Goal: Task Accomplishment & Management: Complete application form

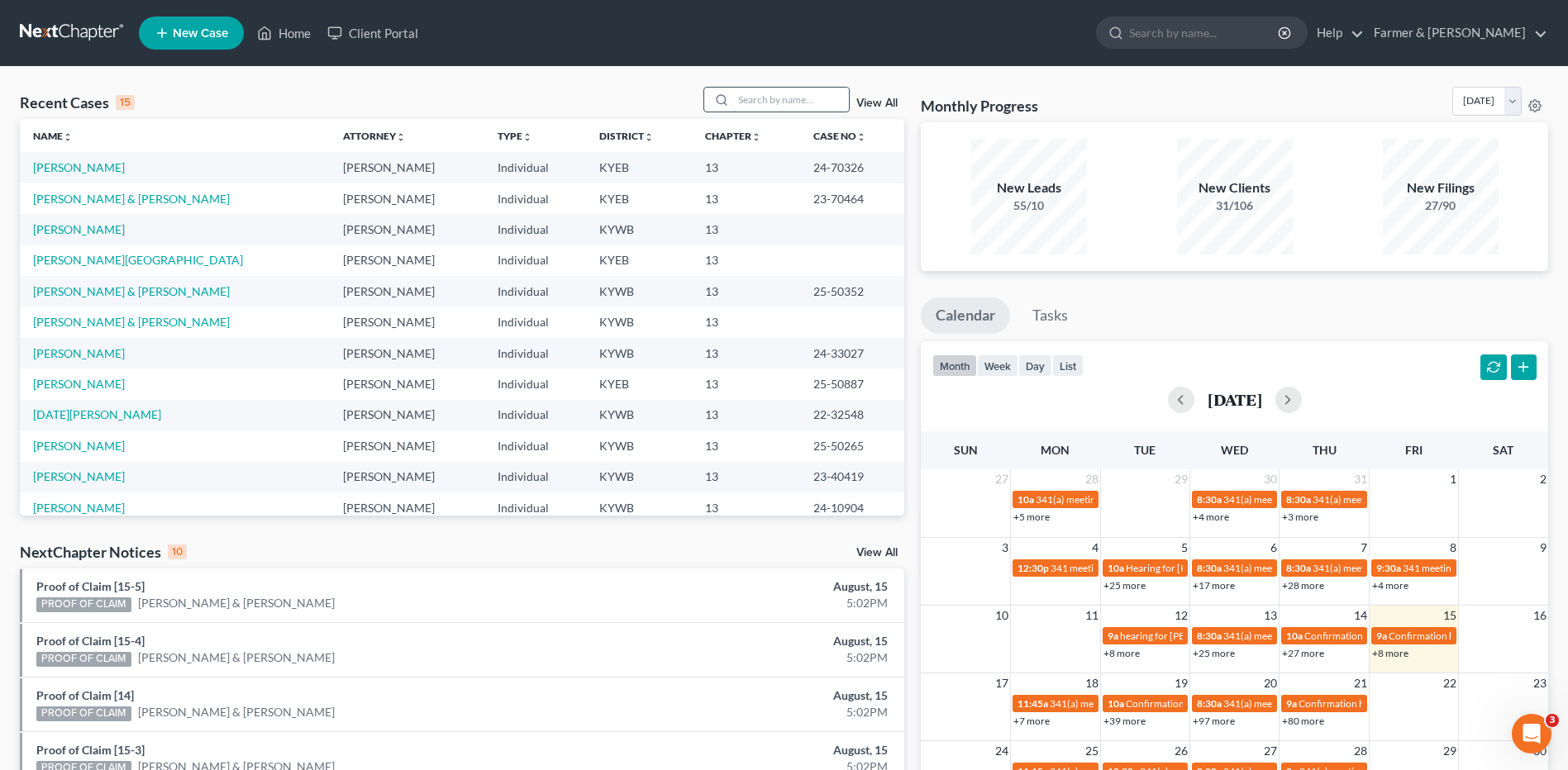
click at [827, 99] on input "search" at bounding box center [791, 99] width 116 height 24
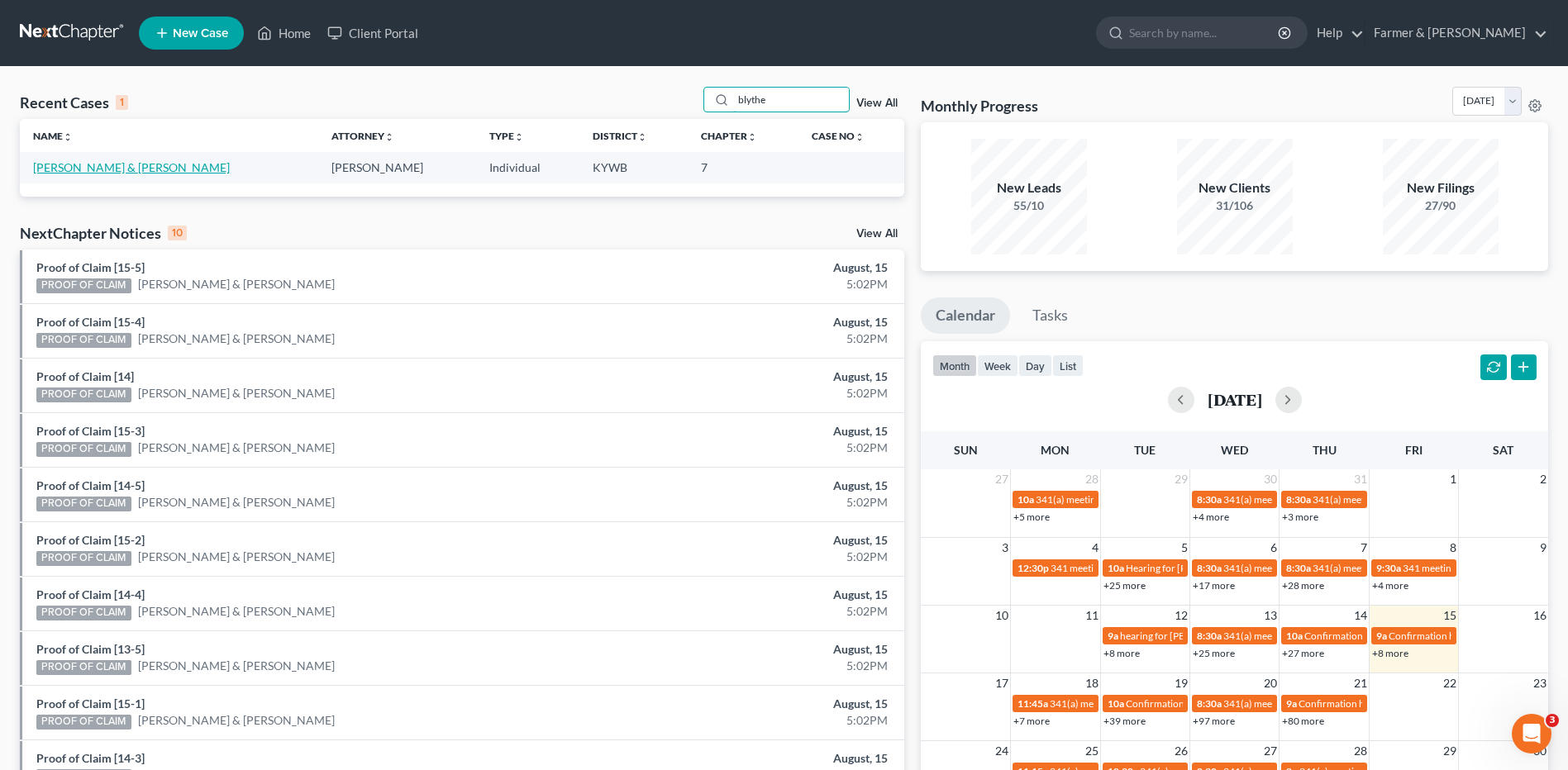
type input "blythe"
click at [114, 168] on link "[PERSON_NAME] & [PERSON_NAME]" at bounding box center [131, 167] width 197 height 14
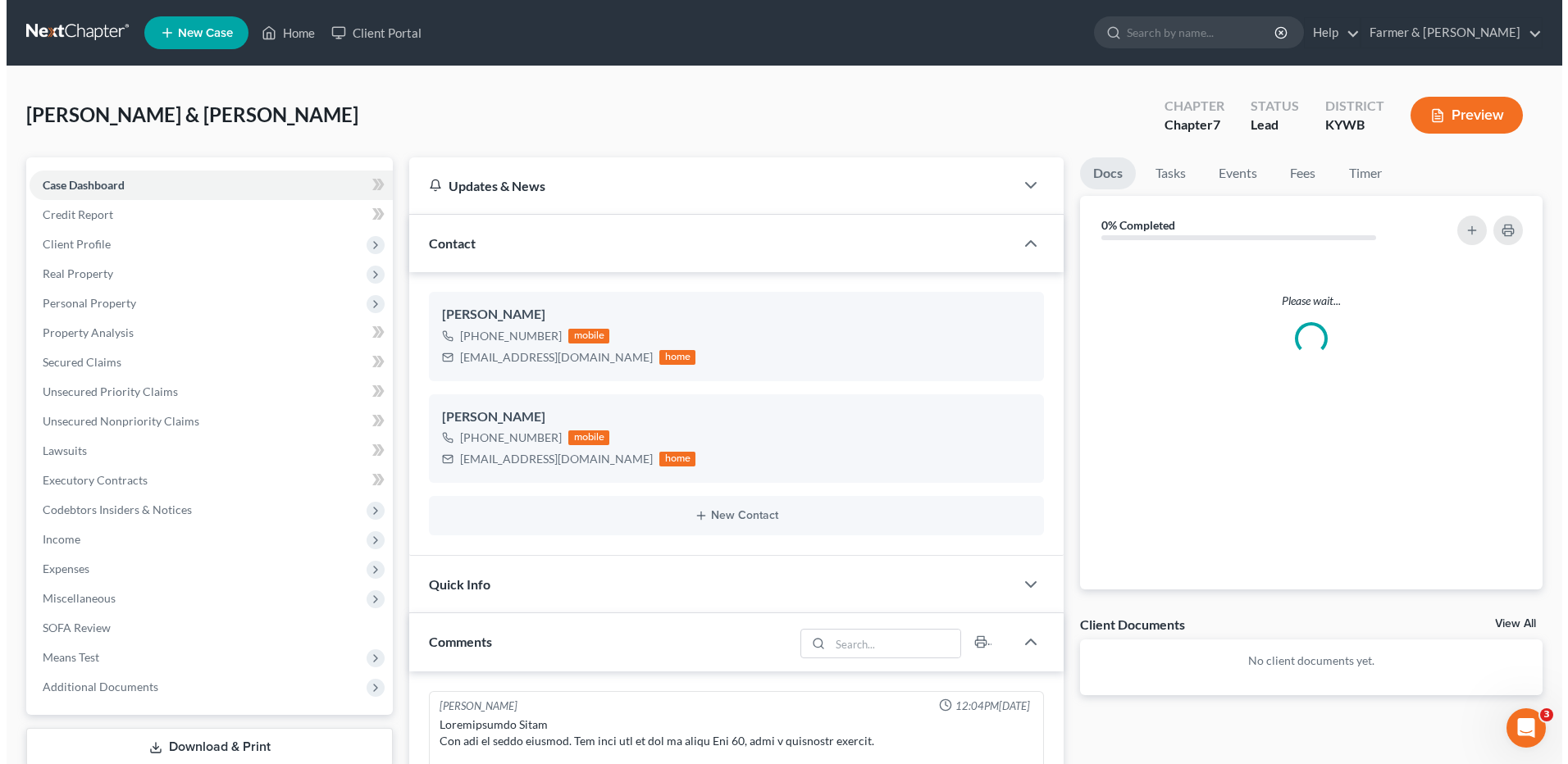
scroll to position [457, 0]
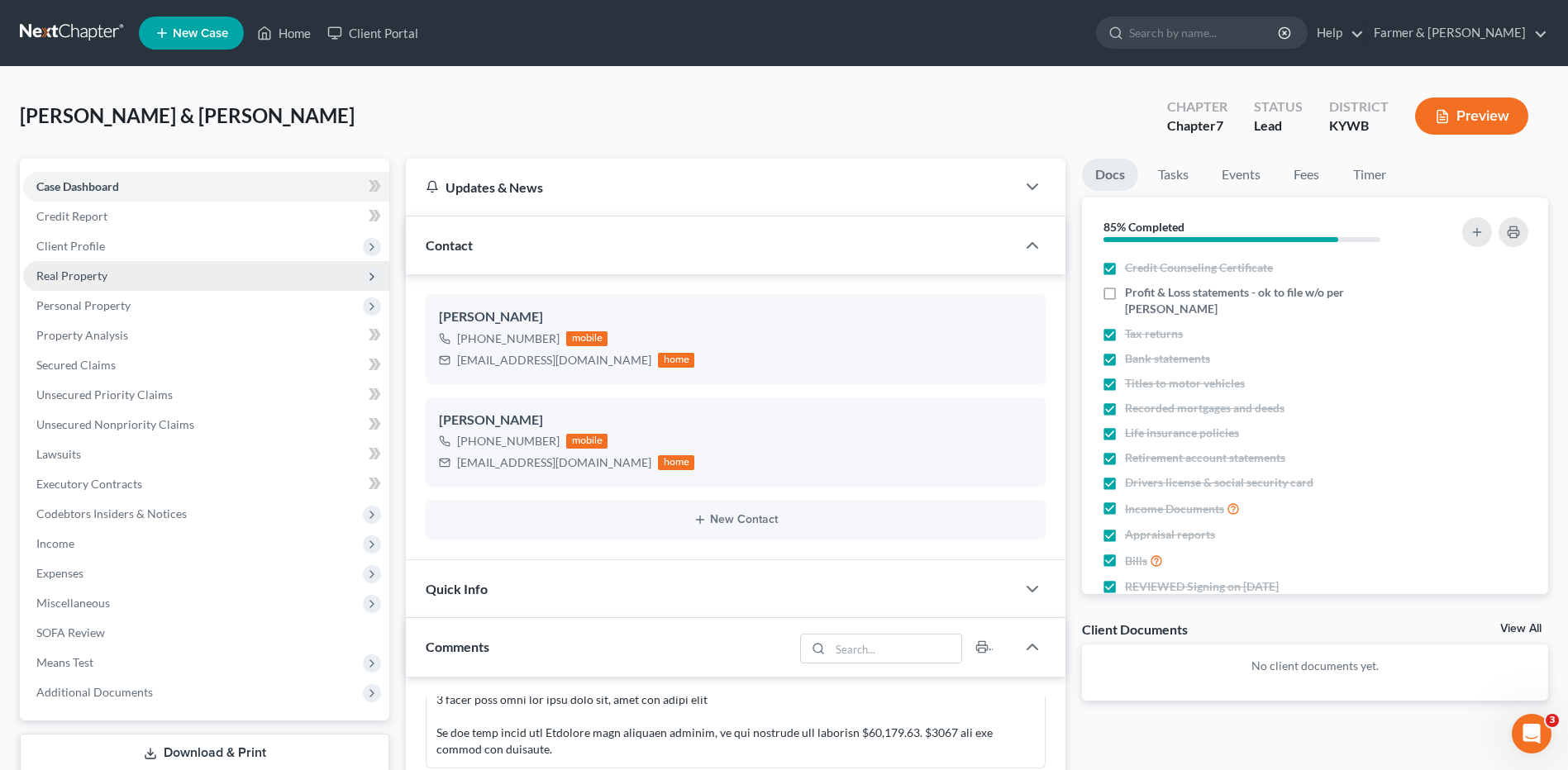
click at [112, 273] on span "Real Property" at bounding box center [206, 276] width 367 height 30
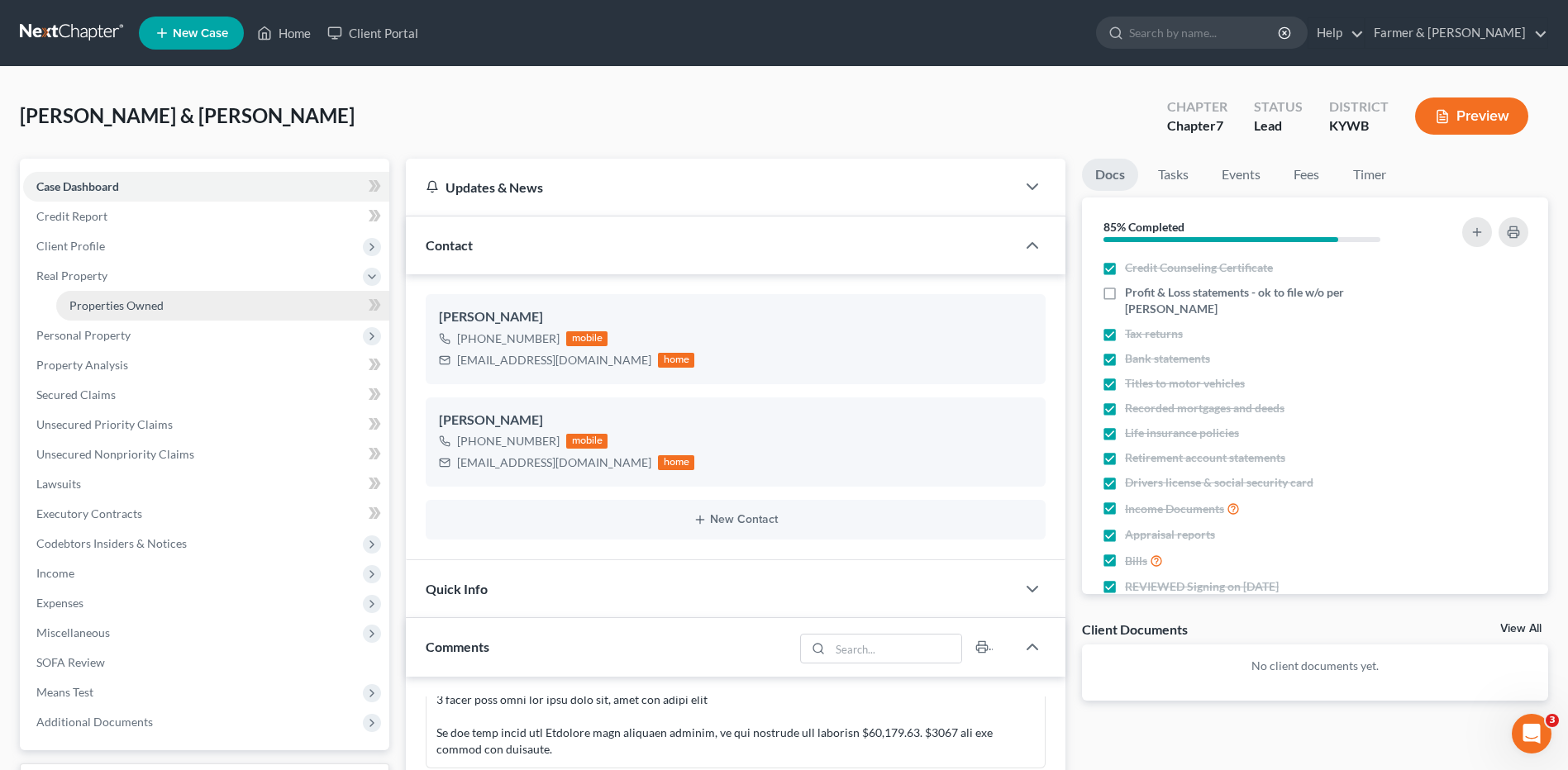
click at [116, 305] on span "Properties Owned" at bounding box center [116, 305] width 94 height 14
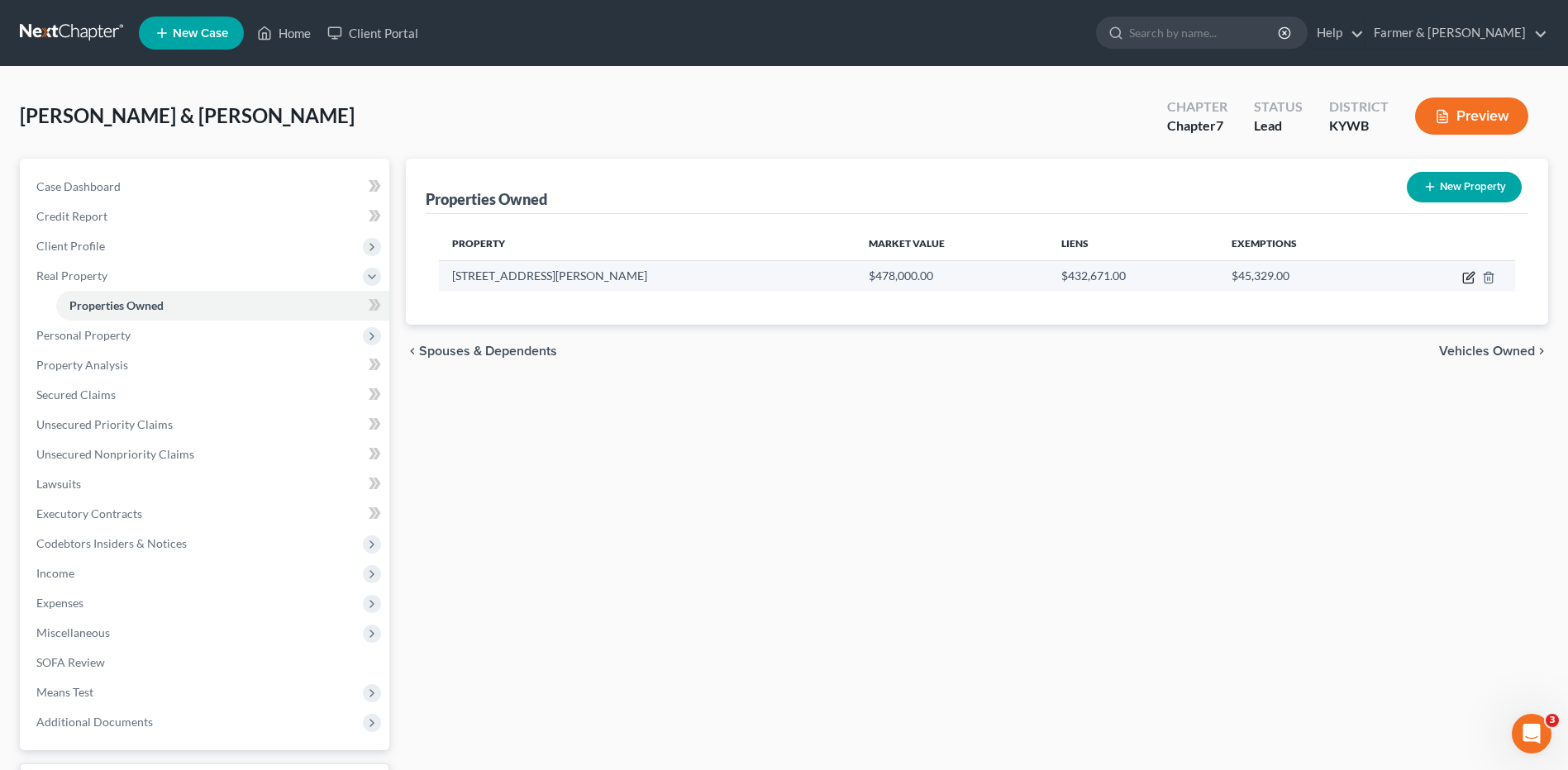
click at [1469, 279] on icon "button" at bounding box center [1470, 275] width 7 height 7
select select "18"
select select "2"
select select "1"
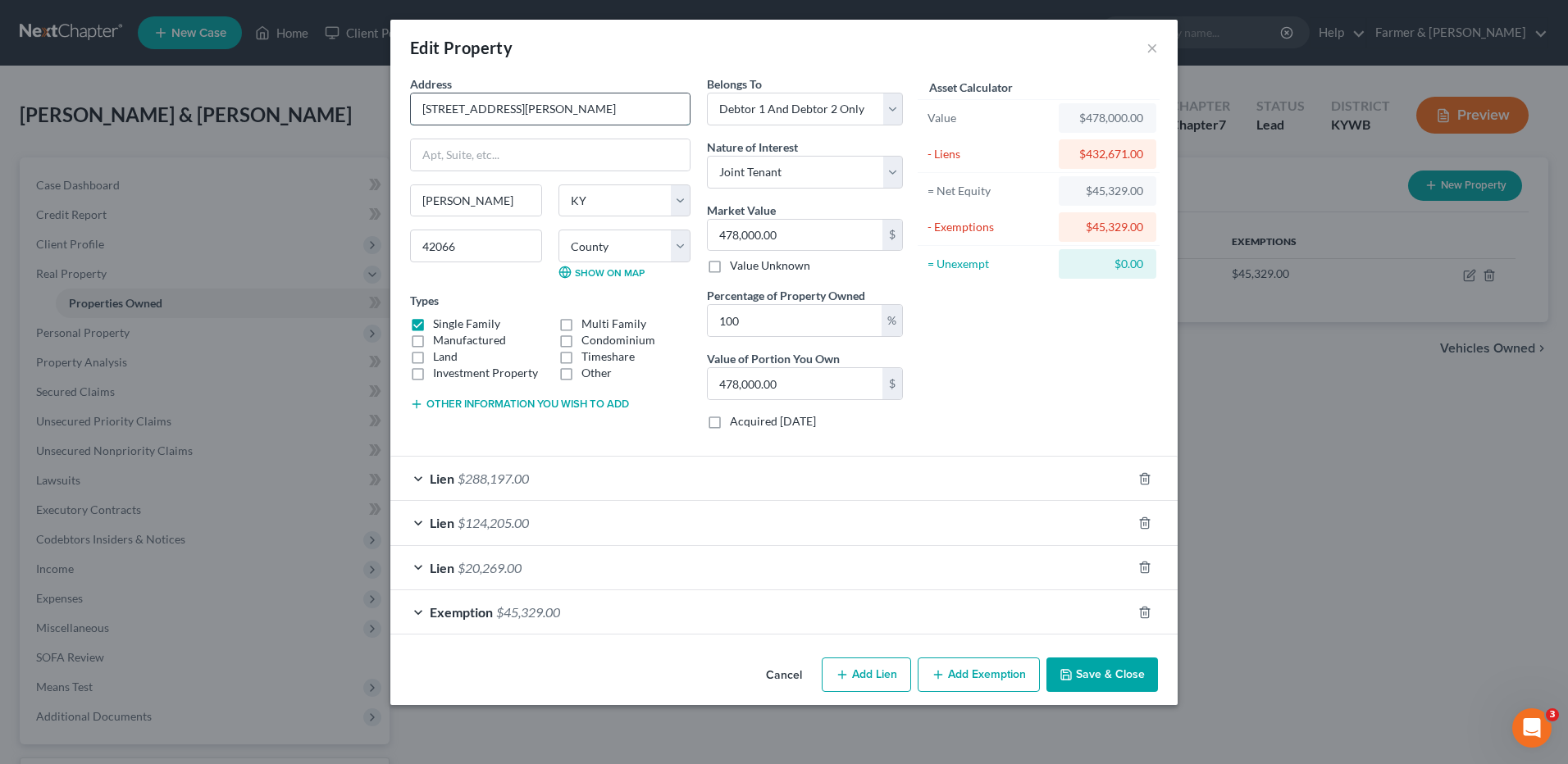
click at [518, 118] on input "[STREET_ADDRESS][PERSON_NAME]" at bounding box center [550, 108] width 278 height 31
drag, startPoint x: 566, startPoint y: 612, endPoint x: 577, endPoint y: 612, distance: 11.0
click at [566, 612] on div "Exemption $45,329.00" at bounding box center [761, 611] width 741 height 43
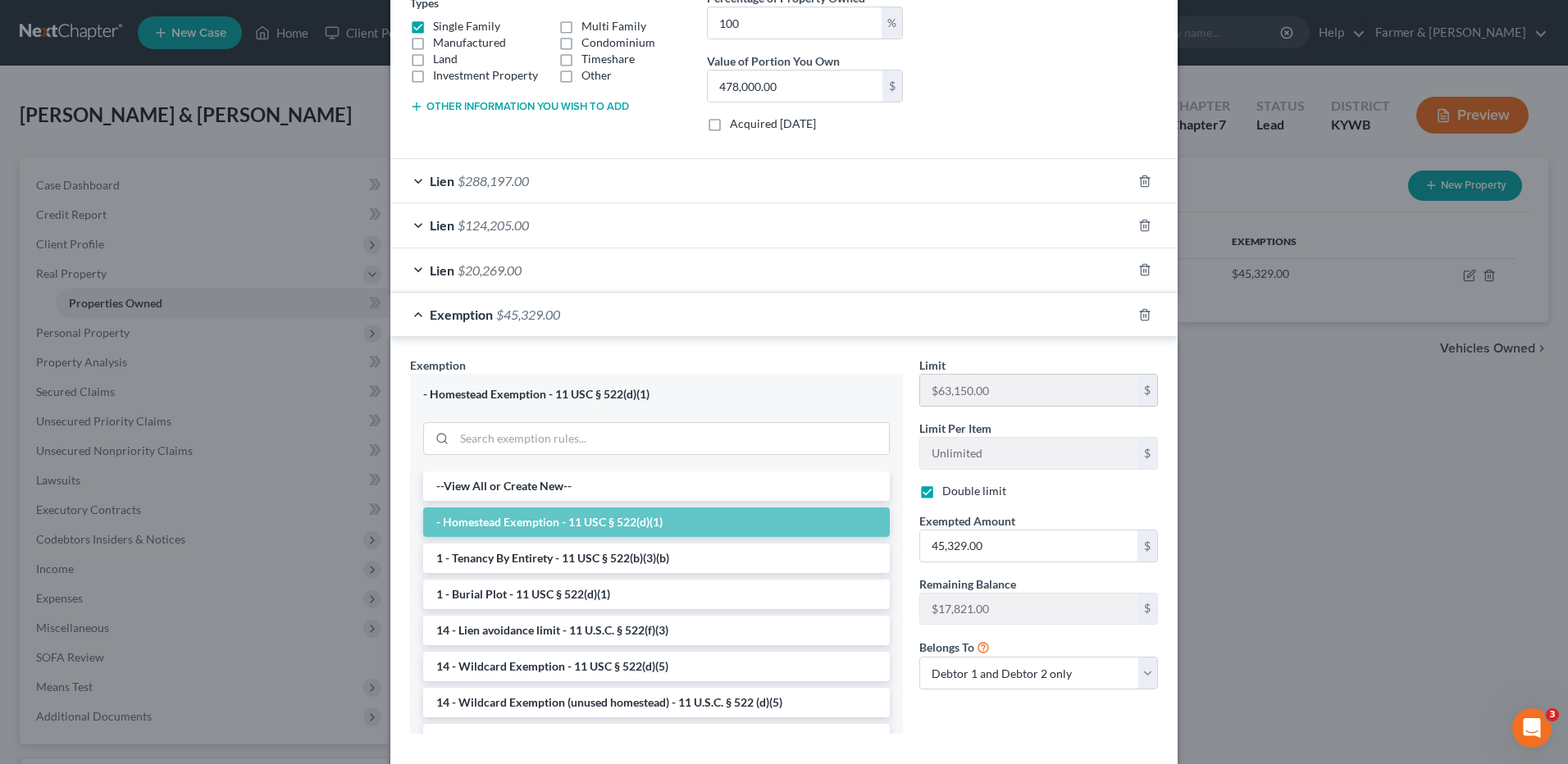
scroll to position [384, 0]
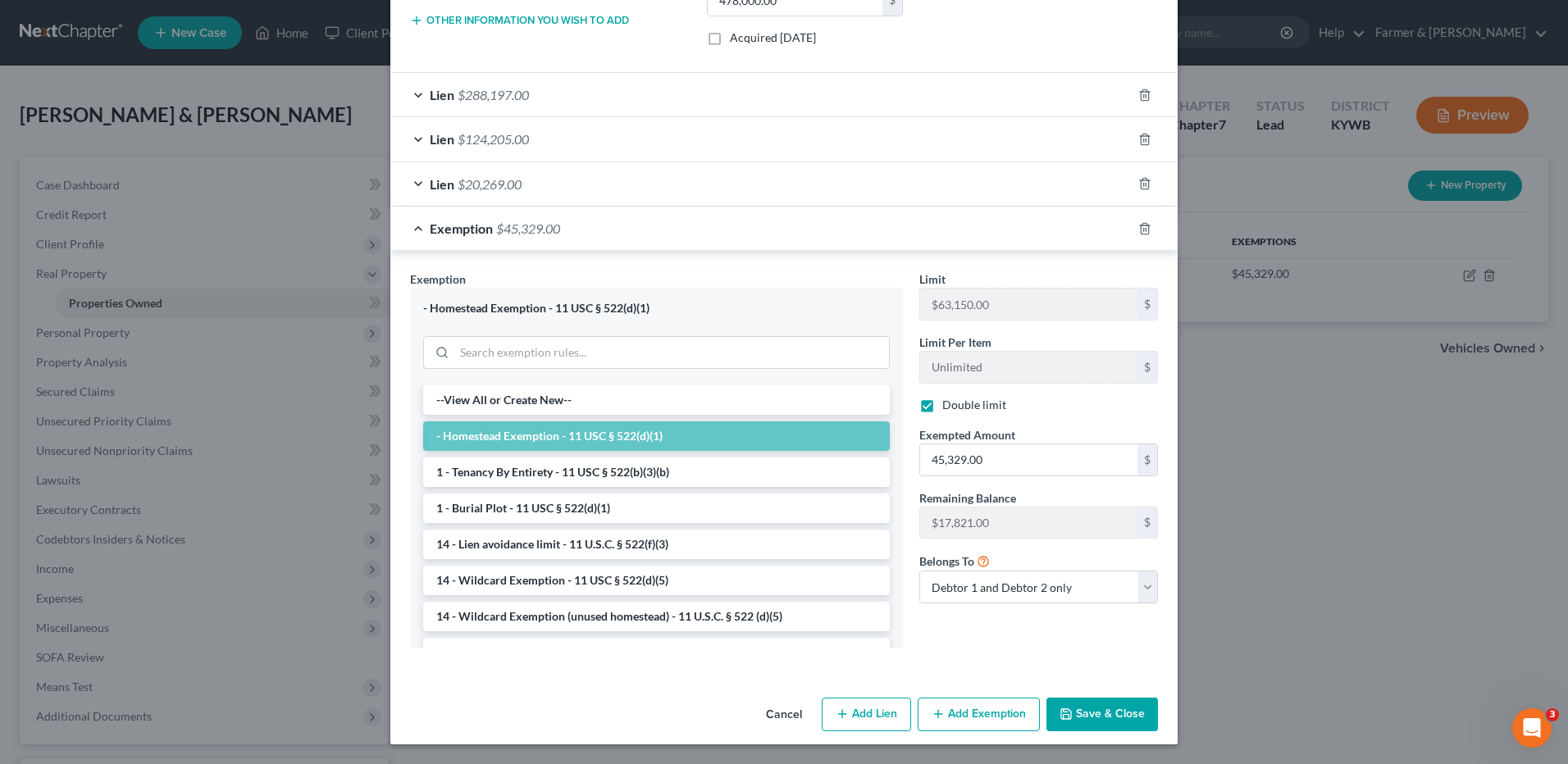
click at [1086, 721] on button "Save & Close" at bounding box center [1102, 715] width 112 height 34
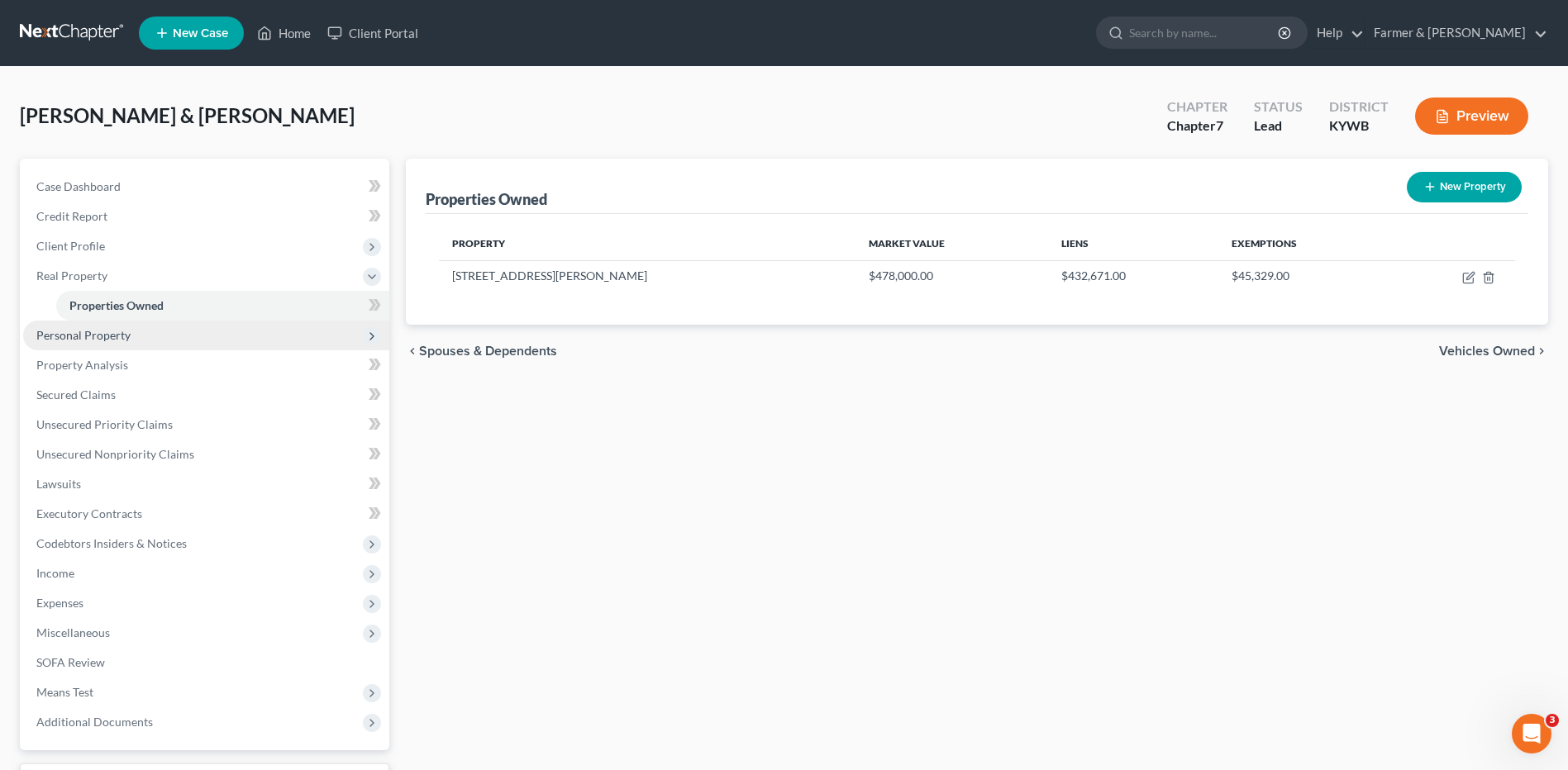
click at [173, 343] on span "Personal Property" at bounding box center [206, 335] width 367 height 30
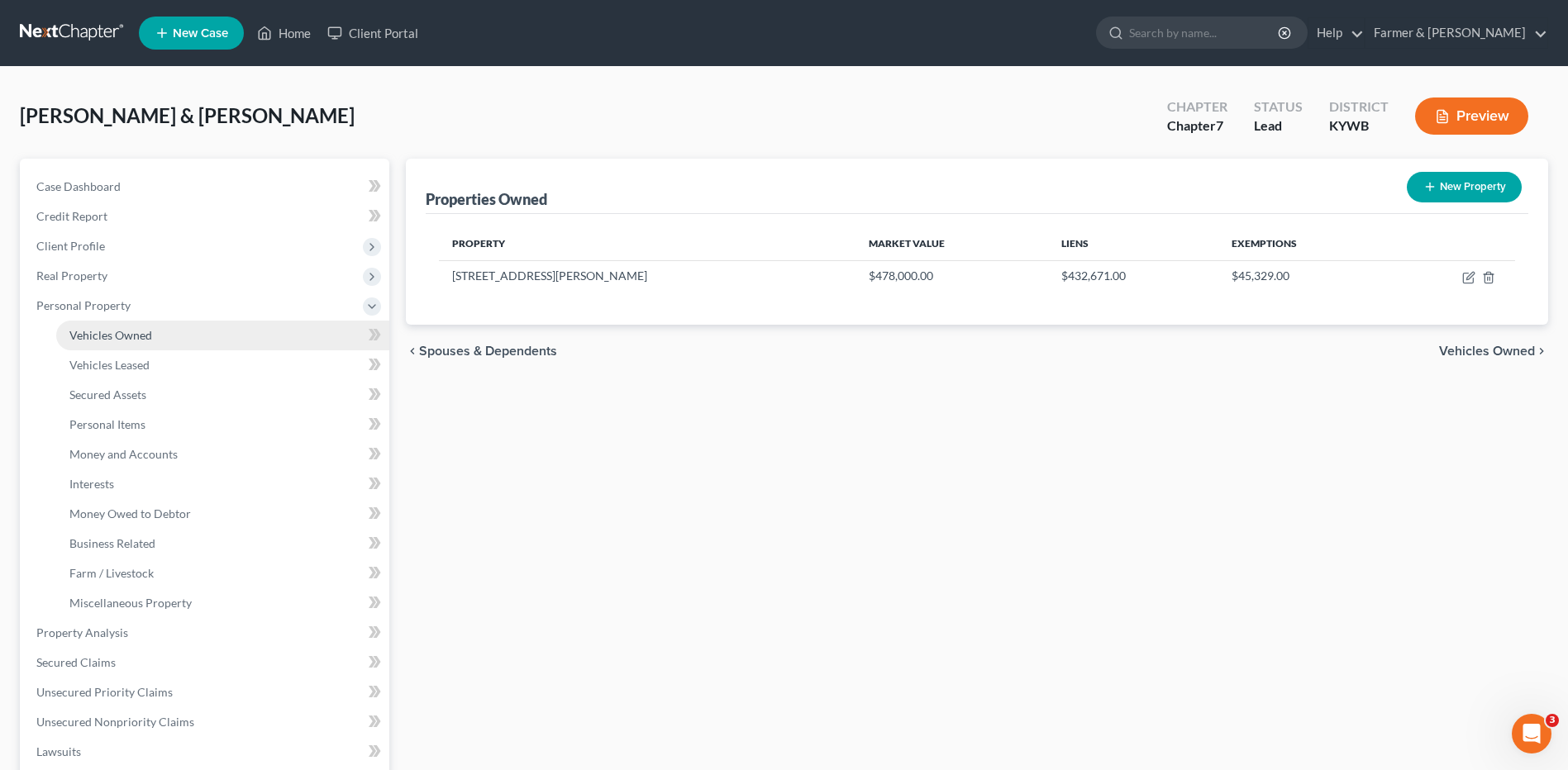
click at [174, 343] on link "Vehicles Owned" at bounding box center [222, 335] width 333 height 30
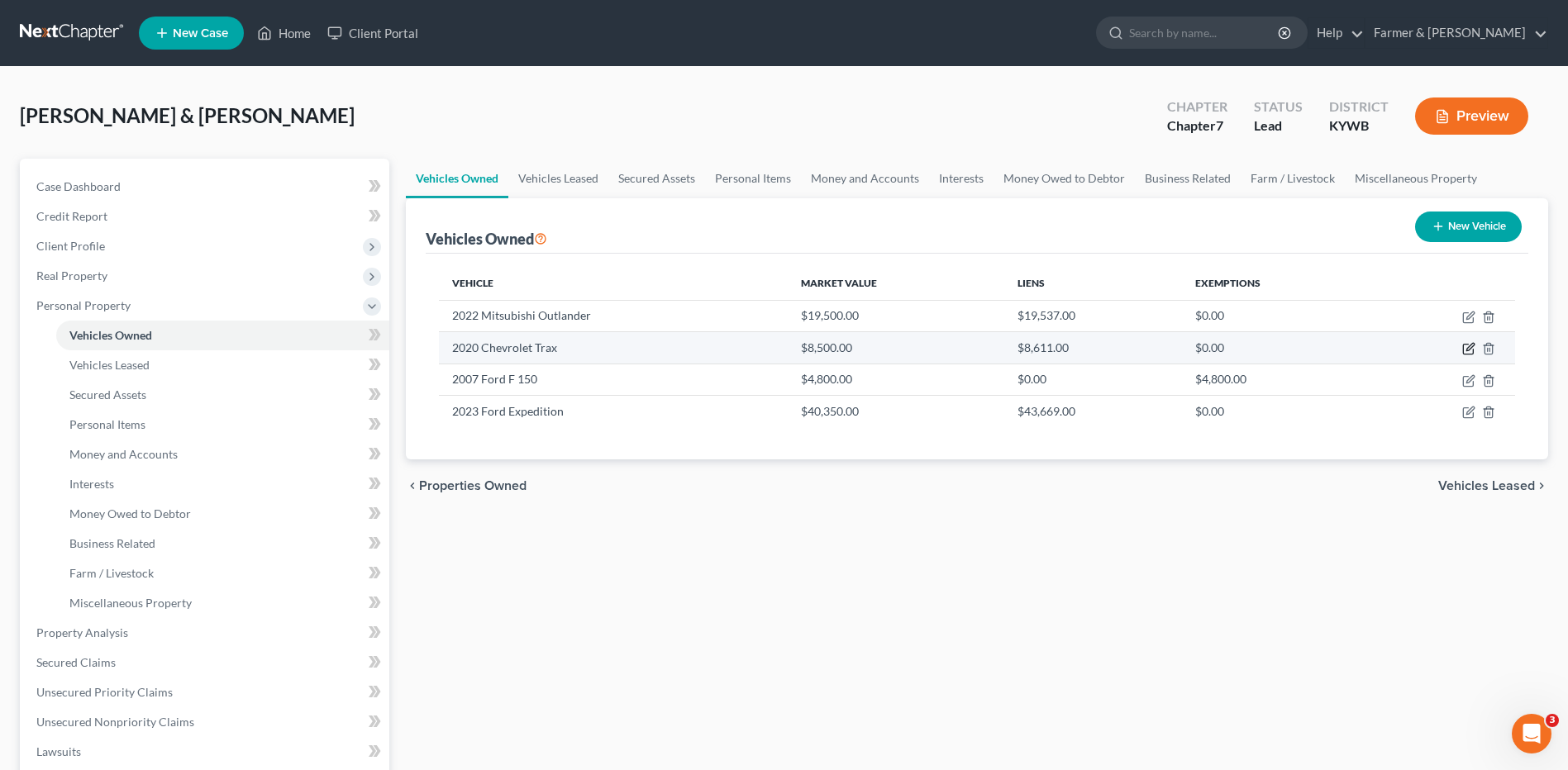
click at [1466, 349] on icon "button" at bounding box center [1469, 349] width 13 height 13
select select "0"
select select "6"
select select "2"
select select "0"
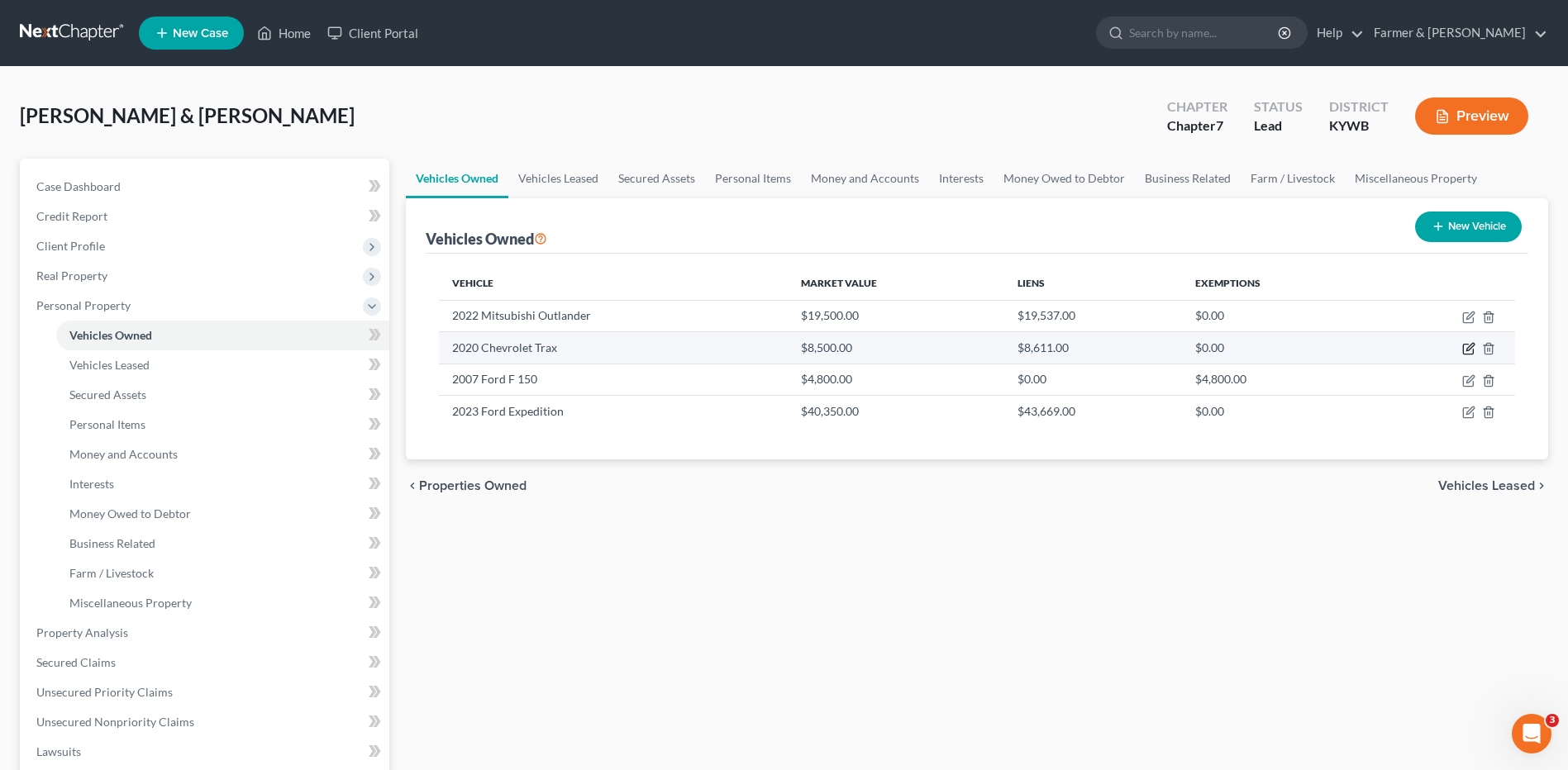
select select "18"
select select "0"
select select "2"
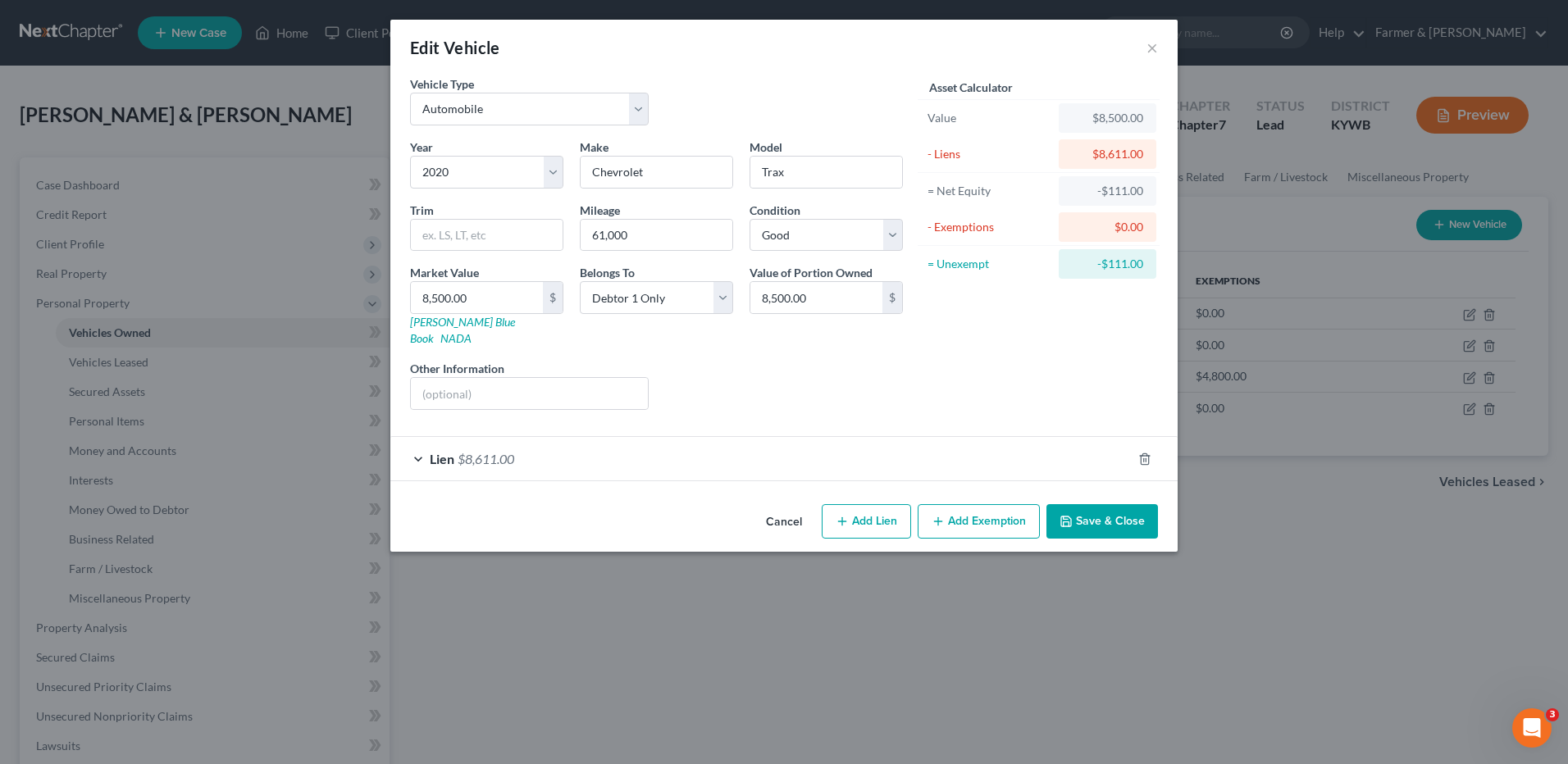
click at [525, 439] on div "Lien $8,611.00" at bounding box center [761, 458] width 741 height 43
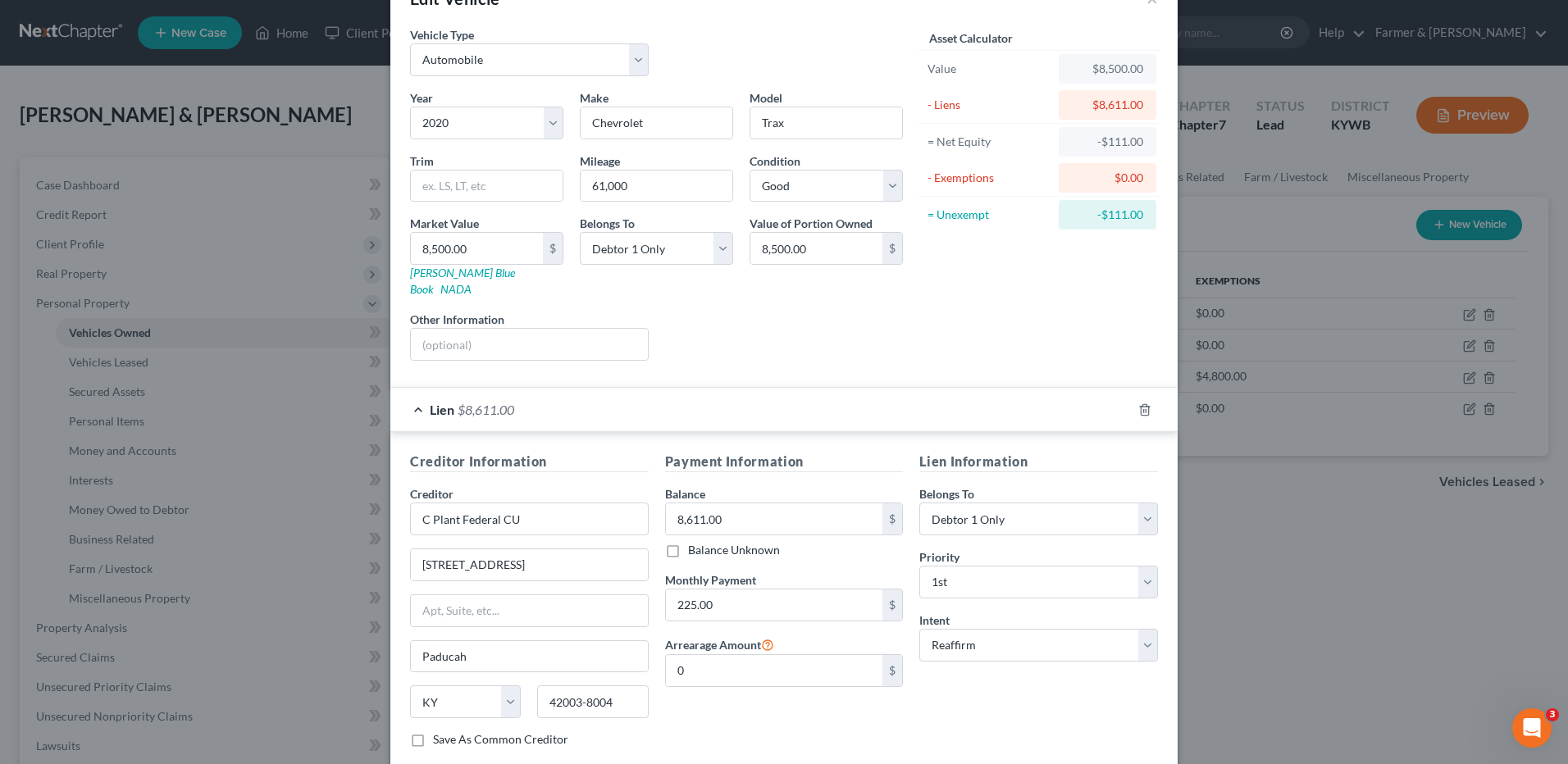
scroll to position [133, 0]
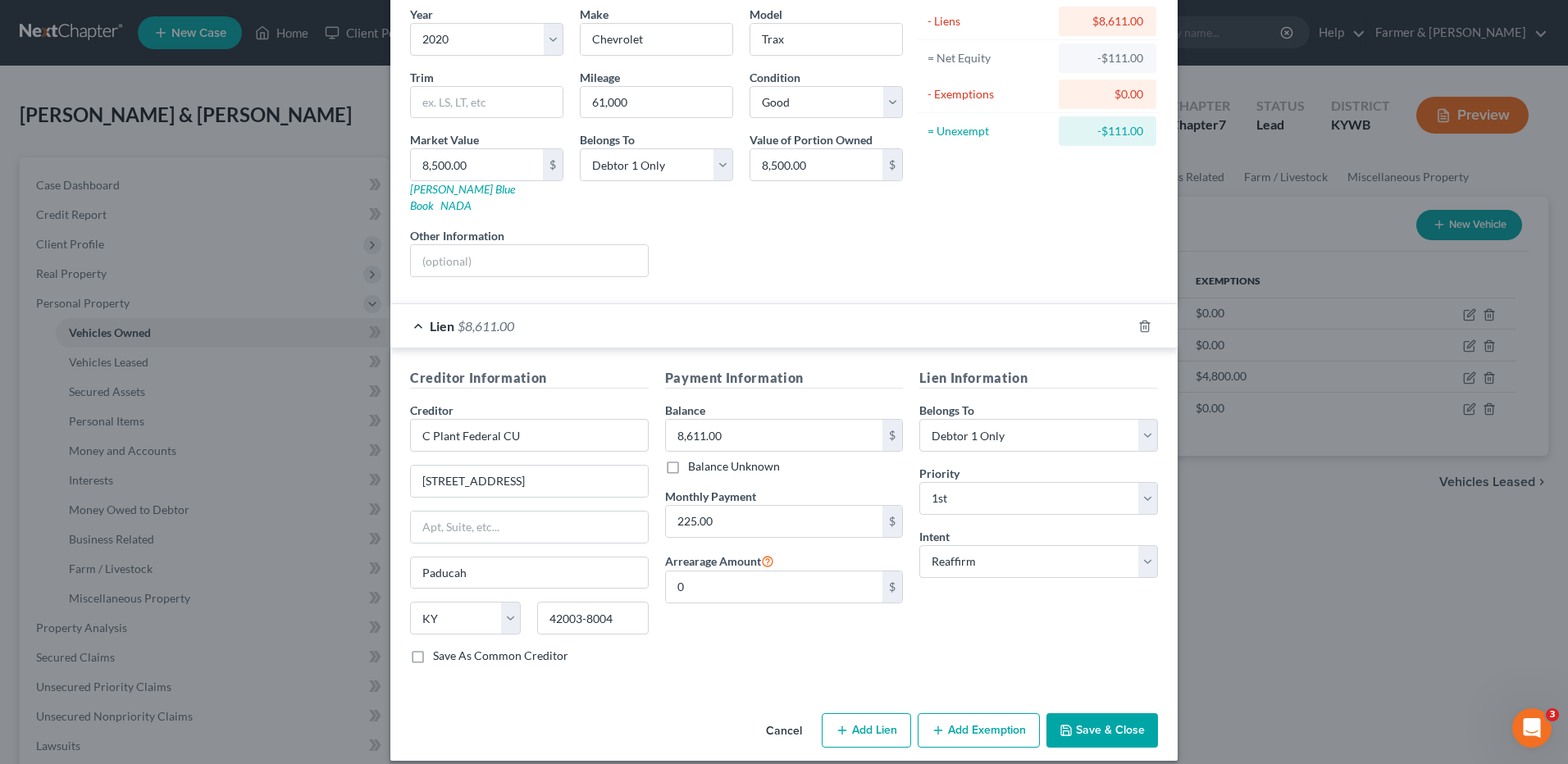
click at [1131, 713] on button "Save & Close" at bounding box center [1102, 730] width 112 height 34
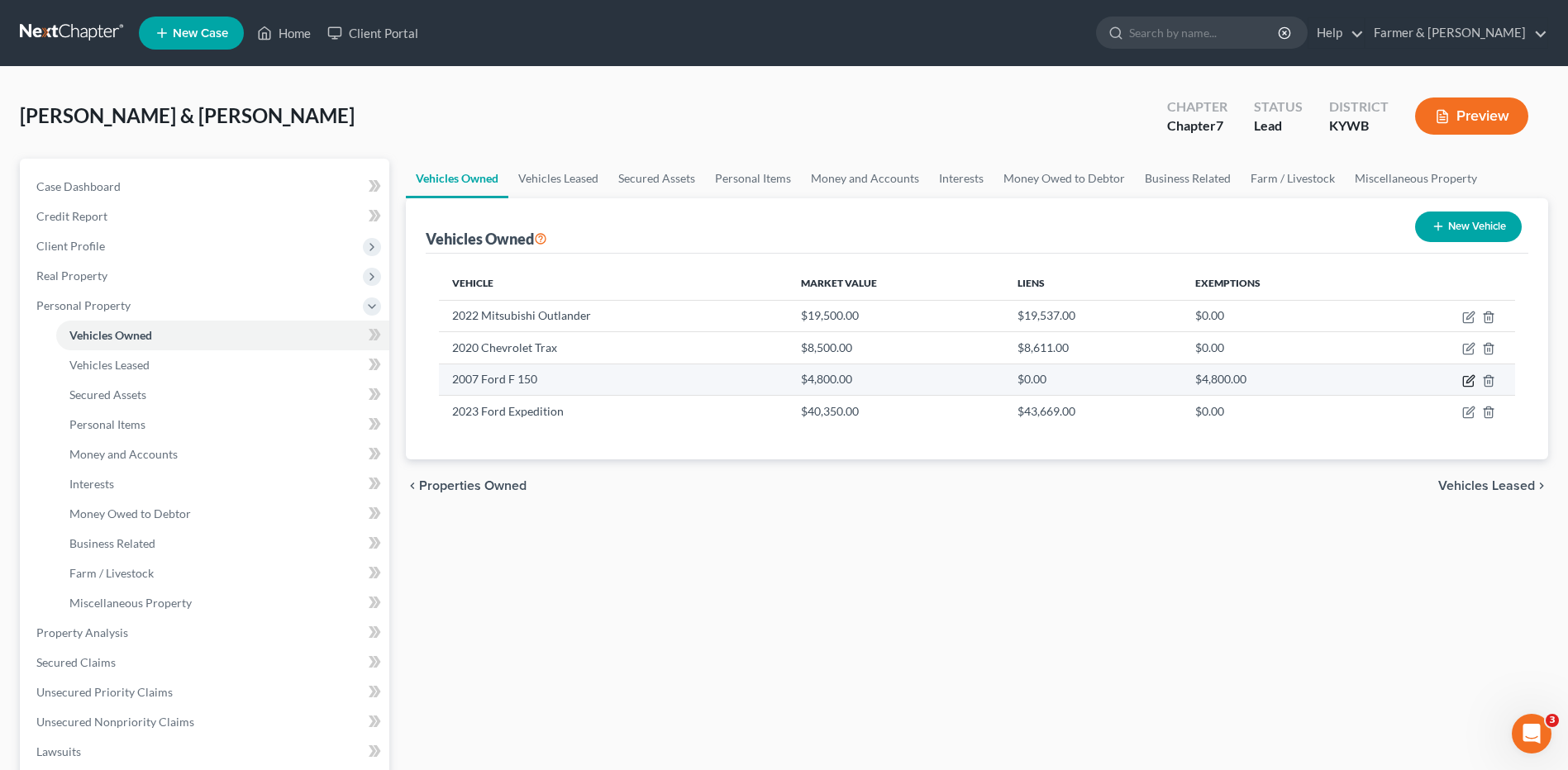
click at [1468, 380] on icon "button" at bounding box center [1470, 379] width 7 height 7
select select "0"
select select "19"
select select "2"
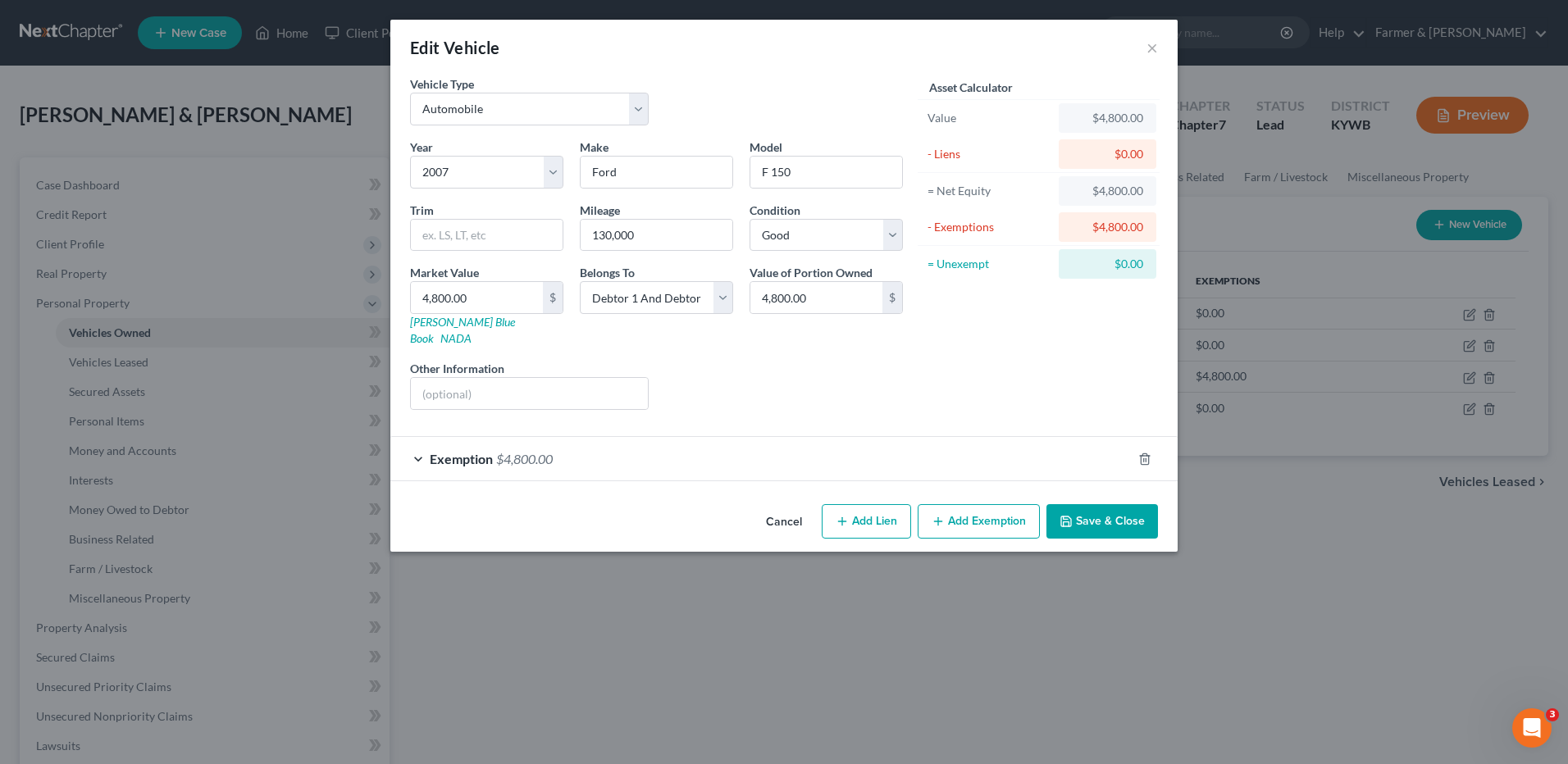
click at [560, 440] on div "Exemption $4,800.00" at bounding box center [761, 458] width 741 height 43
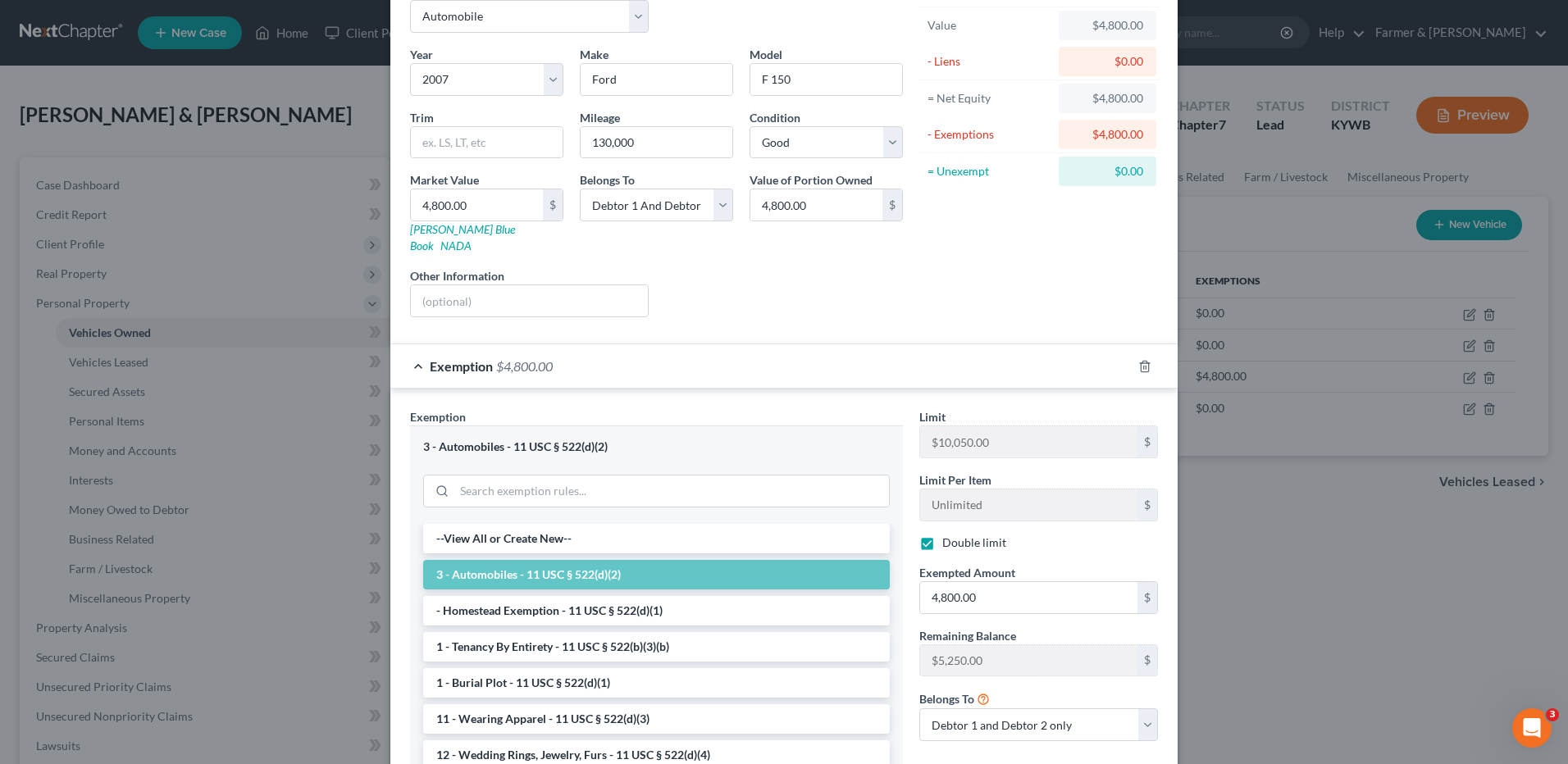
scroll to position [215, 0]
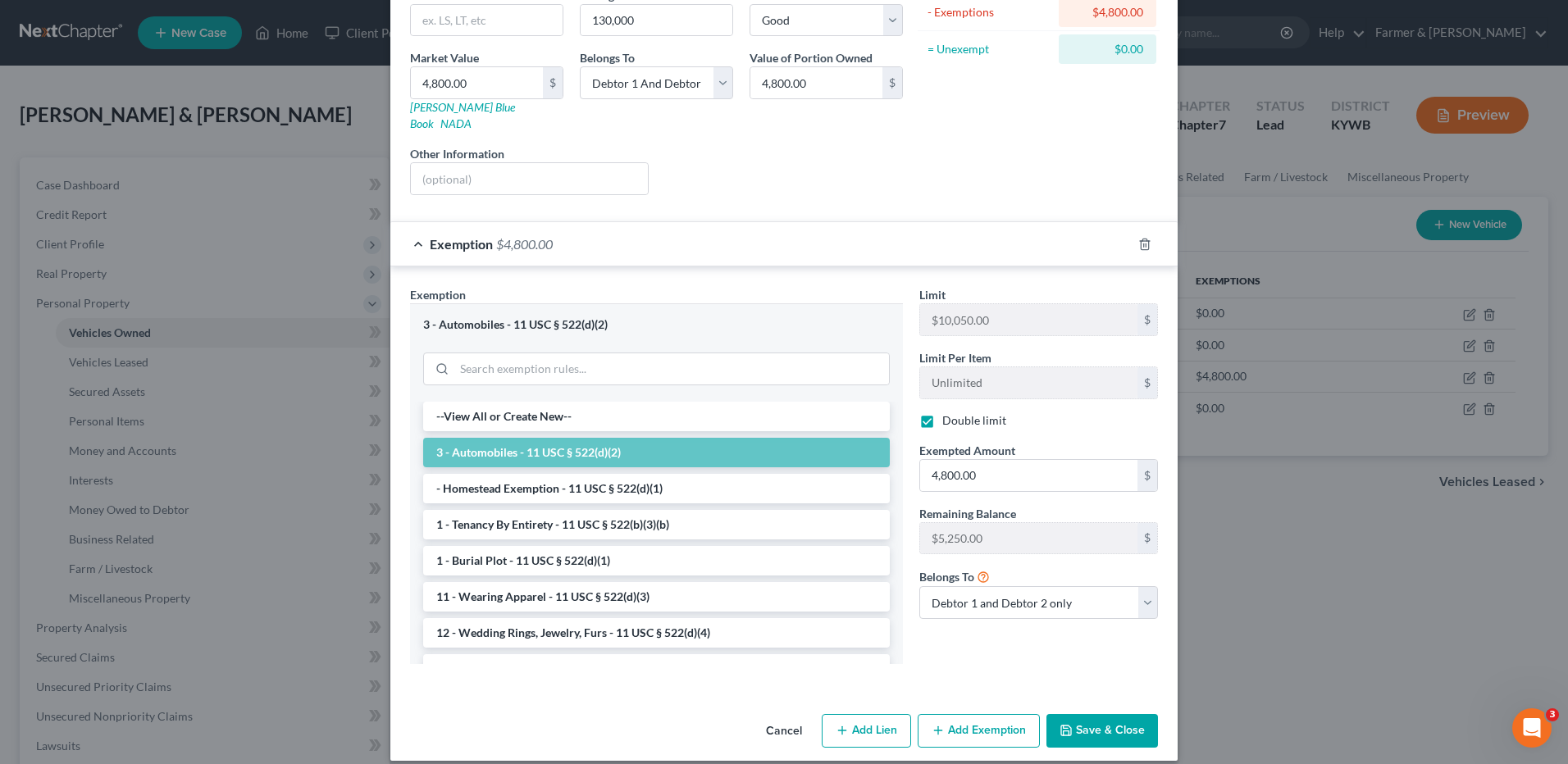
click at [1087, 714] on button "Save & Close" at bounding box center [1102, 731] width 112 height 34
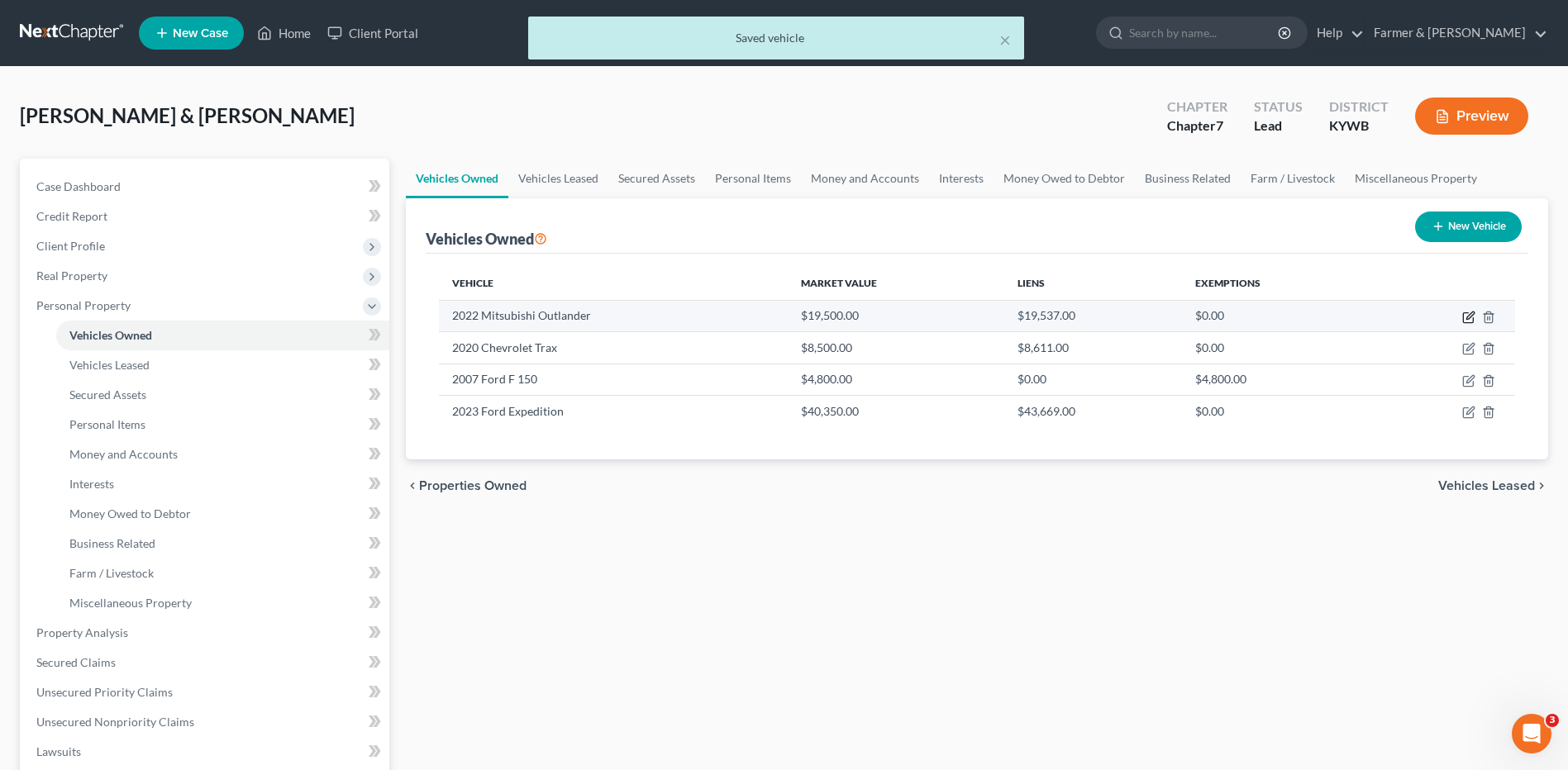
click at [1471, 318] on icon "button" at bounding box center [1470, 315] width 7 height 7
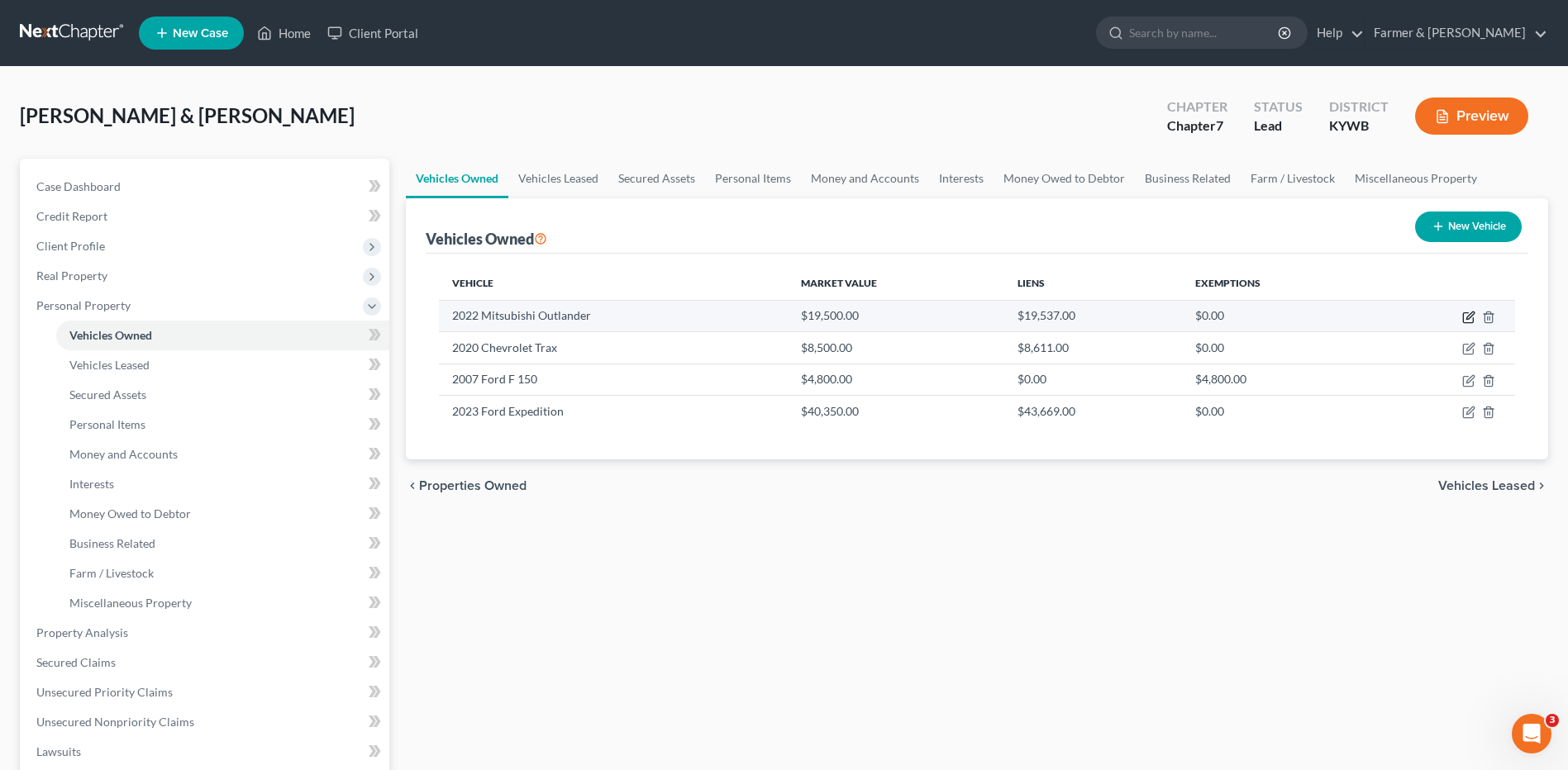
select select "0"
select select "4"
select select "2"
select select "0"
select select "18"
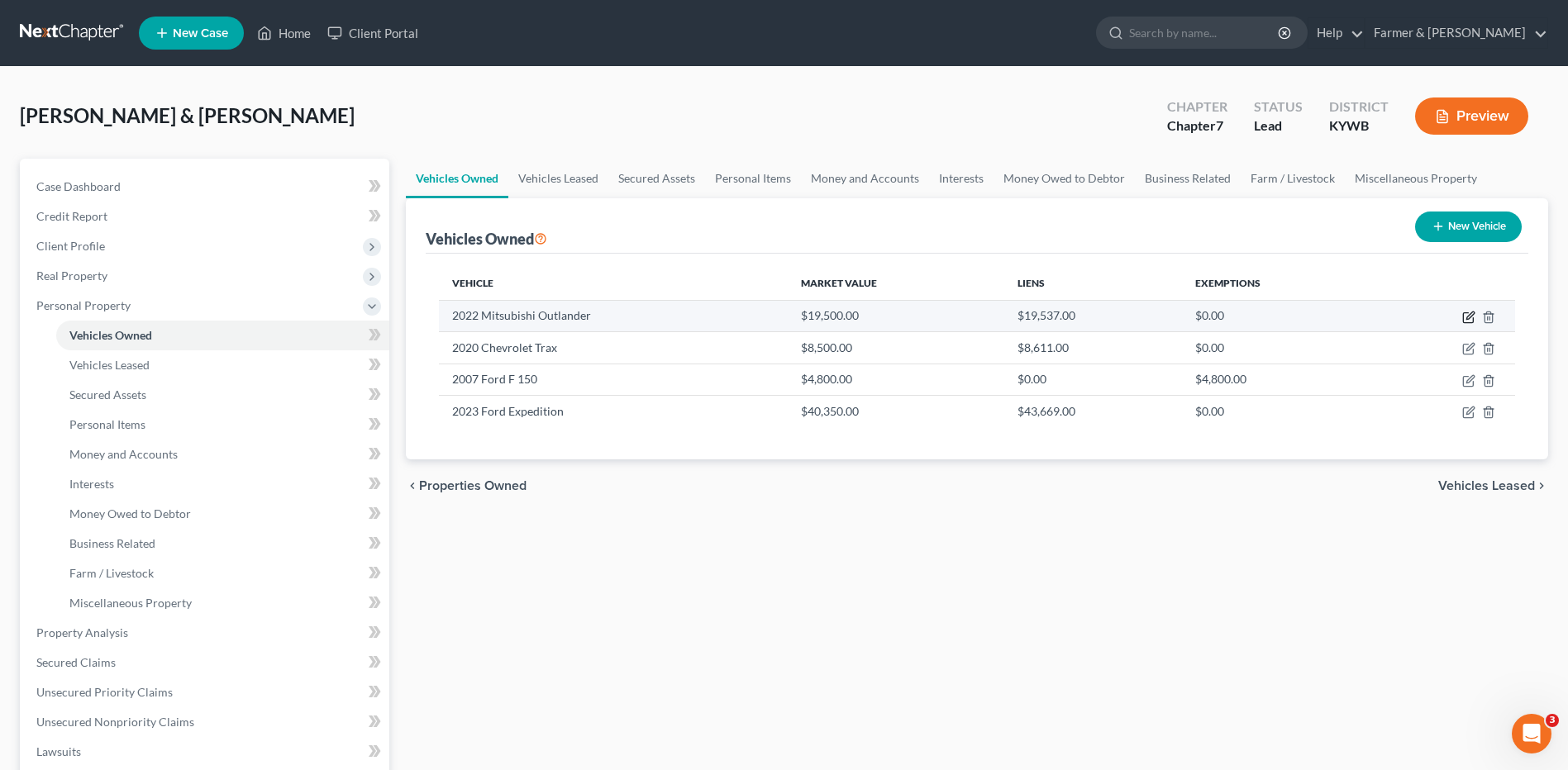
select select "0"
select select "2"
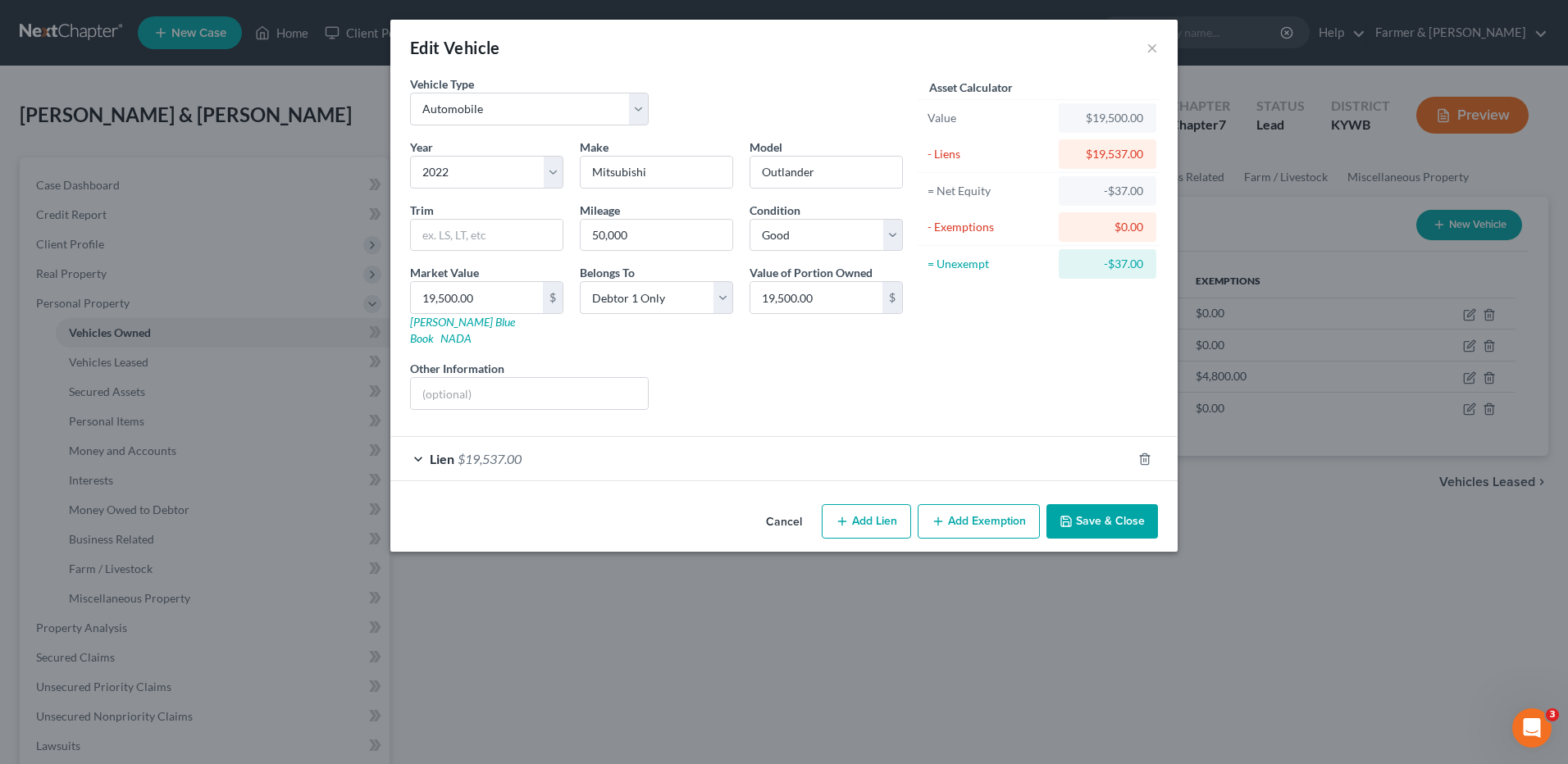
click at [649, 437] on div "Lien $19,537.00" at bounding box center [761, 458] width 741 height 43
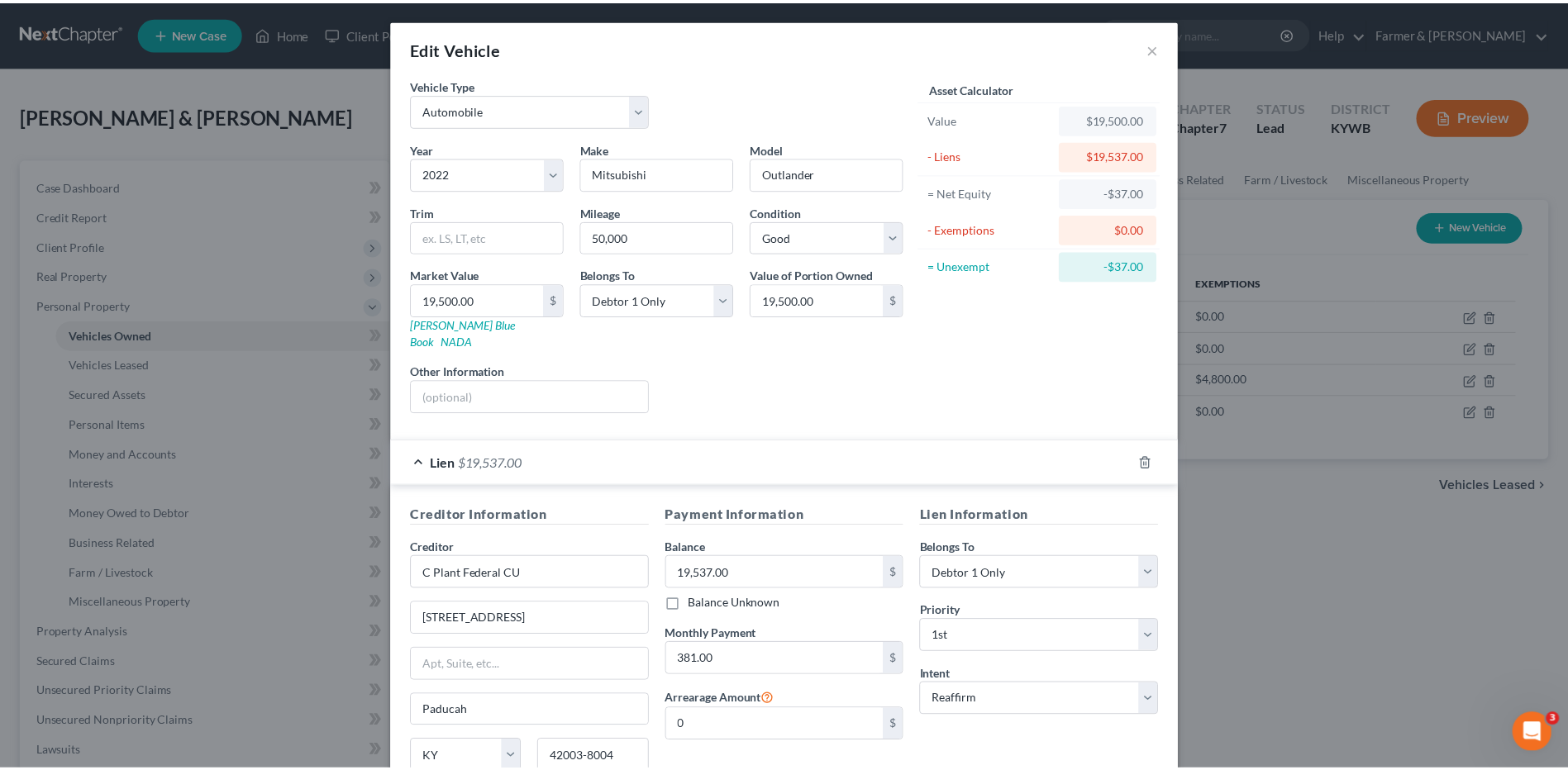
scroll to position [134, 0]
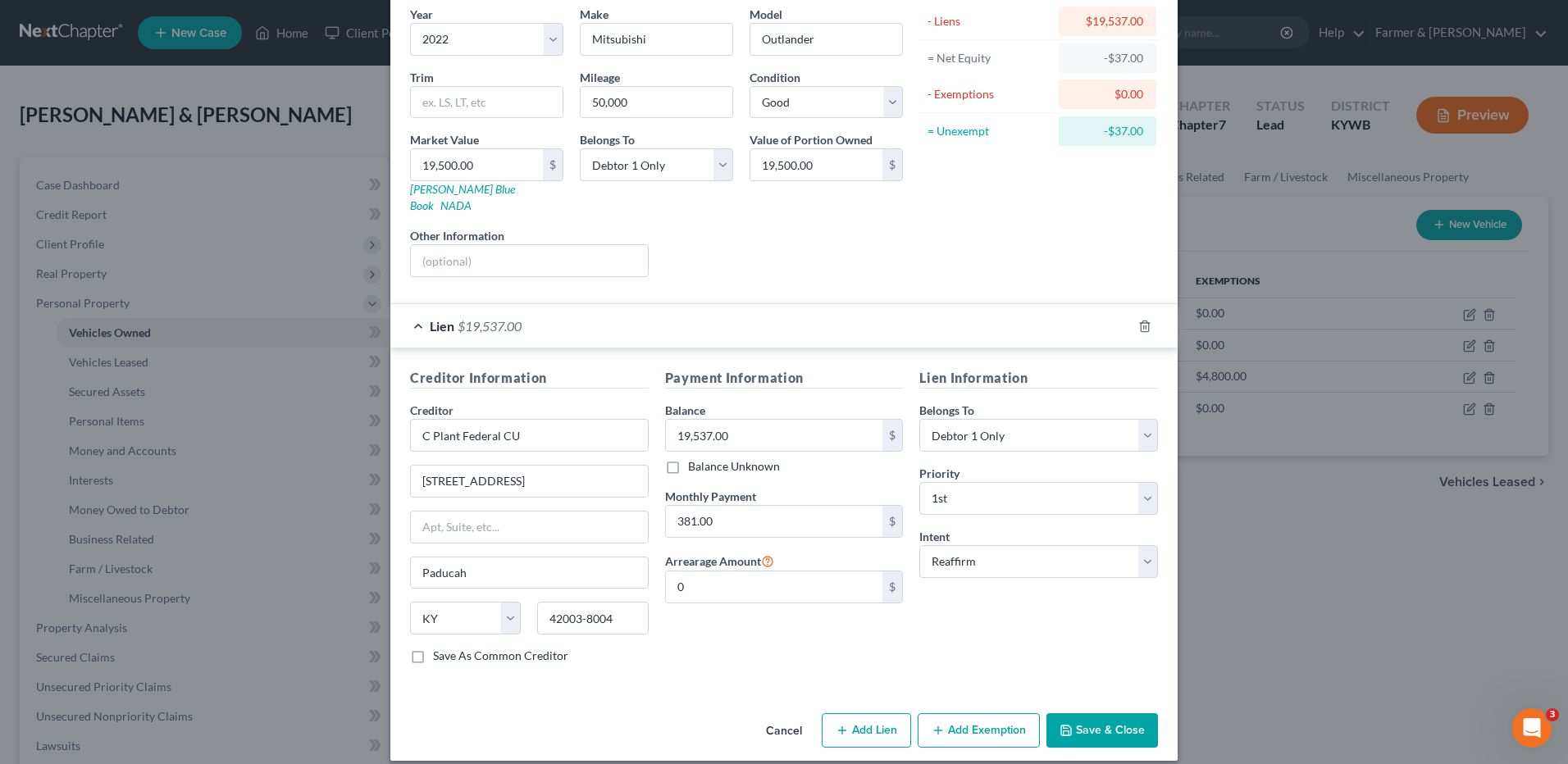
click at [1131, 713] on button "Save & Close" at bounding box center [1102, 730] width 112 height 34
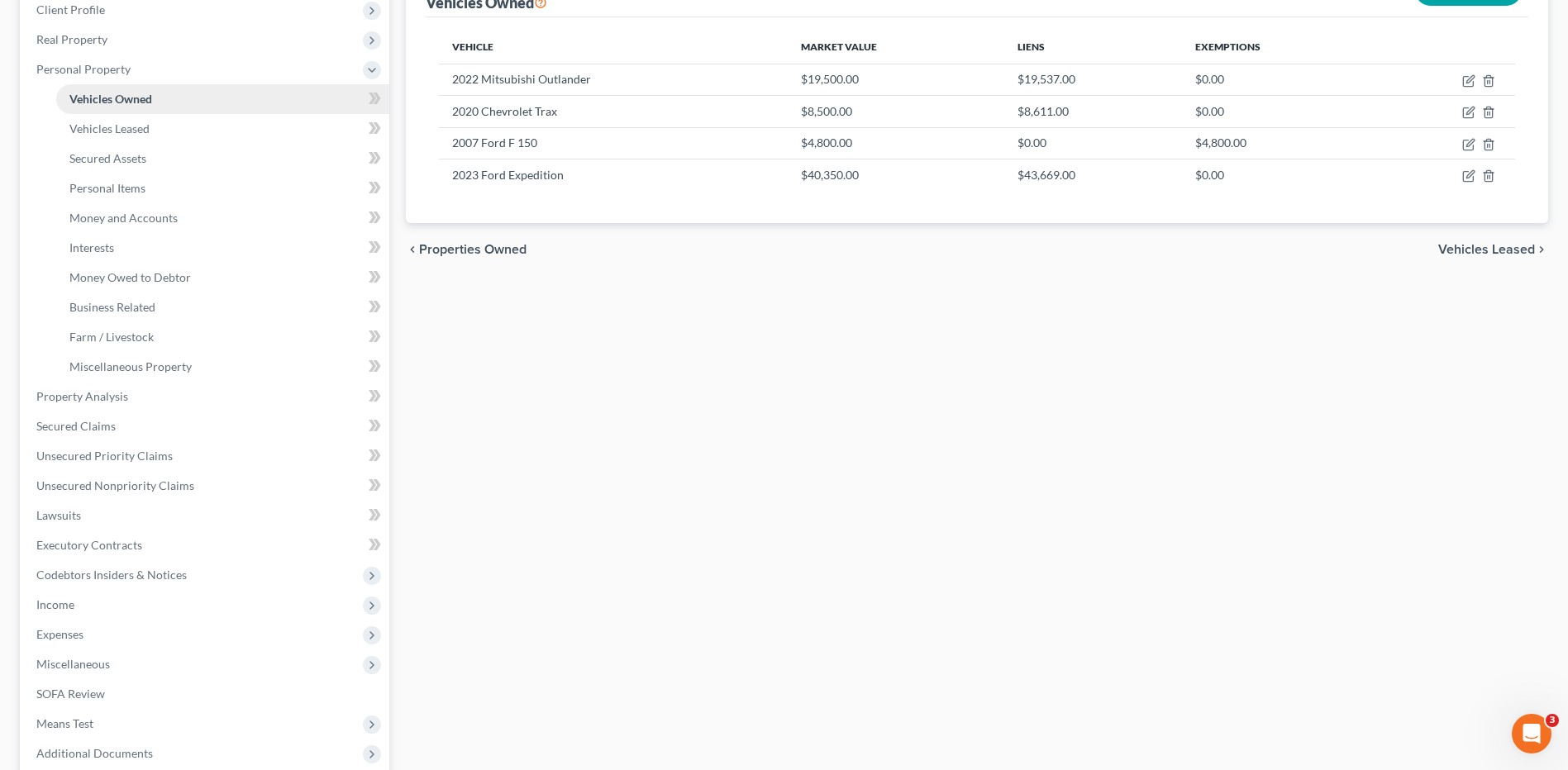
scroll to position [0, 0]
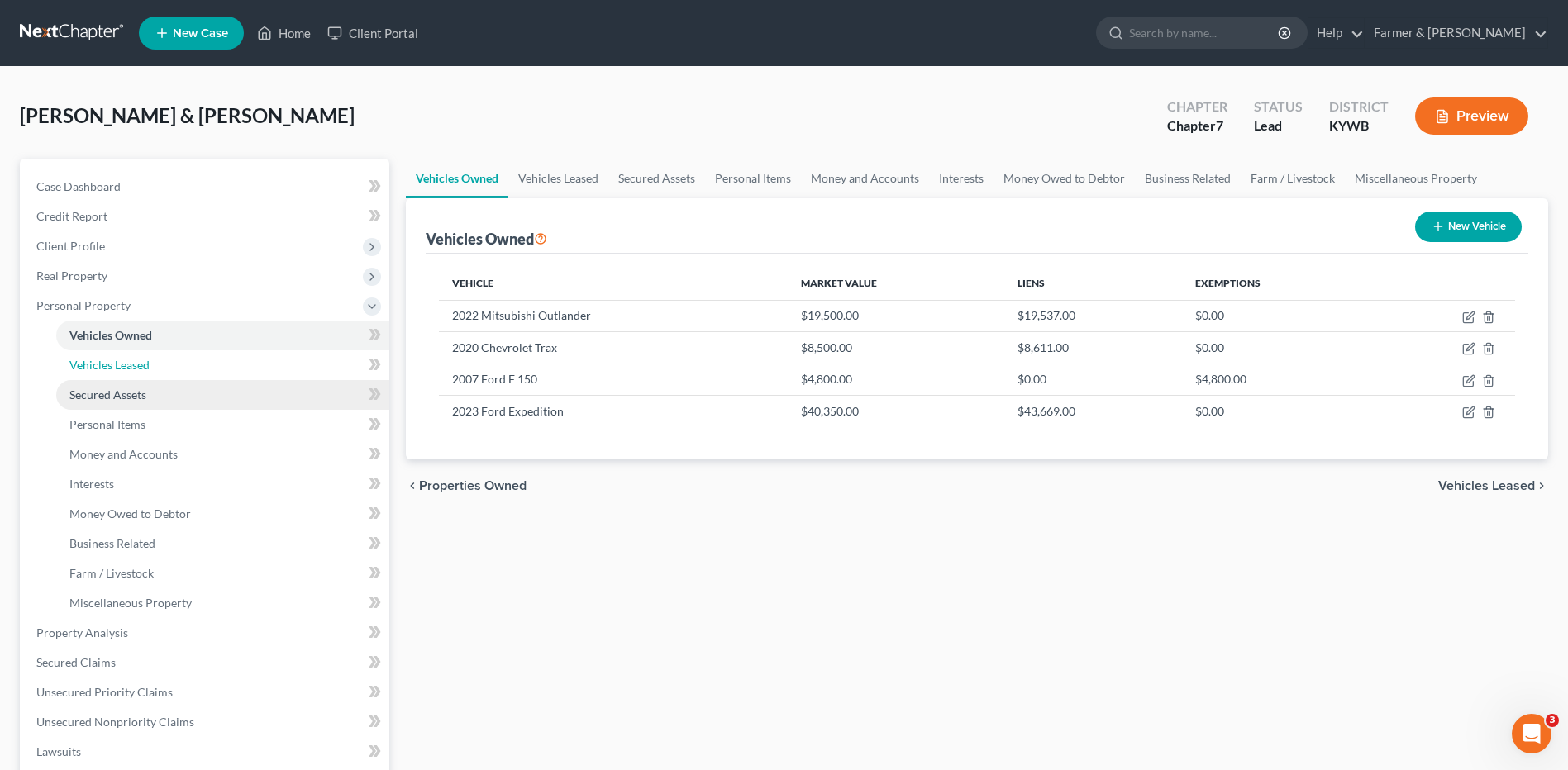
drag, startPoint x: 112, startPoint y: 373, endPoint x: 112, endPoint y: 384, distance: 11.0
click at [112, 373] on link "Vehicles Leased" at bounding box center [222, 366] width 333 height 30
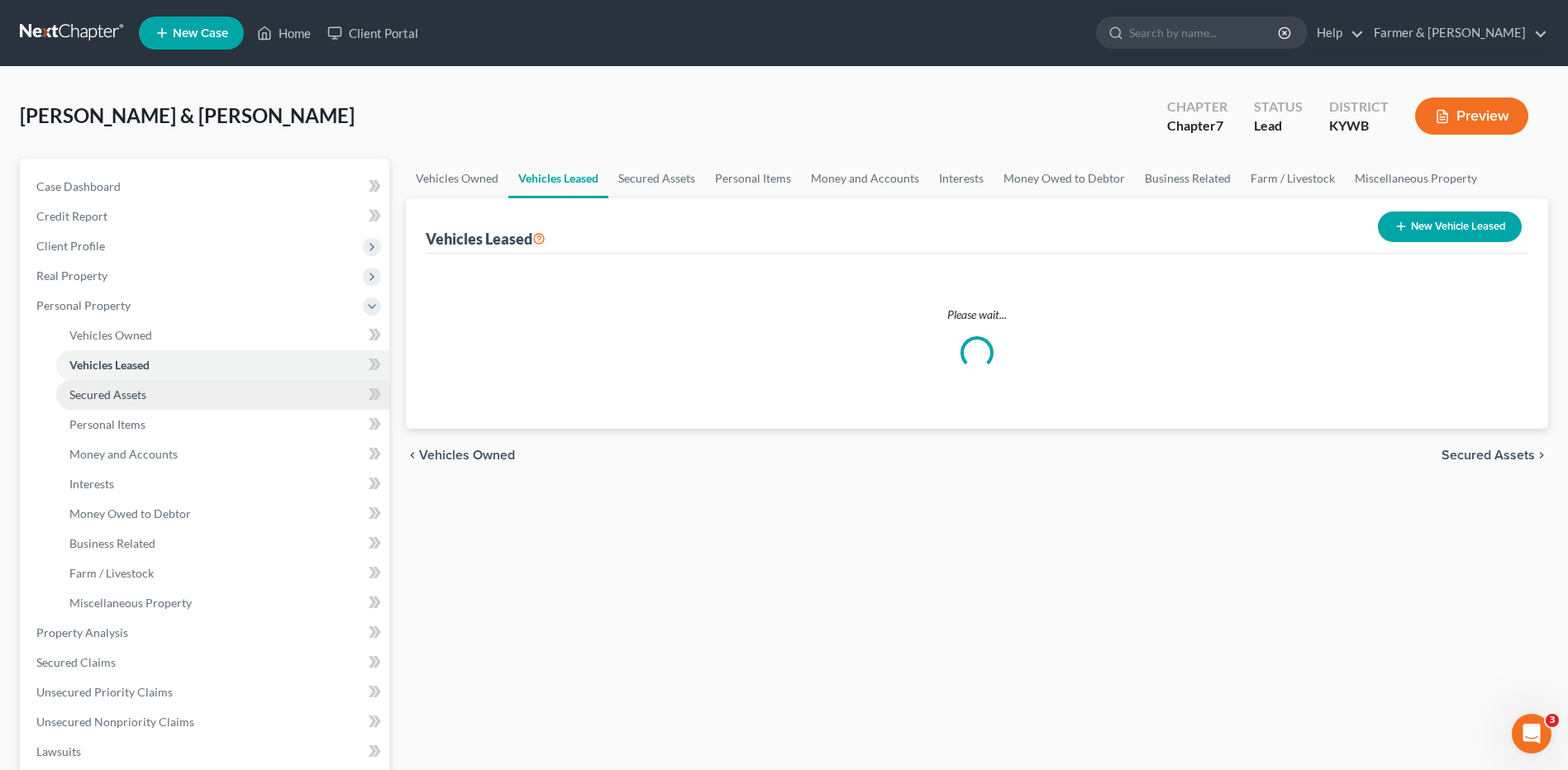
click at [113, 394] on span "Secured Assets" at bounding box center [107, 395] width 77 height 14
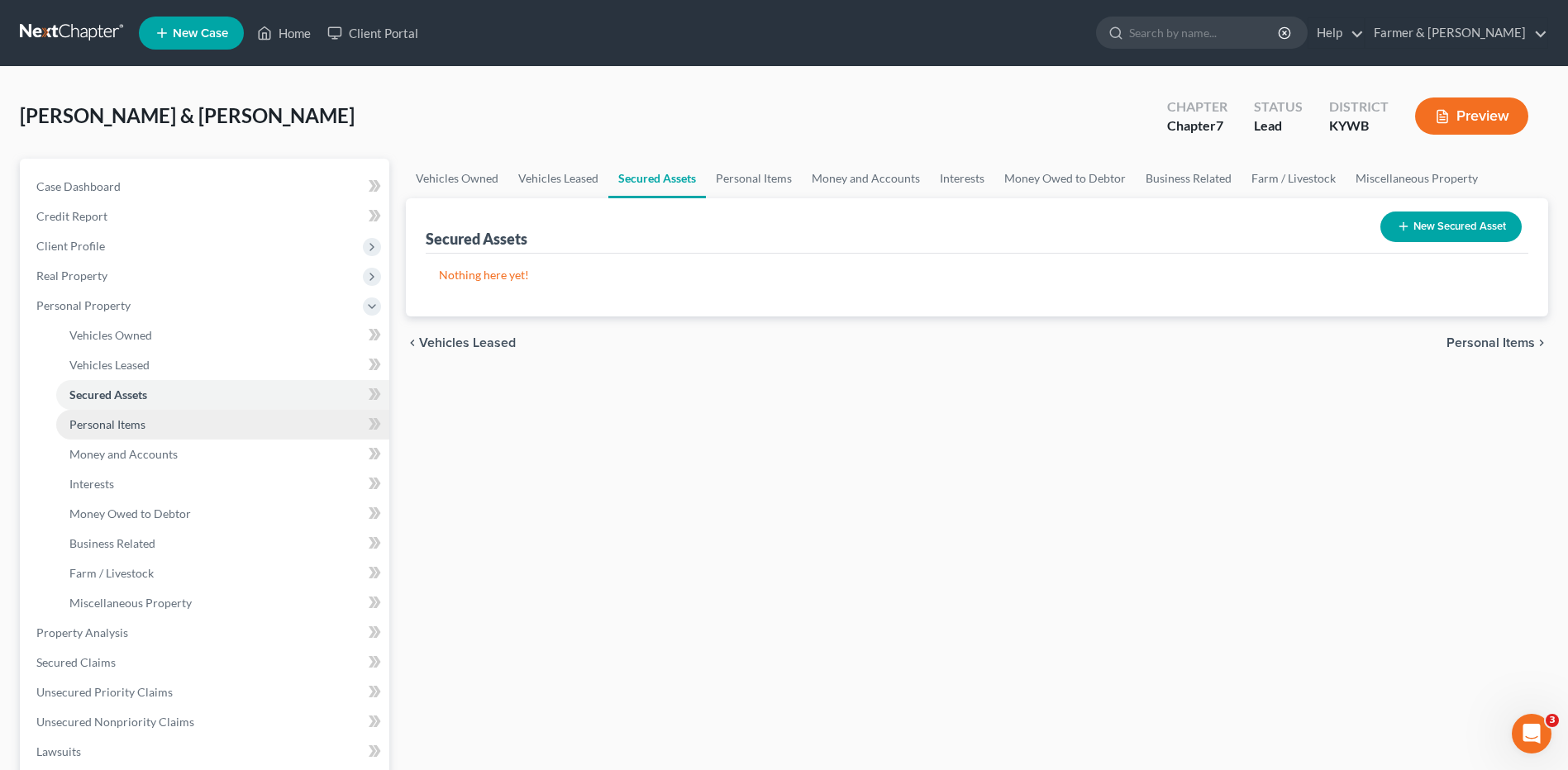
click at [120, 423] on span "Personal Items" at bounding box center [107, 424] width 76 height 14
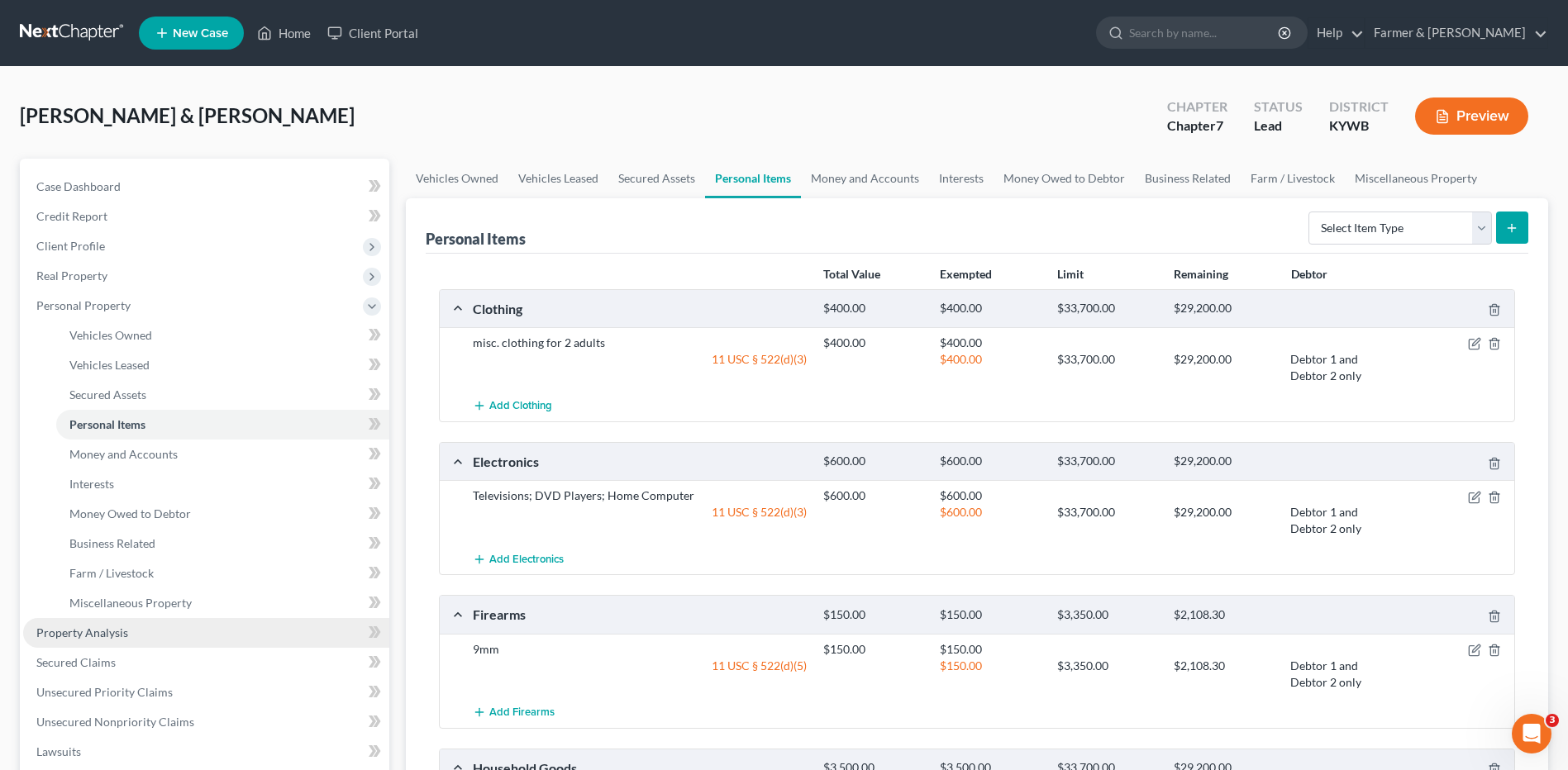
drag, startPoint x: 71, startPoint y: 620, endPoint x: 162, endPoint y: 620, distance: 91.0
click at [70, 621] on link "Property Analysis" at bounding box center [206, 633] width 367 height 30
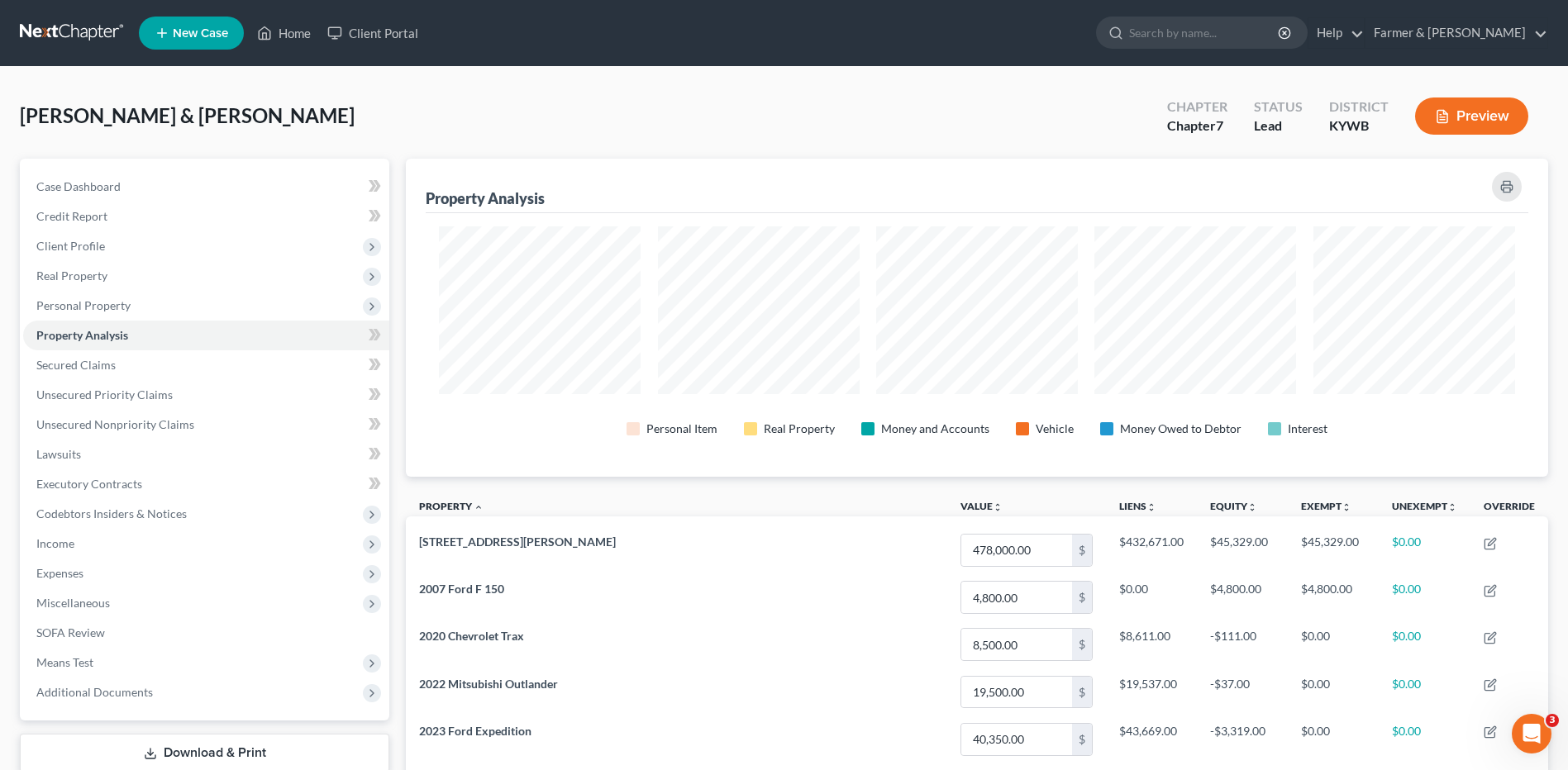
click at [1499, 125] on button "Preview" at bounding box center [1471, 116] width 113 height 37
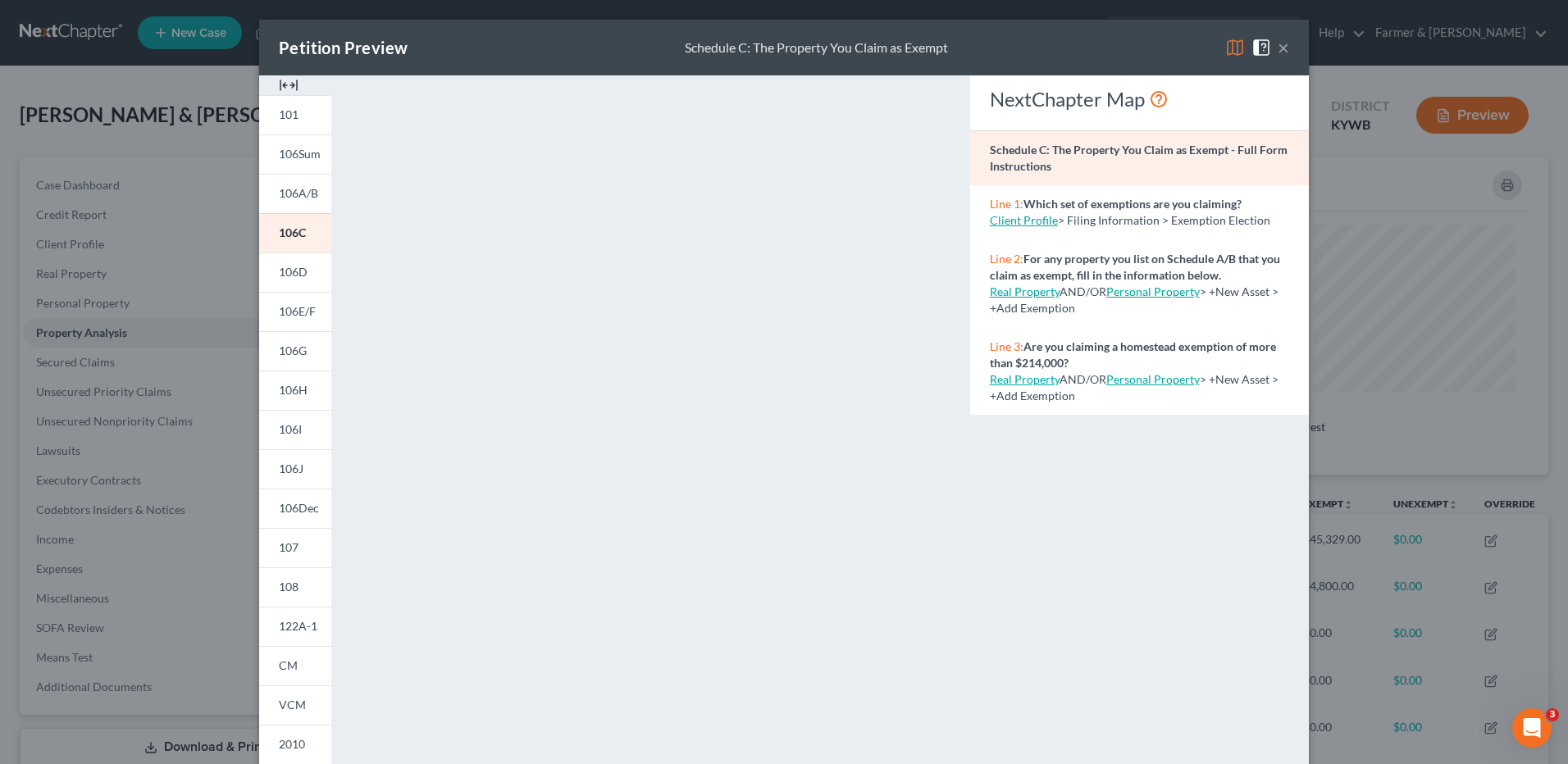
drag, startPoint x: 1282, startPoint y: 50, endPoint x: 1567, endPoint y: 75, distance: 286.1
click at [1281, 49] on button "×" at bounding box center [1283, 47] width 11 height 19
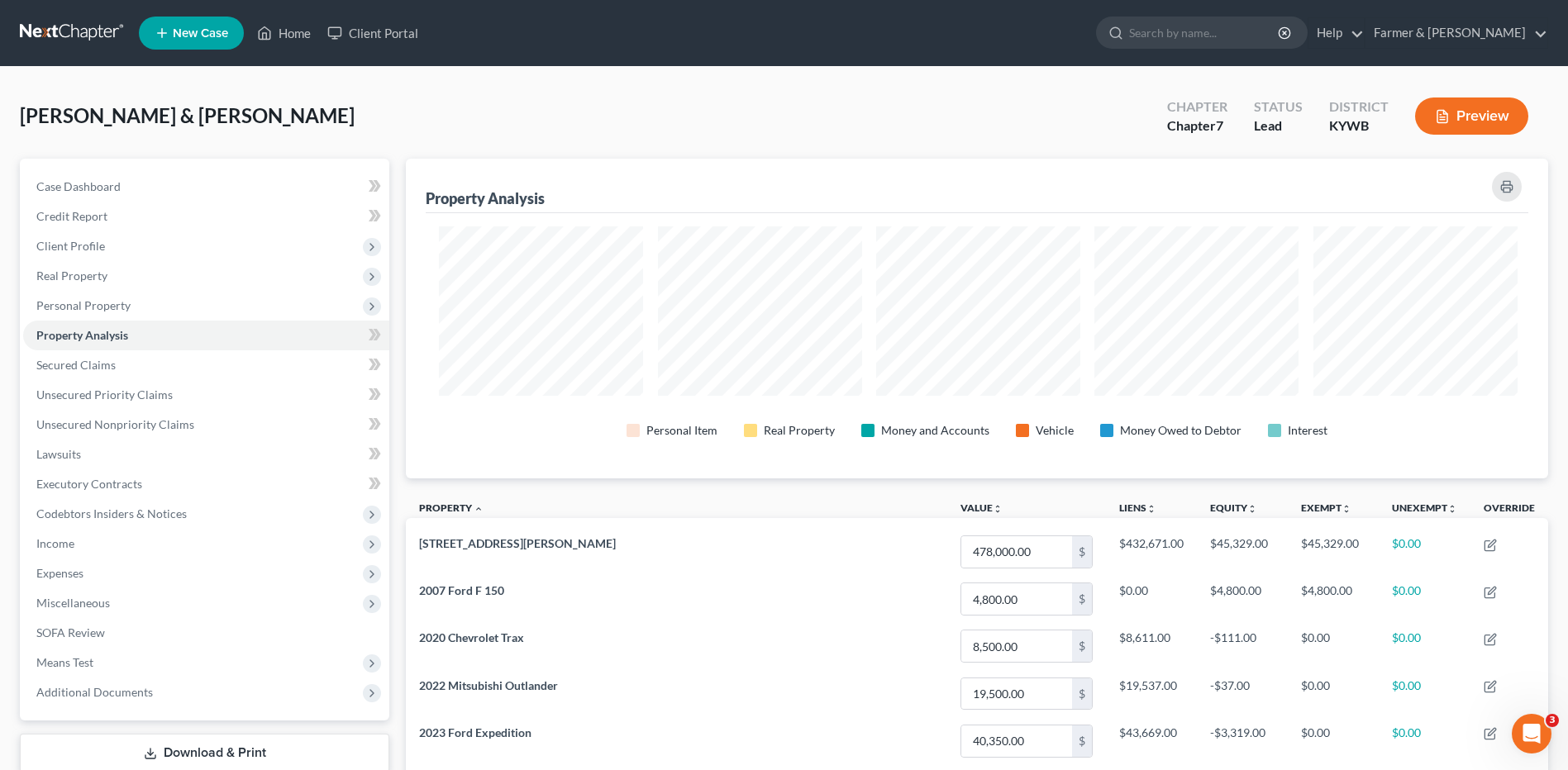
scroll to position [318, 1142]
click at [127, 300] on span "Personal Property" at bounding box center [83, 305] width 94 height 14
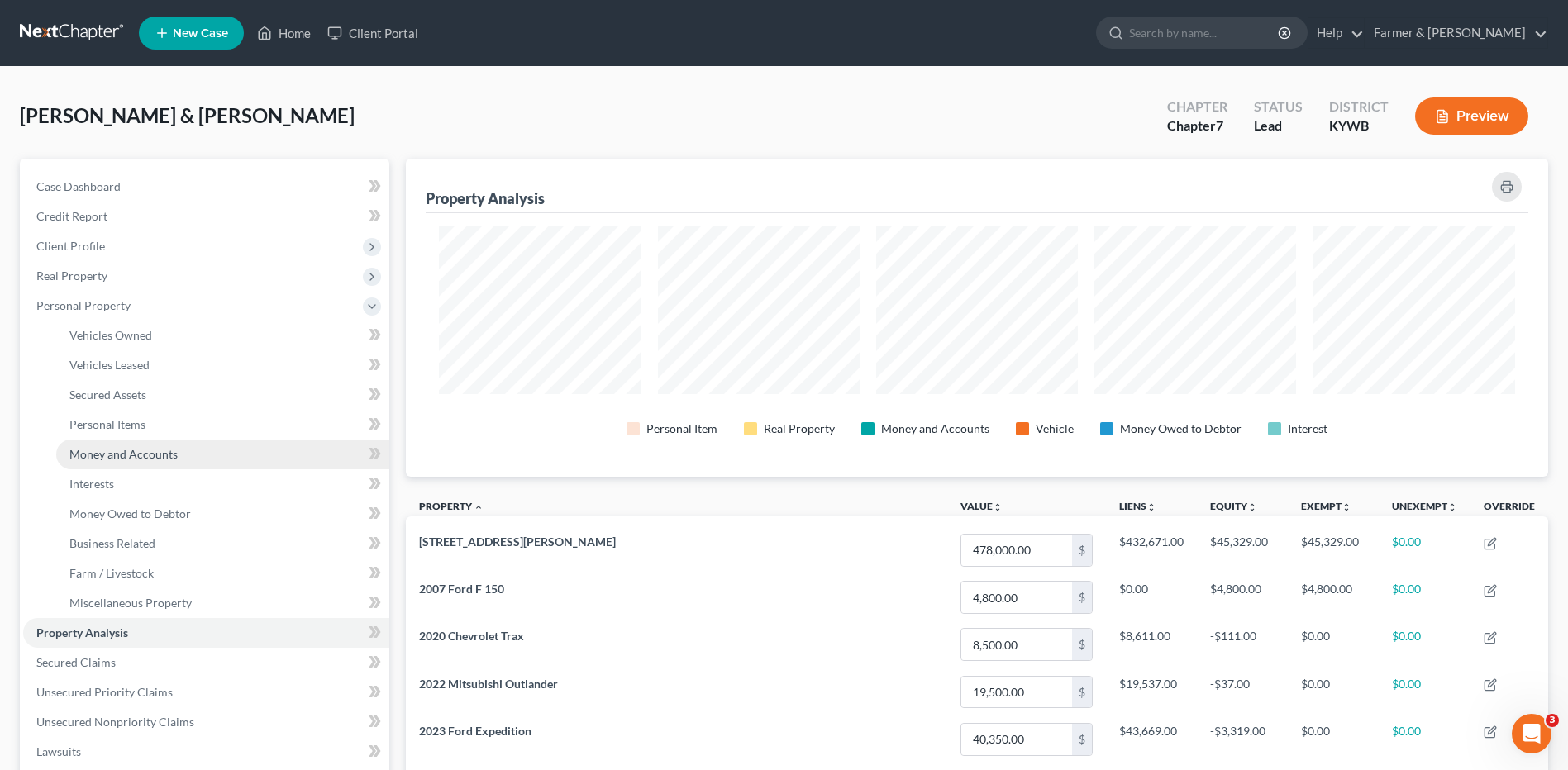
click at [145, 461] on link "Money and Accounts" at bounding box center [222, 455] width 333 height 30
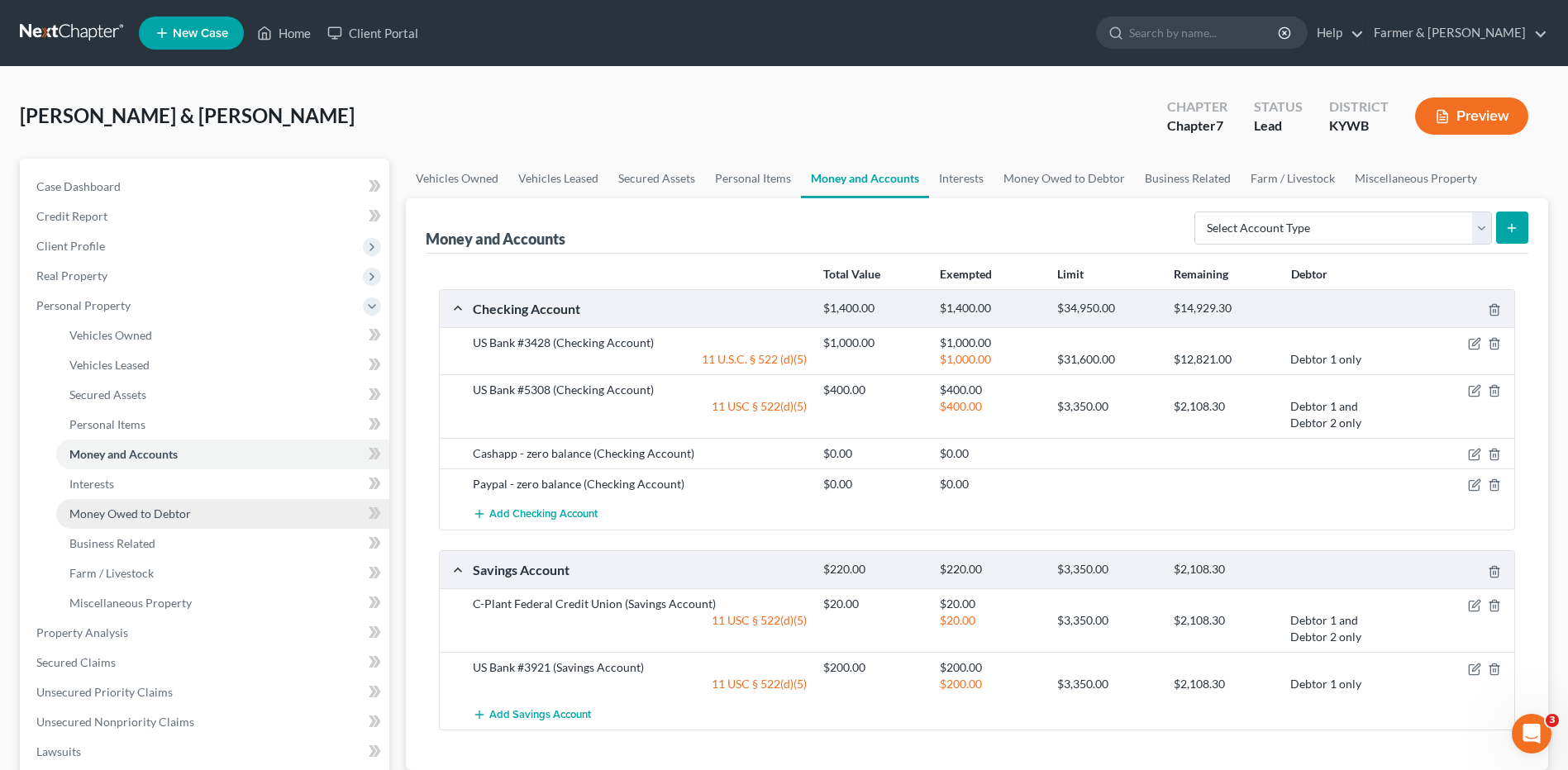
click at [134, 526] on link "Money Owed to Debtor" at bounding box center [222, 514] width 333 height 30
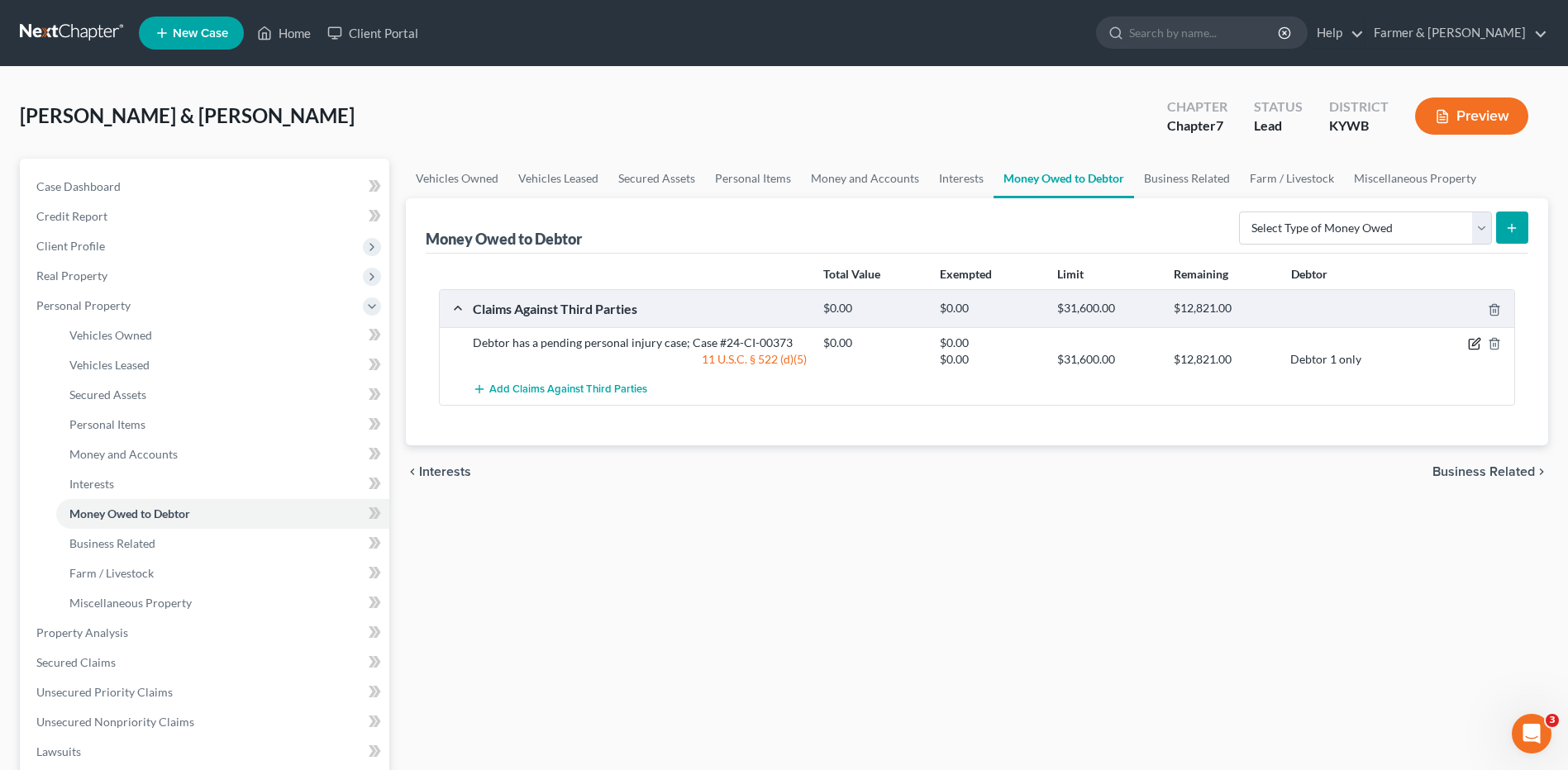
click at [1476, 346] on icon "button" at bounding box center [1474, 343] width 13 height 13
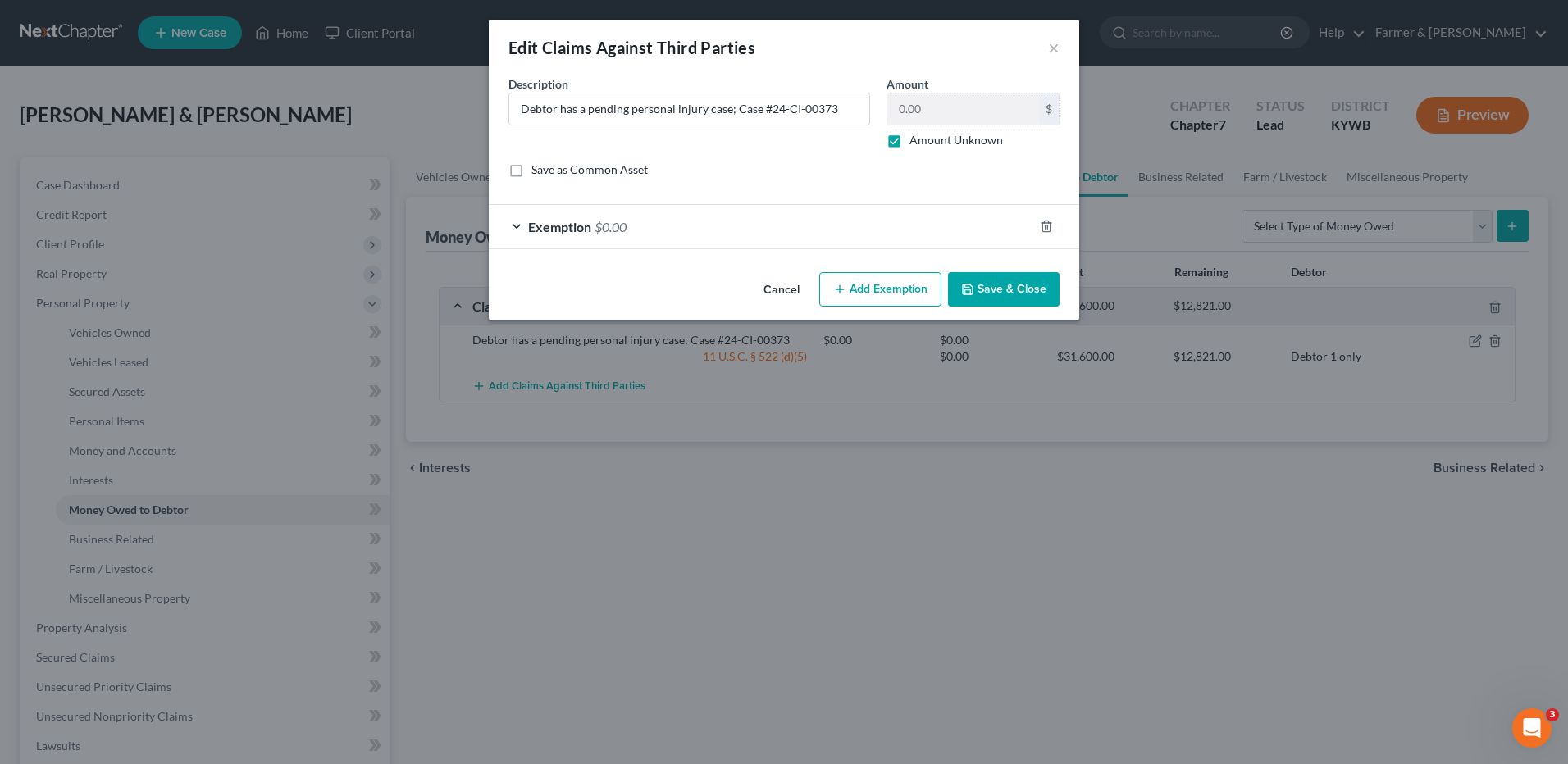
checkbox input "true"
click at [612, 228] on span "$0.00" at bounding box center [611, 227] width 32 height 16
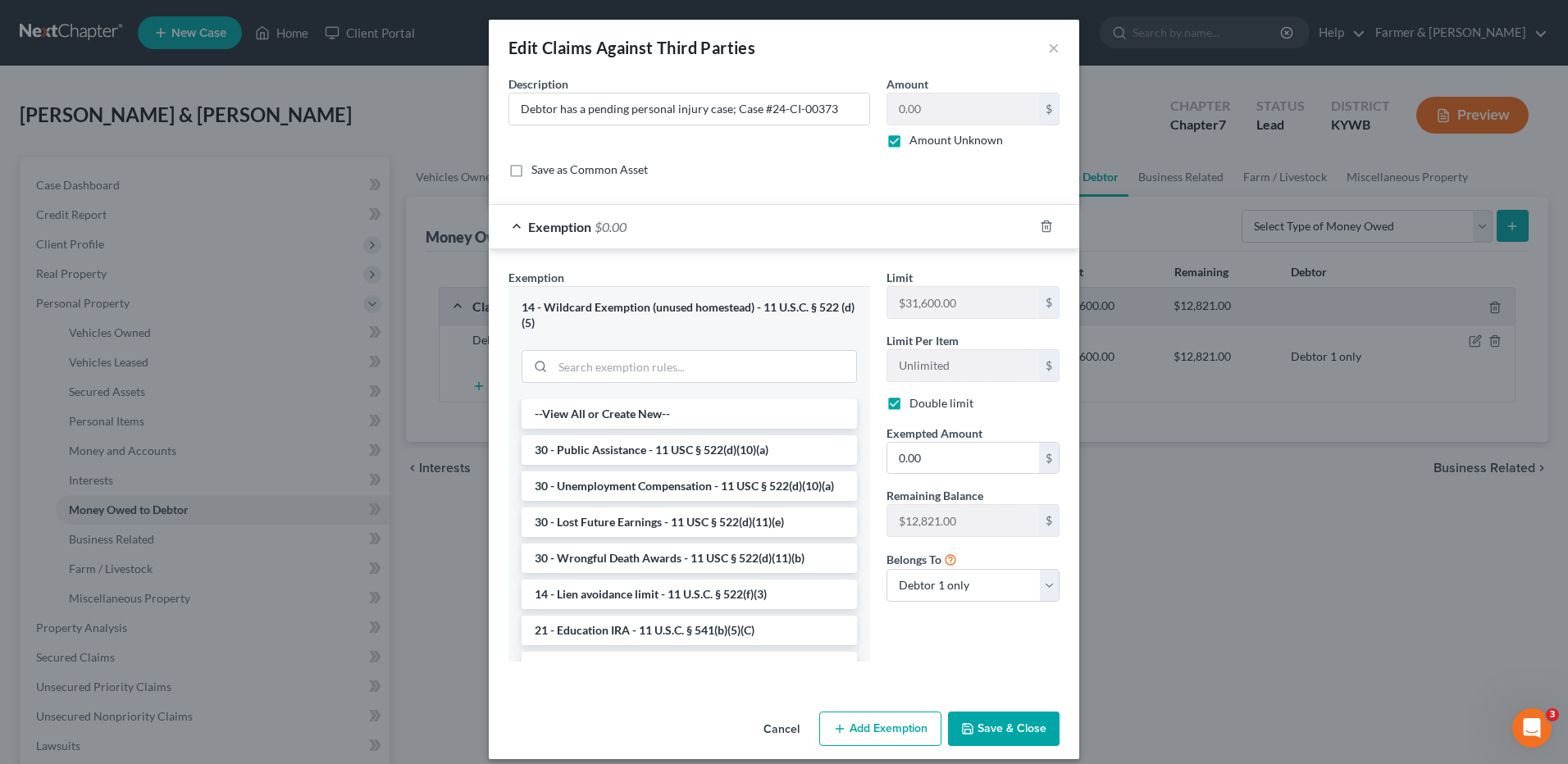
click at [768, 730] on button "Cancel" at bounding box center [781, 729] width 62 height 32
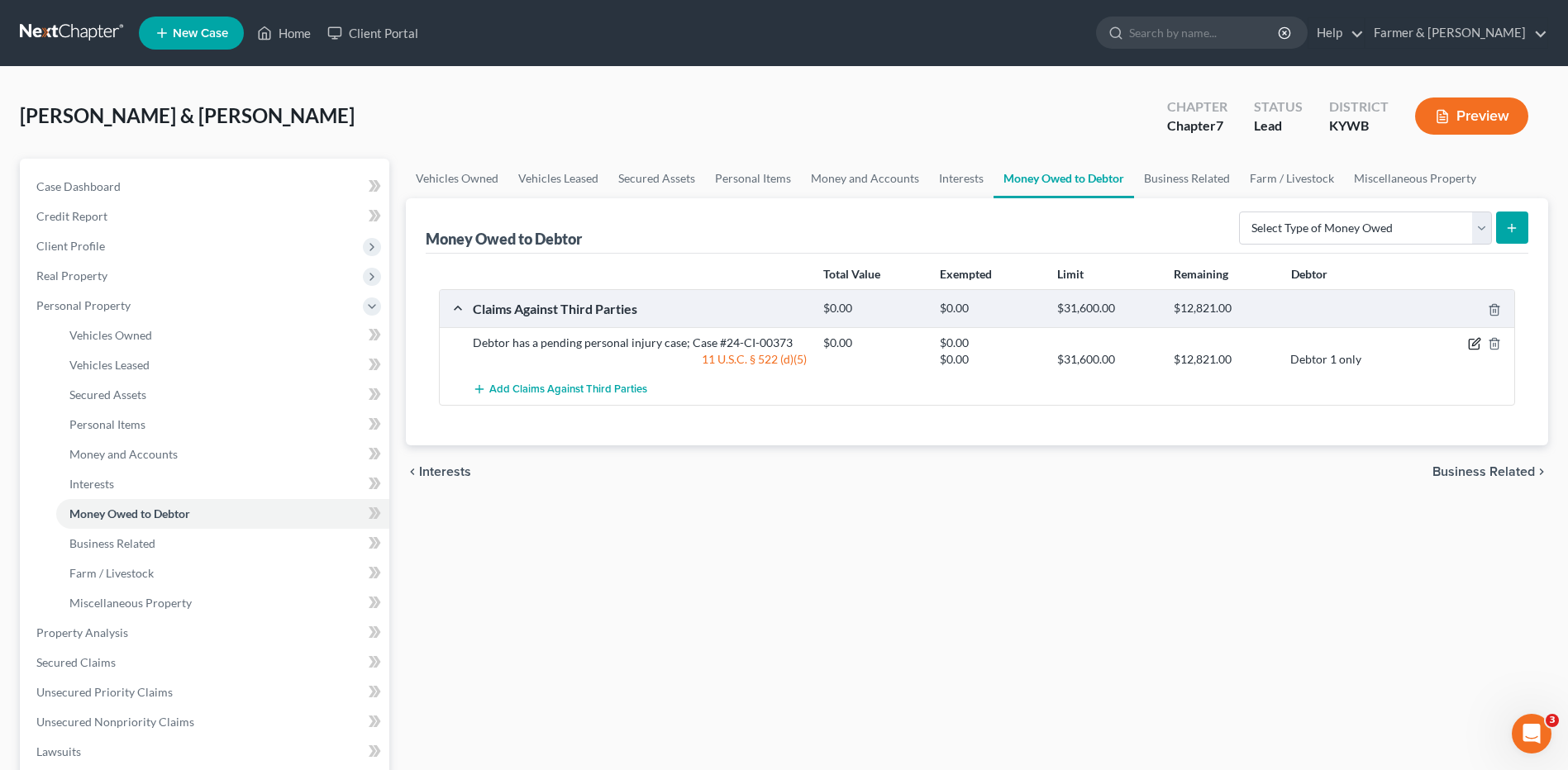
click at [1471, 343] on icon "button" at bounding box center [1474, 343] width 13 height 13
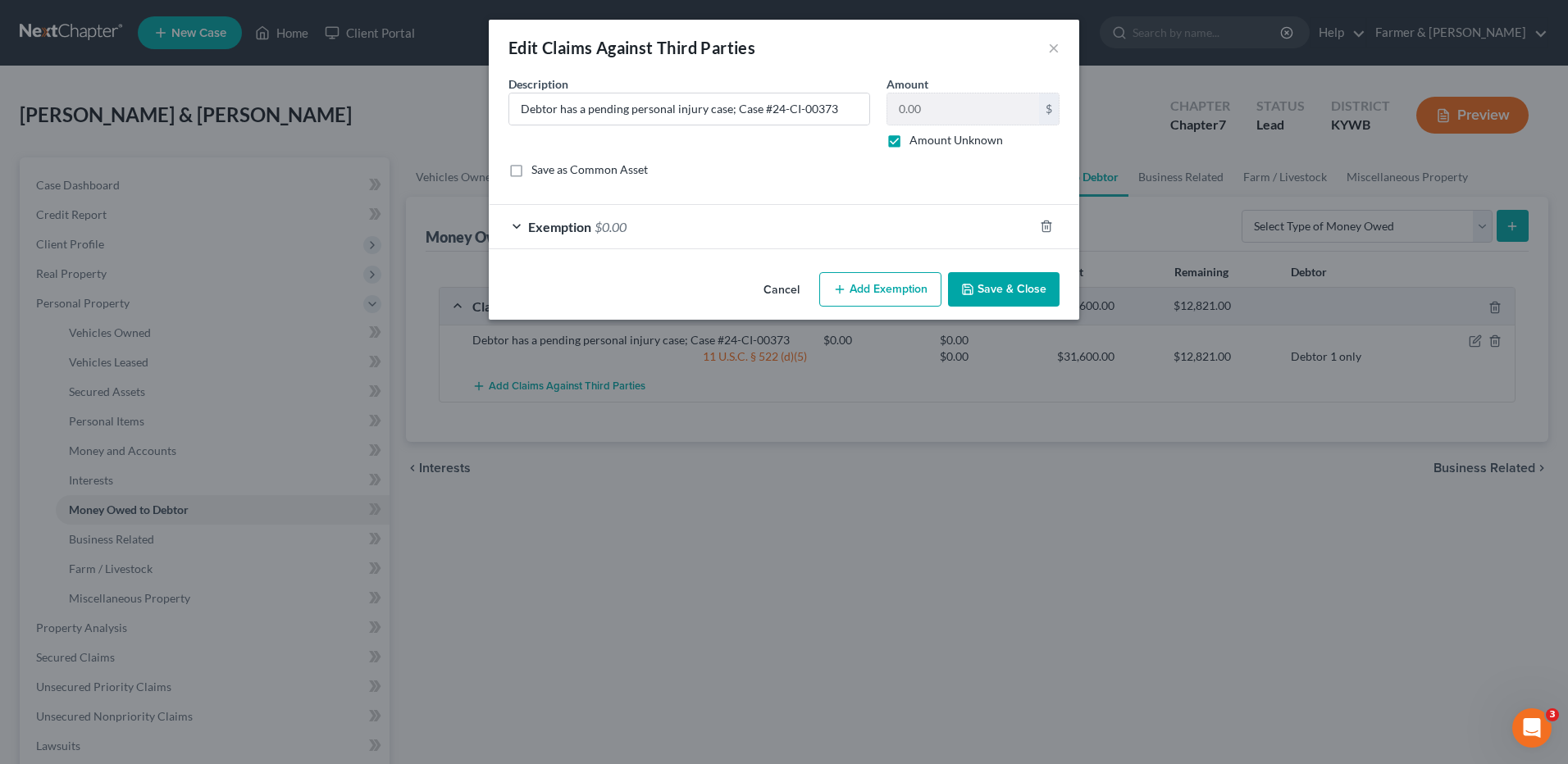
click at [676, 237] on div "Exemption $0.00" at bounding box center [761, 226] width 545 height 43
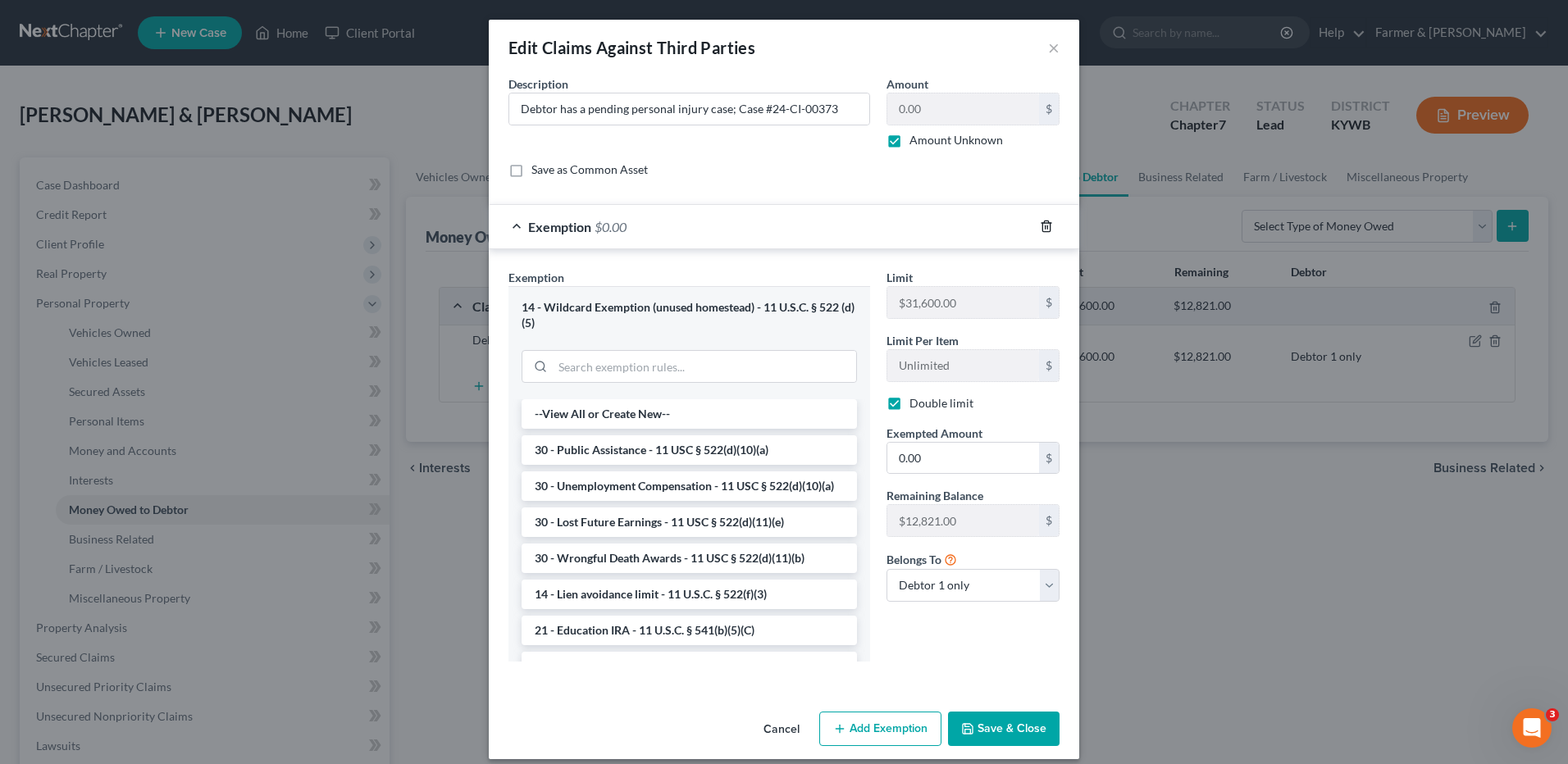
click at [1044, 221] on icon "button" at bounding box center [1046, 226] width 13 height 13
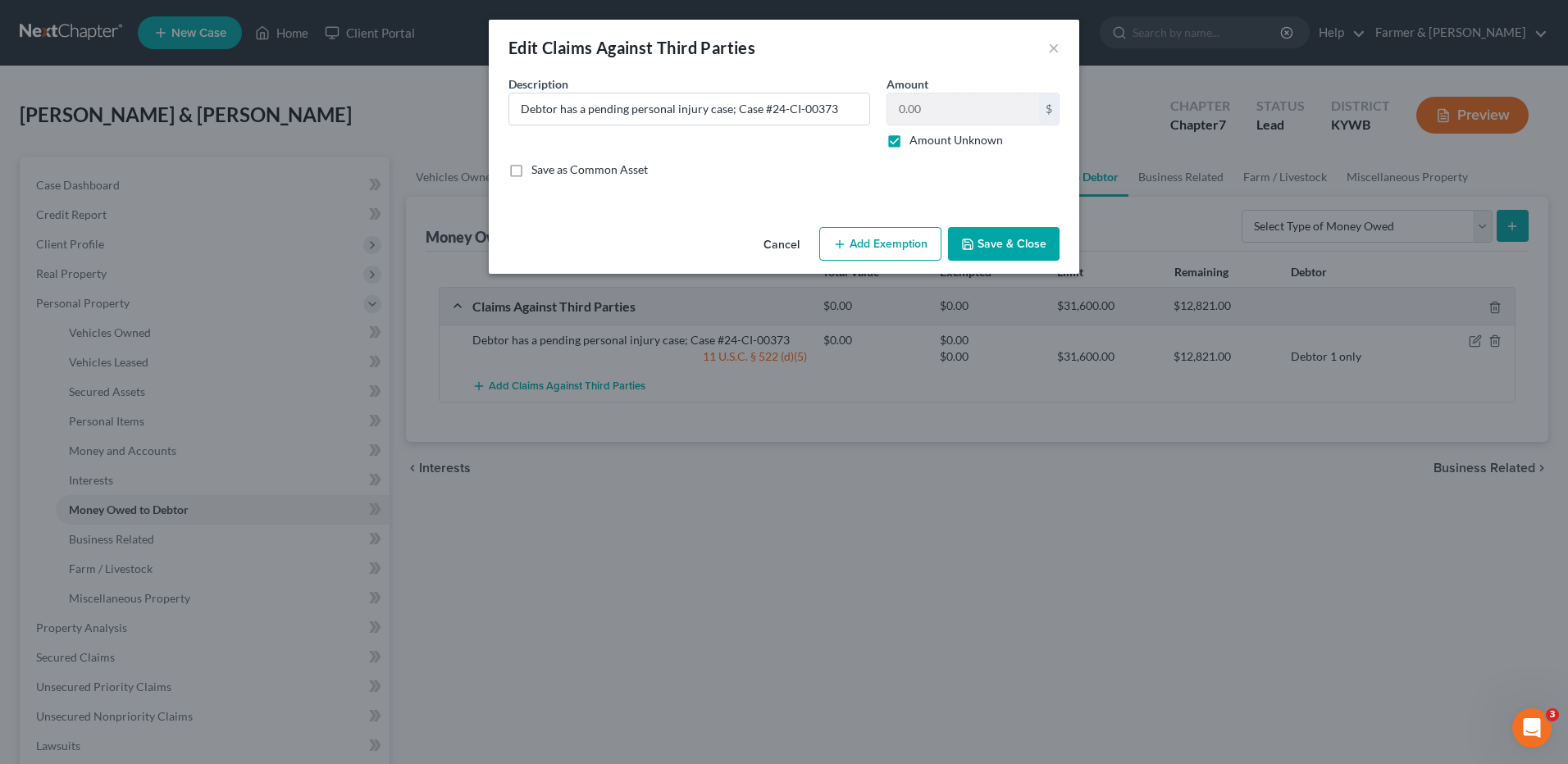
click at [1008, 250] on button "Save & Close" at bounding box center [1003, 244] width 112 height 34
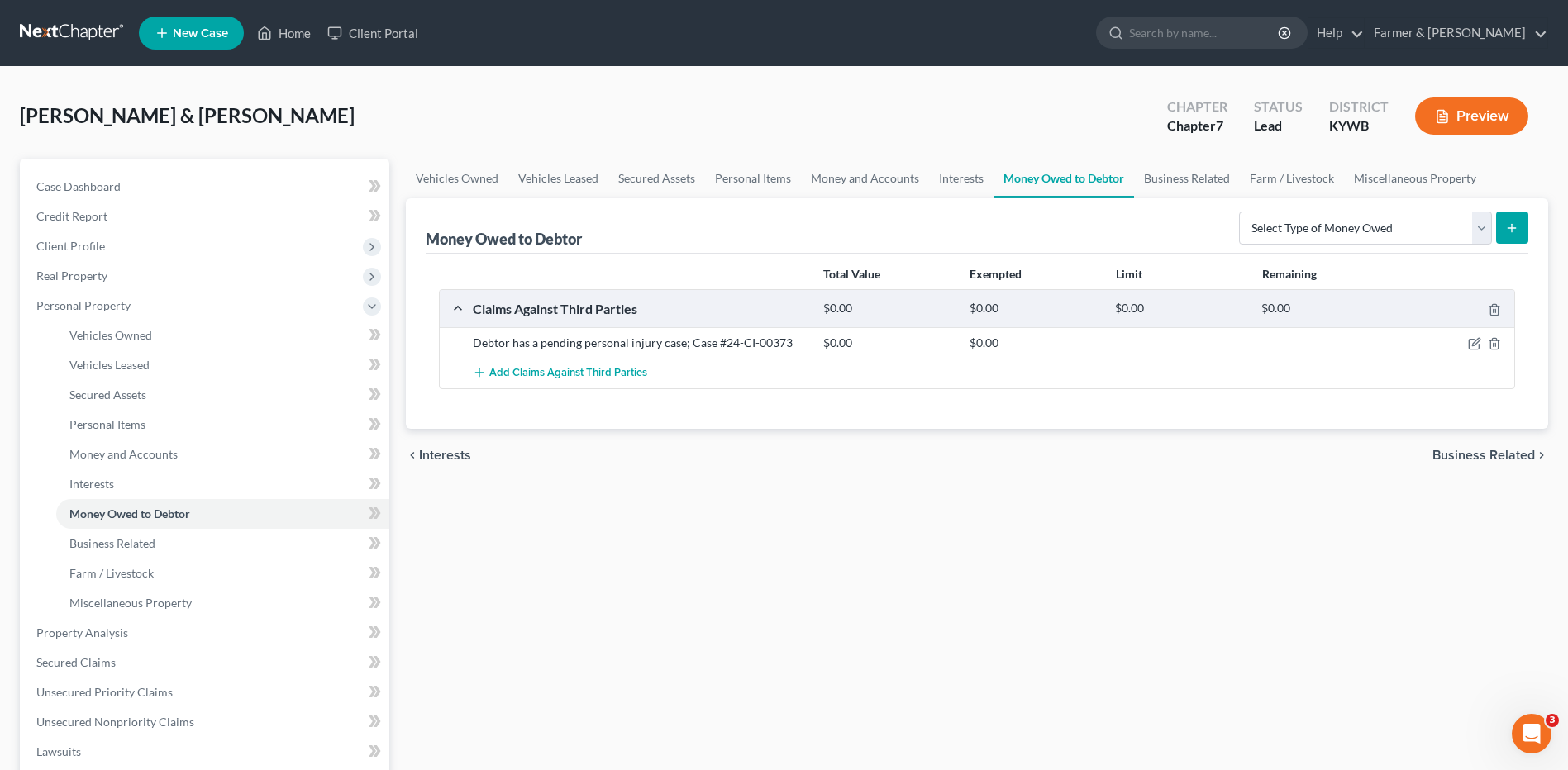
click at [1465, 341] on div at bounding box center [1458, 343] width 117 height 17
click at [1476, 347] on icon "button" at bounding box center [1474, 343] width 13 height 13
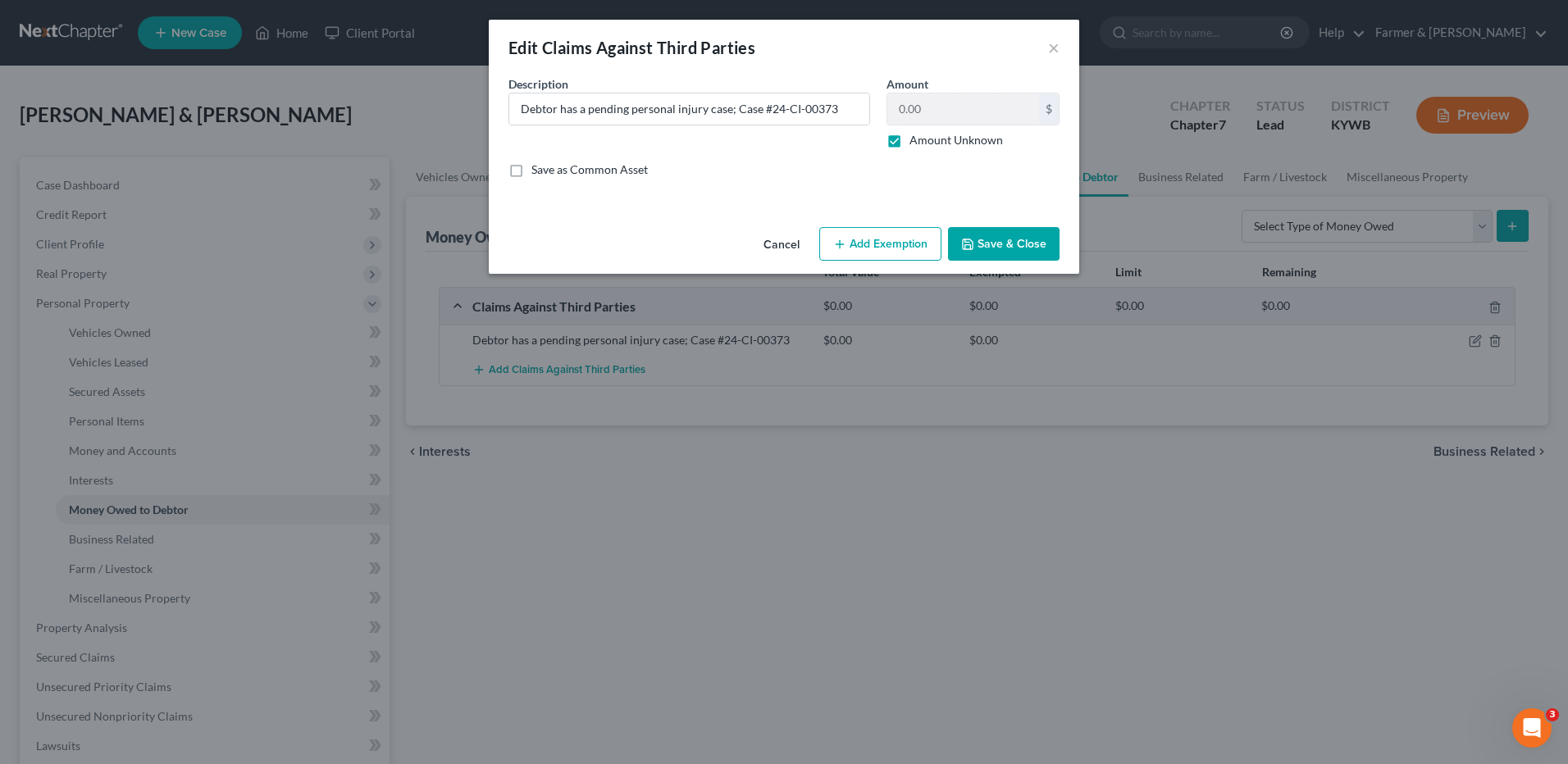
click at [866, 241] on button "Add Exemption" at bounding box center [880, 244] width 122 height 34
select select "2"
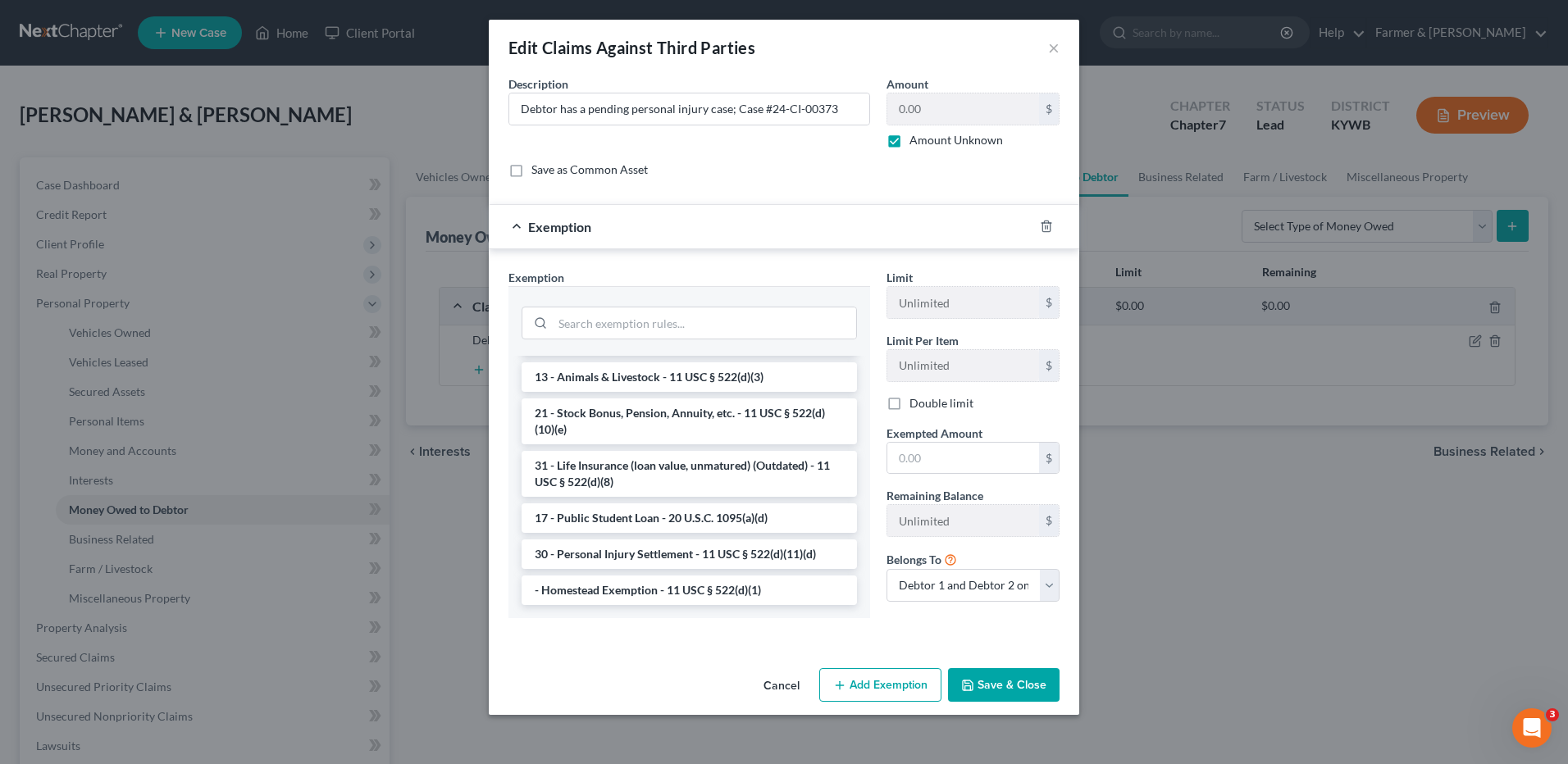
scroll to position [1318, 0]
click at [658, 554] on li "30 - Personal Injury Settlement - 11 USC § 522(d)(11)(d)" at bounding box center [690, 554] width 336 height 30
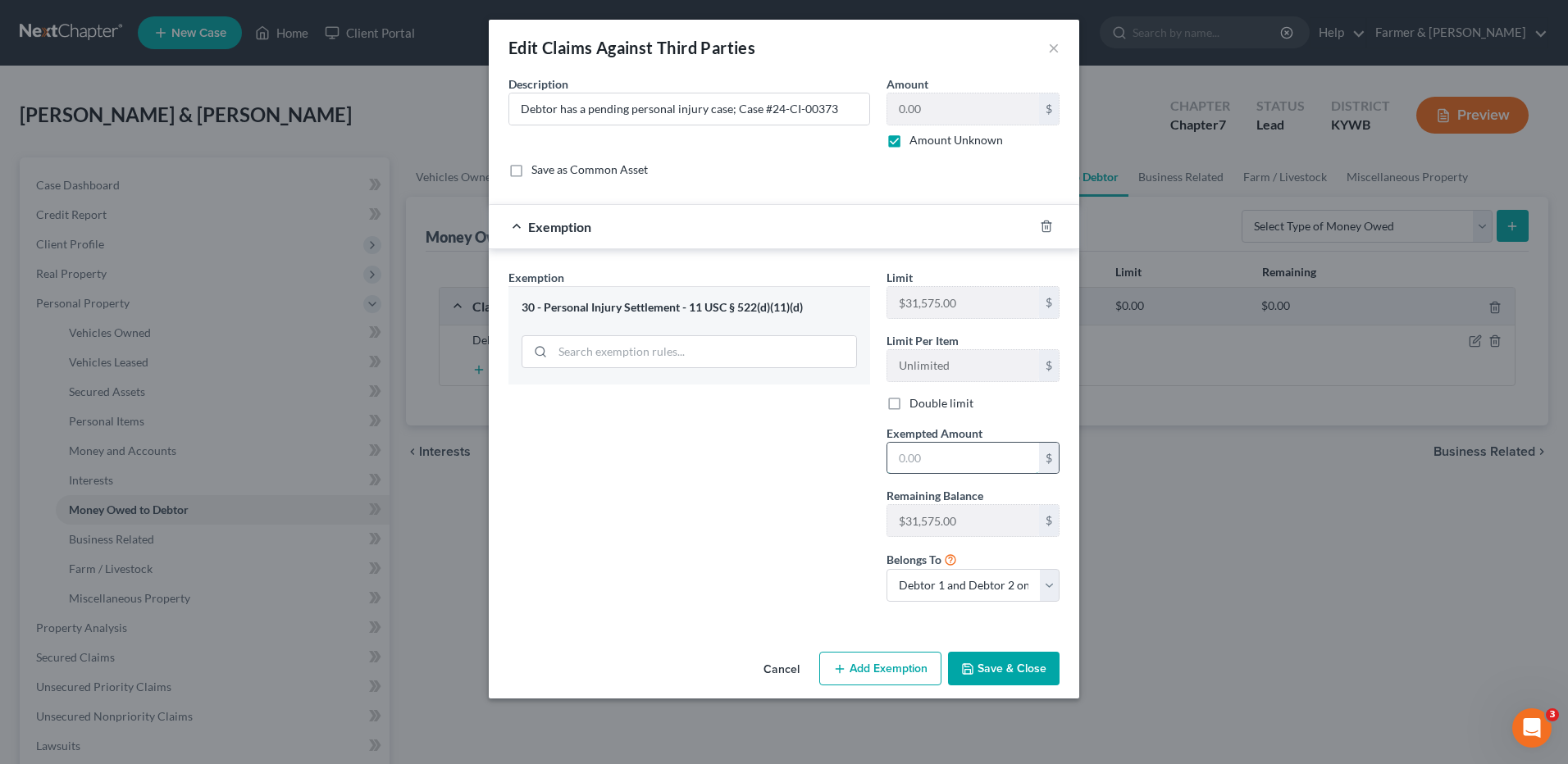
click at [940, 458] on input "text" at bounding box center [963, 458] width 152 height 31
type input "31,575.00"
click at [936, 579] on select "Debtor 1 only Debtor 2 only Debtor 1 and Debtor 2 only" at bounding box center [972, 585] width 173 height 32
select select "0"
click at [886, 569] on select "Debtor 1 only Debtor 2 only Debtor 1 and Debtor 2 only" at bounding box center [972, 585] width 173 height 32
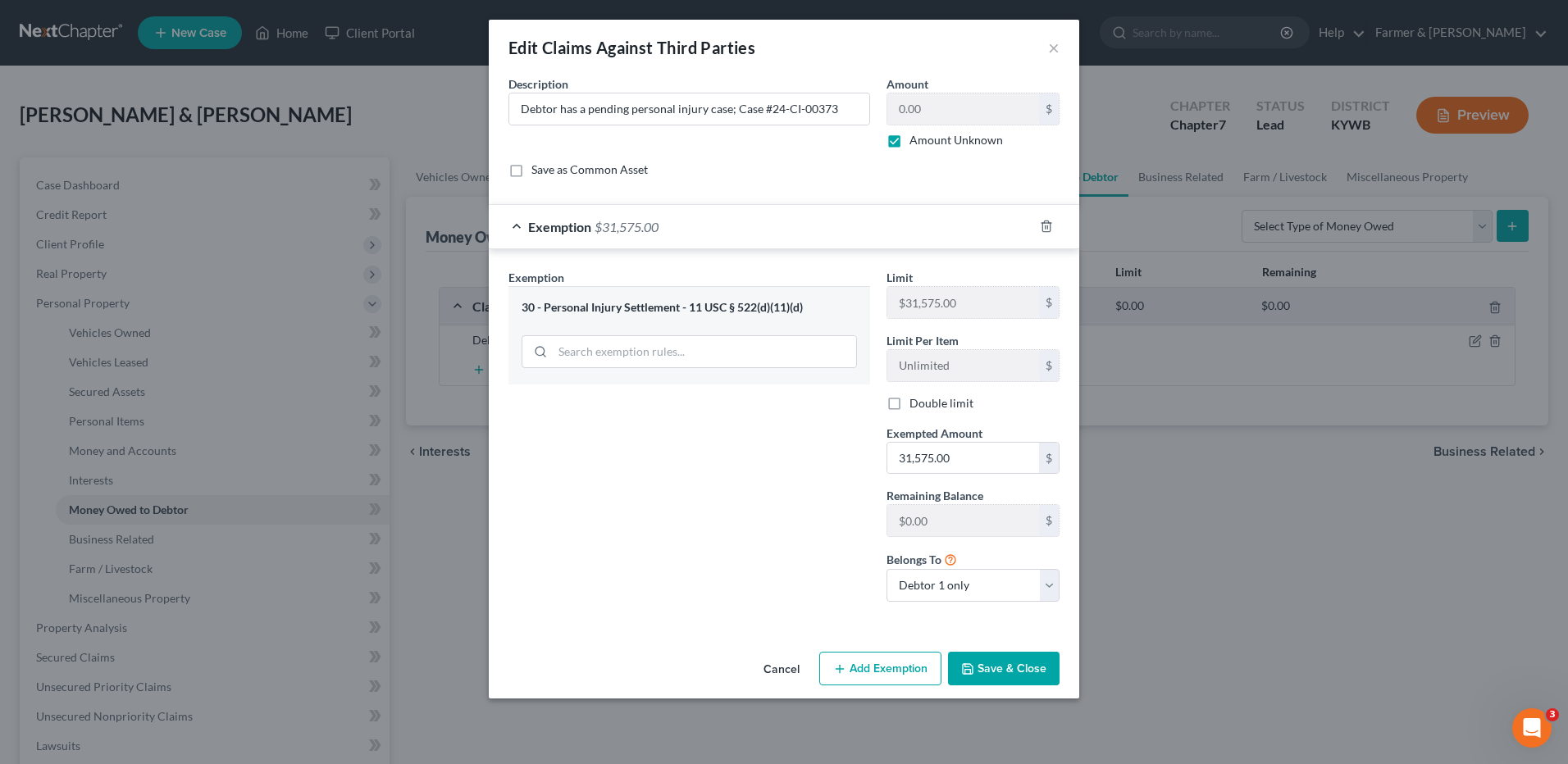
click at [889, 674] on button "Add Exemption" at bounding box center [880, 668] width 122 height 34
select select "2"
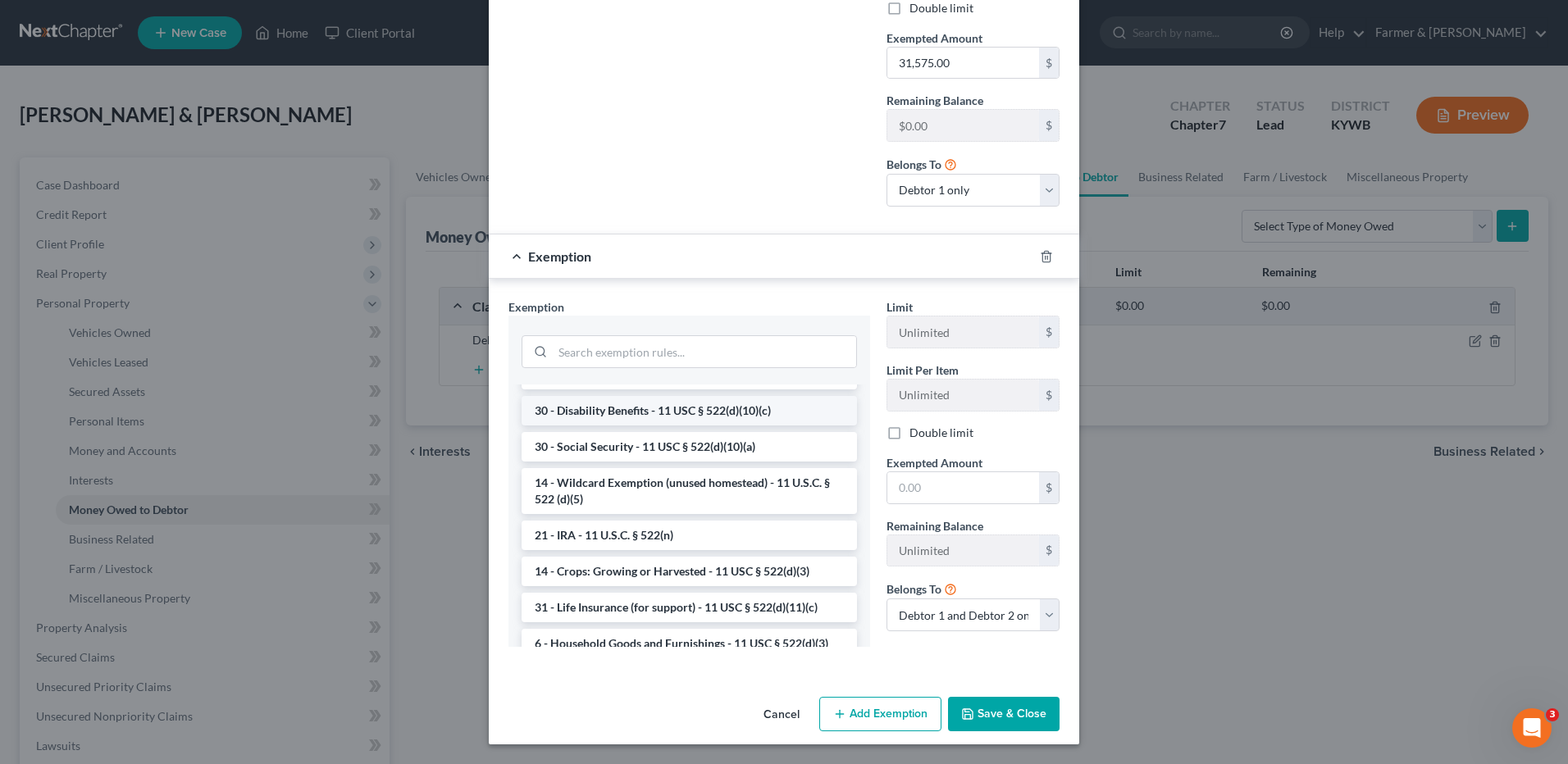
scroll to position [902, 0]
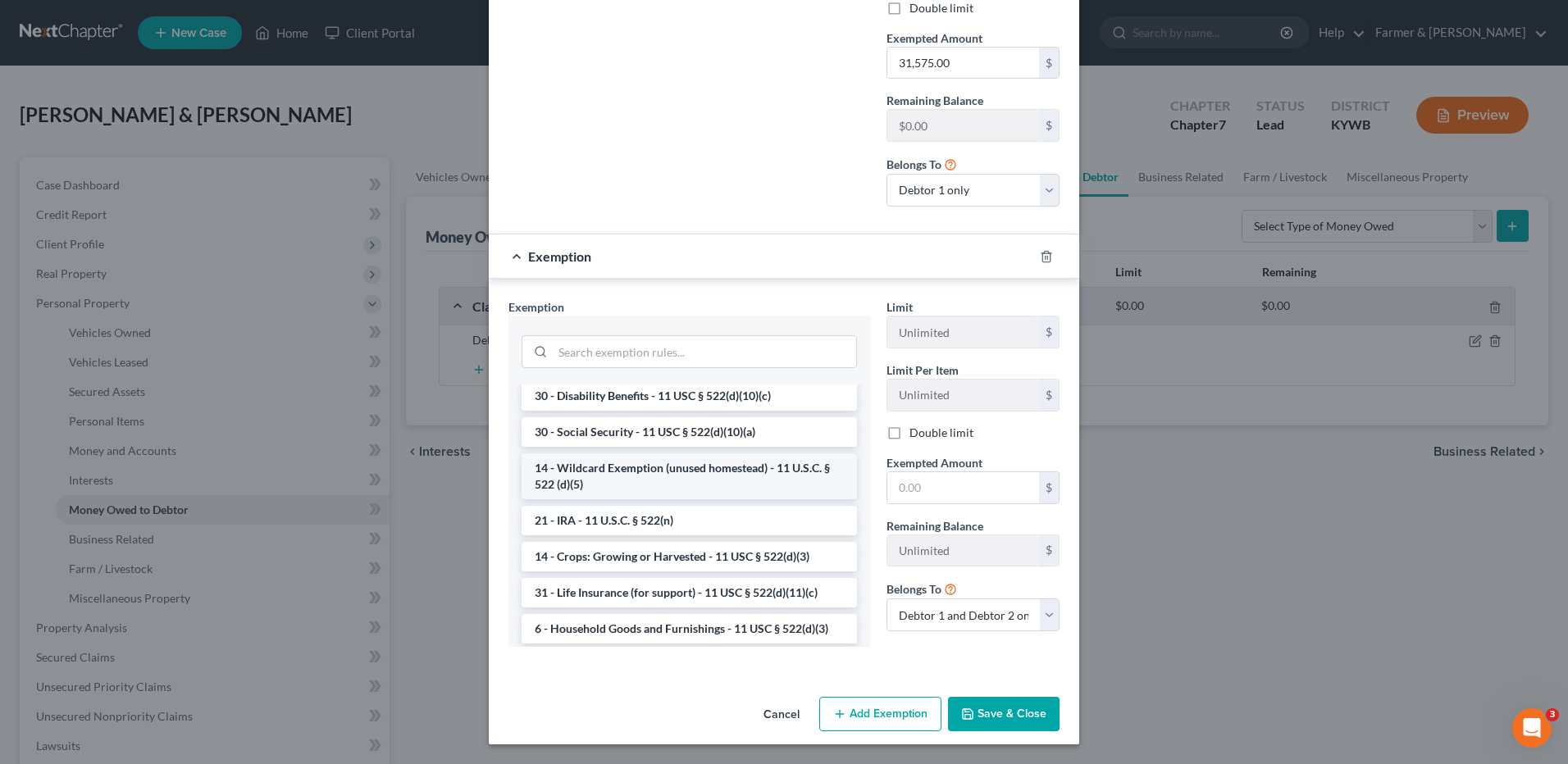
click at [731, 500] on li "14 - Wildcard Exemption (unused homestead) - 11 U.S.C. § 522 (d)(5)" at bounding box center [690, 476] width 336 height 46
checkbox input "true"
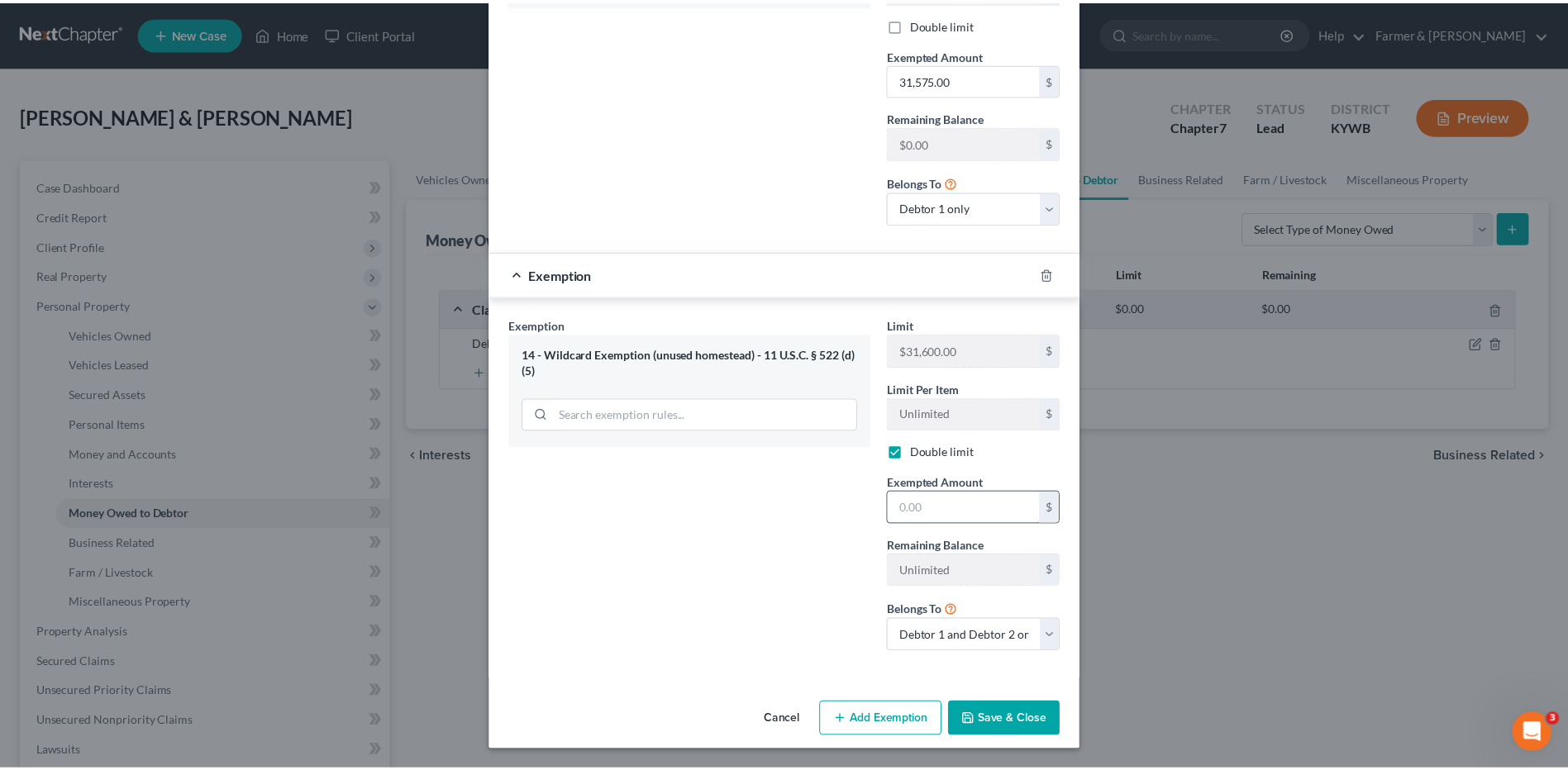
scroll to position [382, 0]
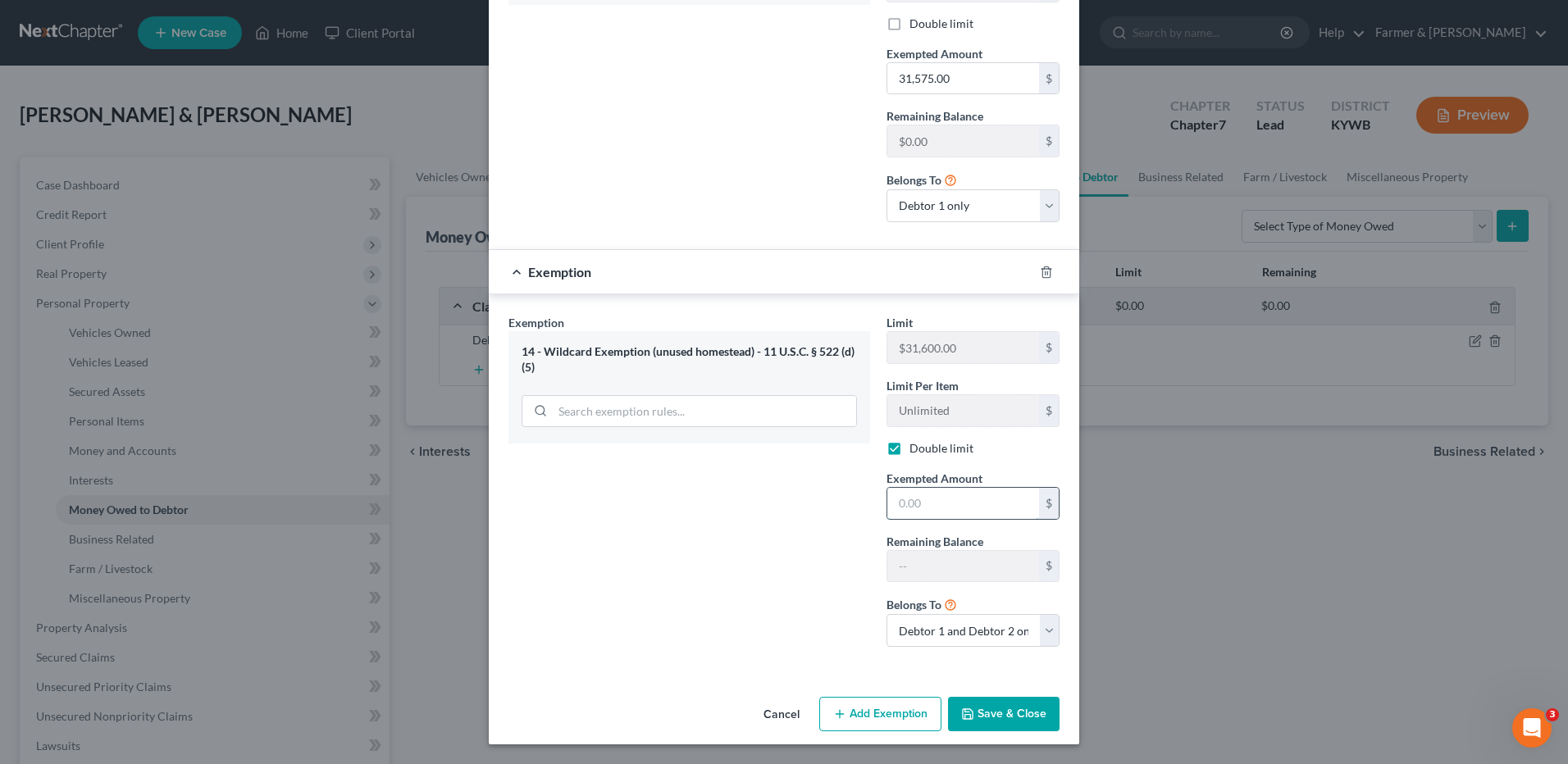
click at [951, 513] on input "text" at bounding box center [963, 503] width 152 height 31
type input "4,628.80"
click at [957, 634] on select "Debtor 1 only Debtor 2 only Debtor 1 and Debtor 2 only" at bounding box center [972, 630] width 173 height 32
select select "0"
click at [886, 614] on select "Debtor 1 only Debtor 2 only Debtor 1 and Debtor 2 only" at bounding box center [972, 630] width 173 height 32
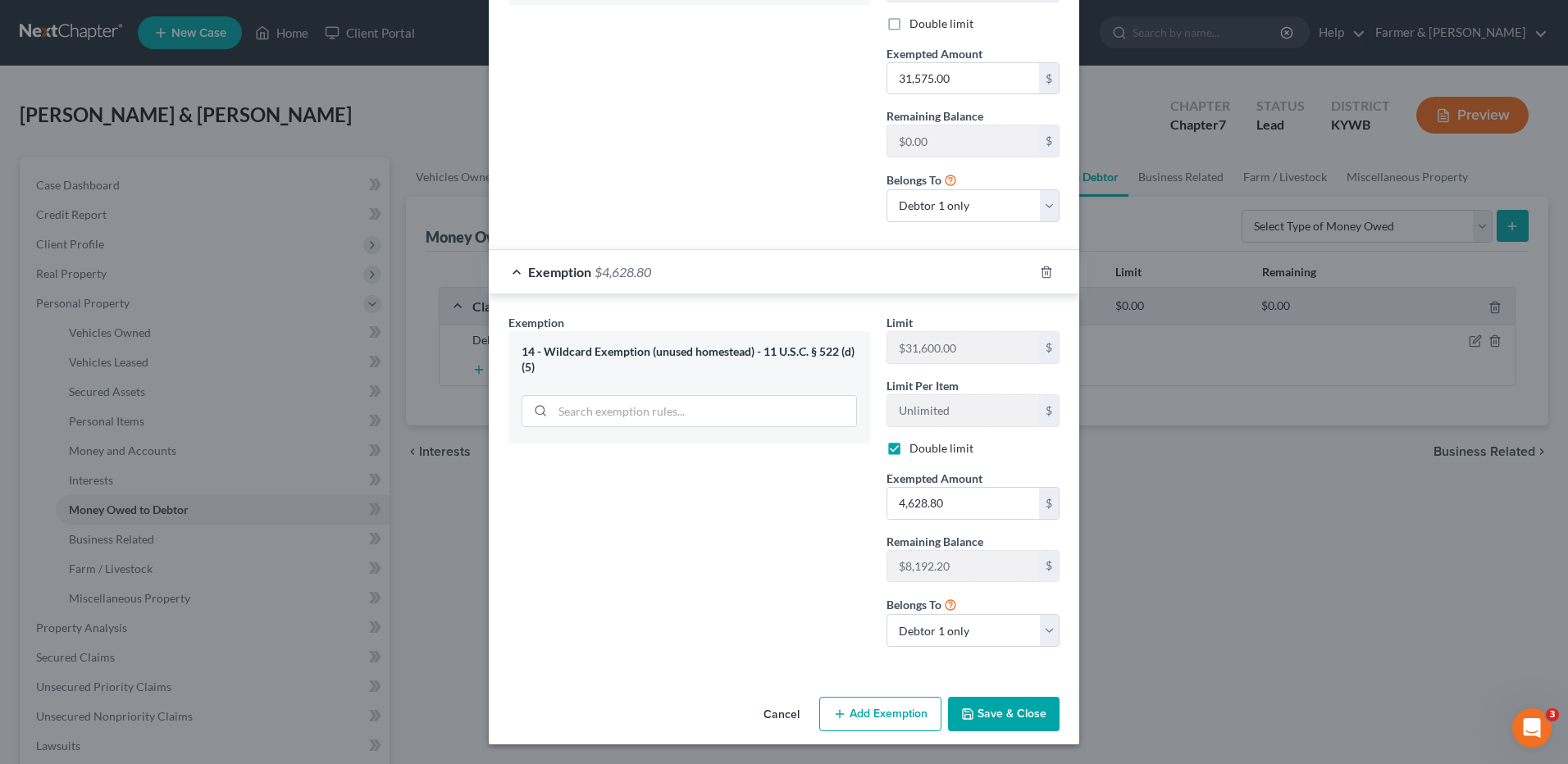
click at [998, 722] on button "Save & Close" at bounding box center [1003, 714] width 112 height 34
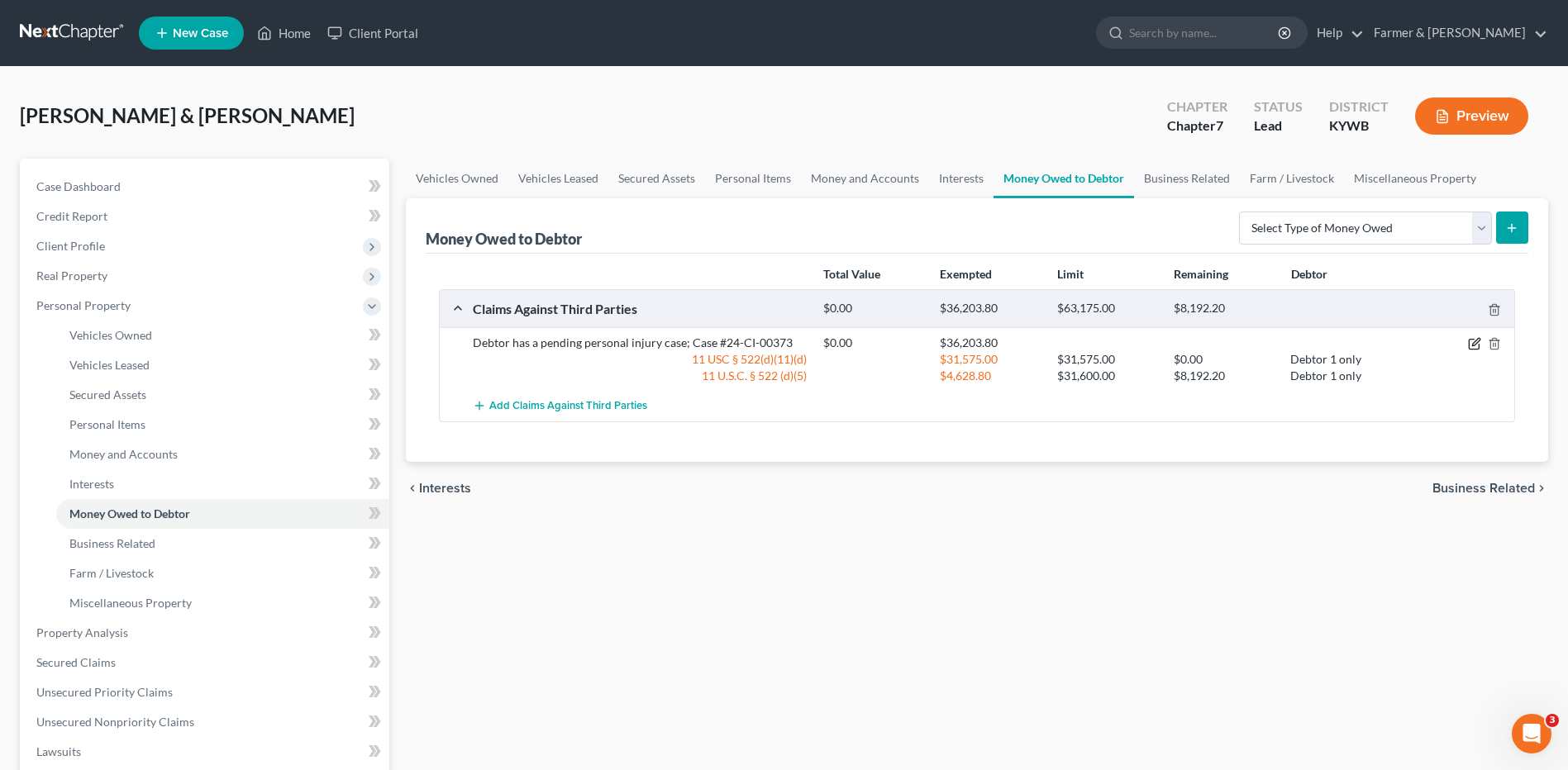
click at [1474, 337] on icon "button" at bounding box center [1474, 343] width 13 height 13
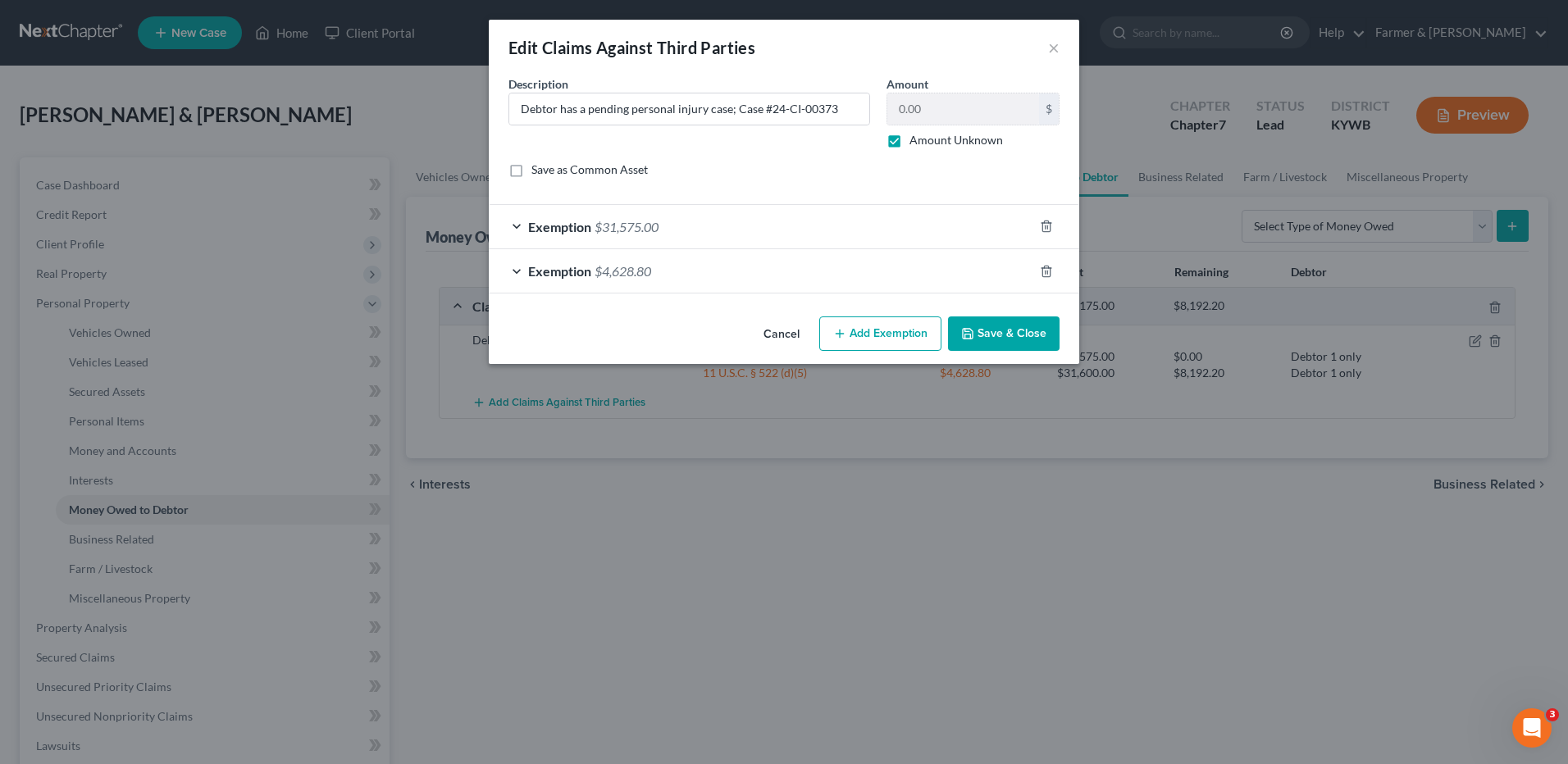
click at [1003, 329] on button "Save & Close" at bounding box center [1003, 333] width 112 height 34
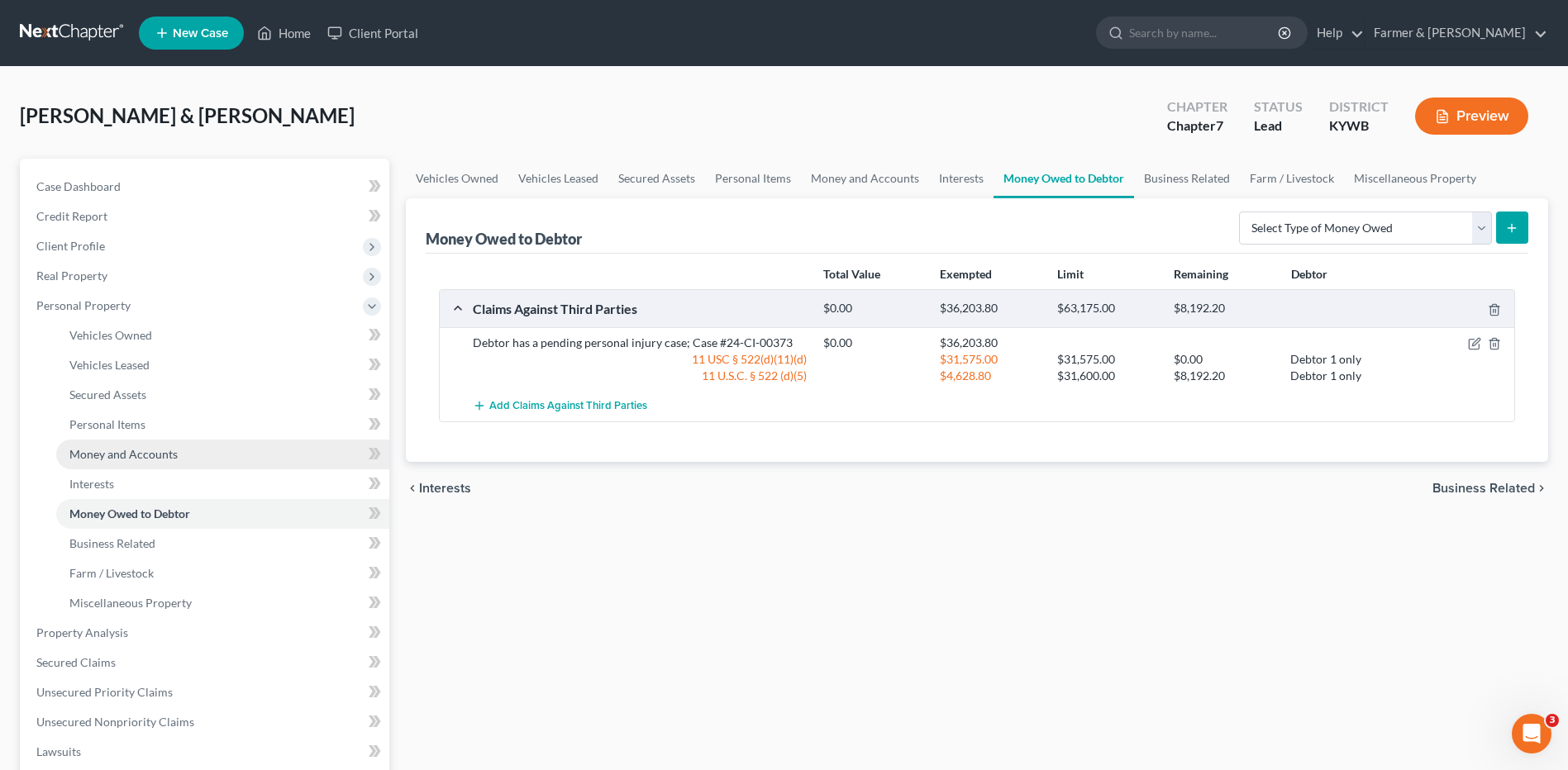
click at [143, 450] on span "Money and Accounts" at bounding box center [123, 454] width 108 height 14
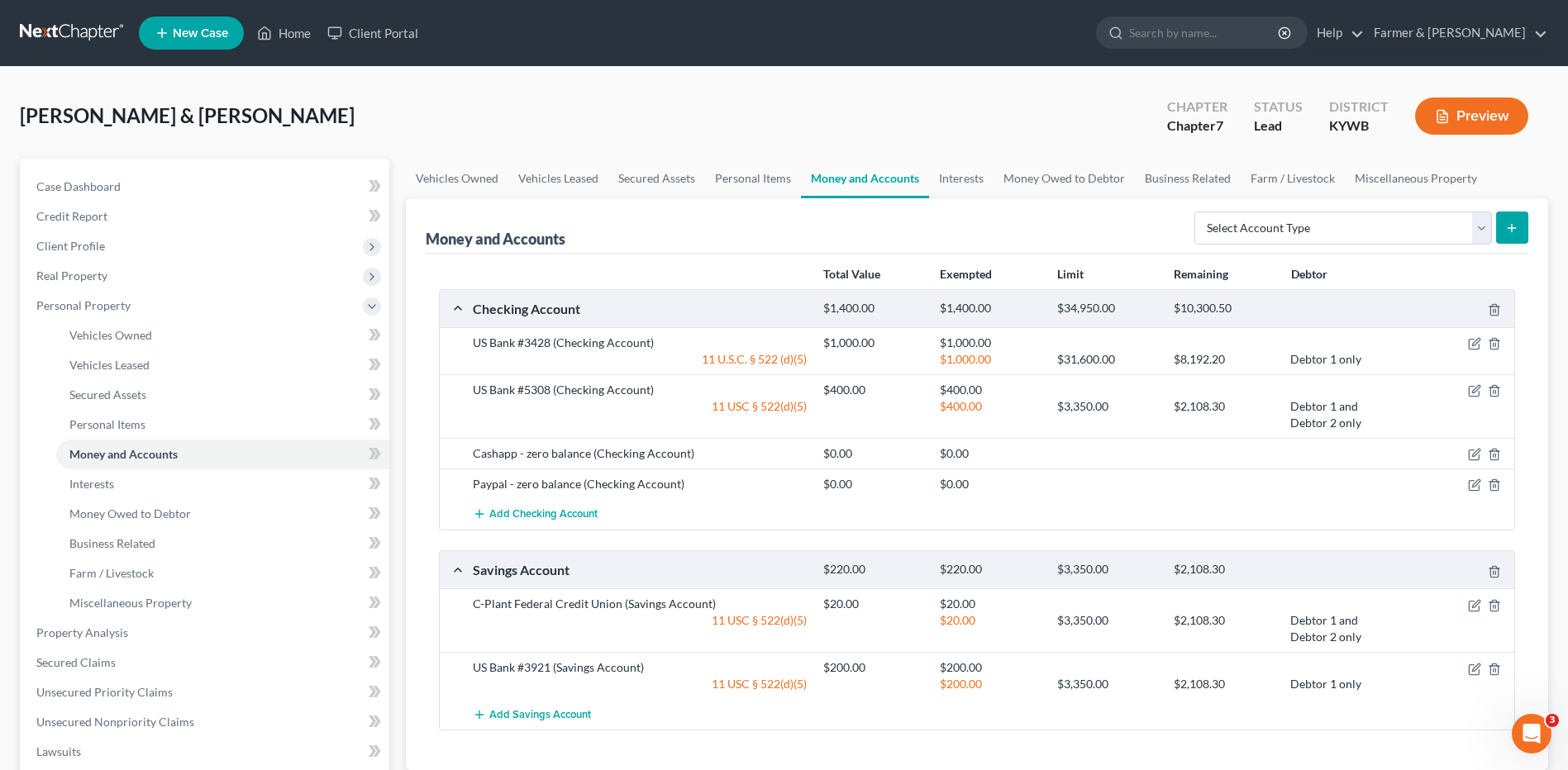
click at [56, 35] on link at bounding box center [73, 34] width 106 height 30
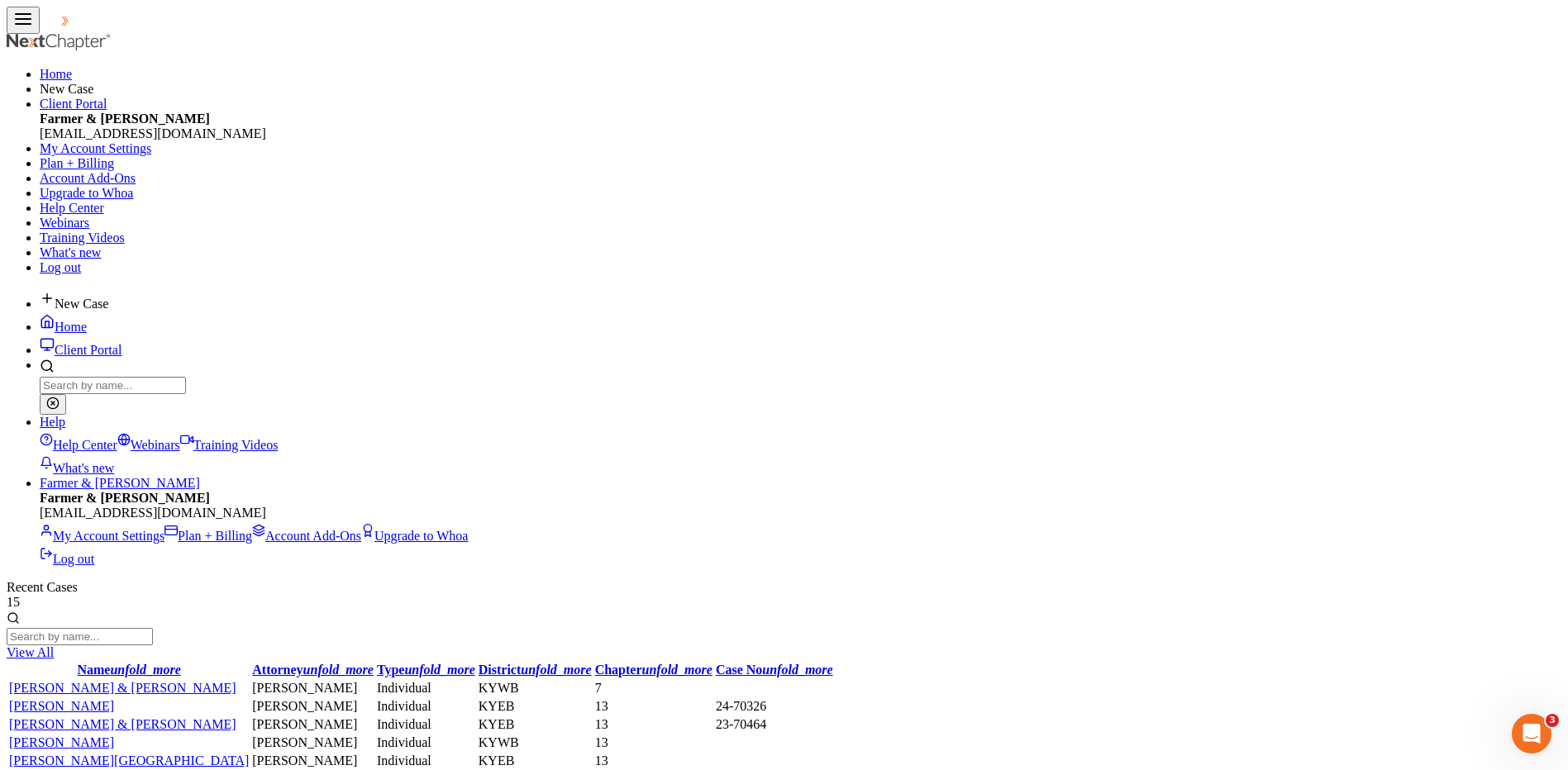
click at [101, 681] on link "[PERSON_NAME] & [PERSON_NAME]" at bounding box center [122, 688] width 228 height 14
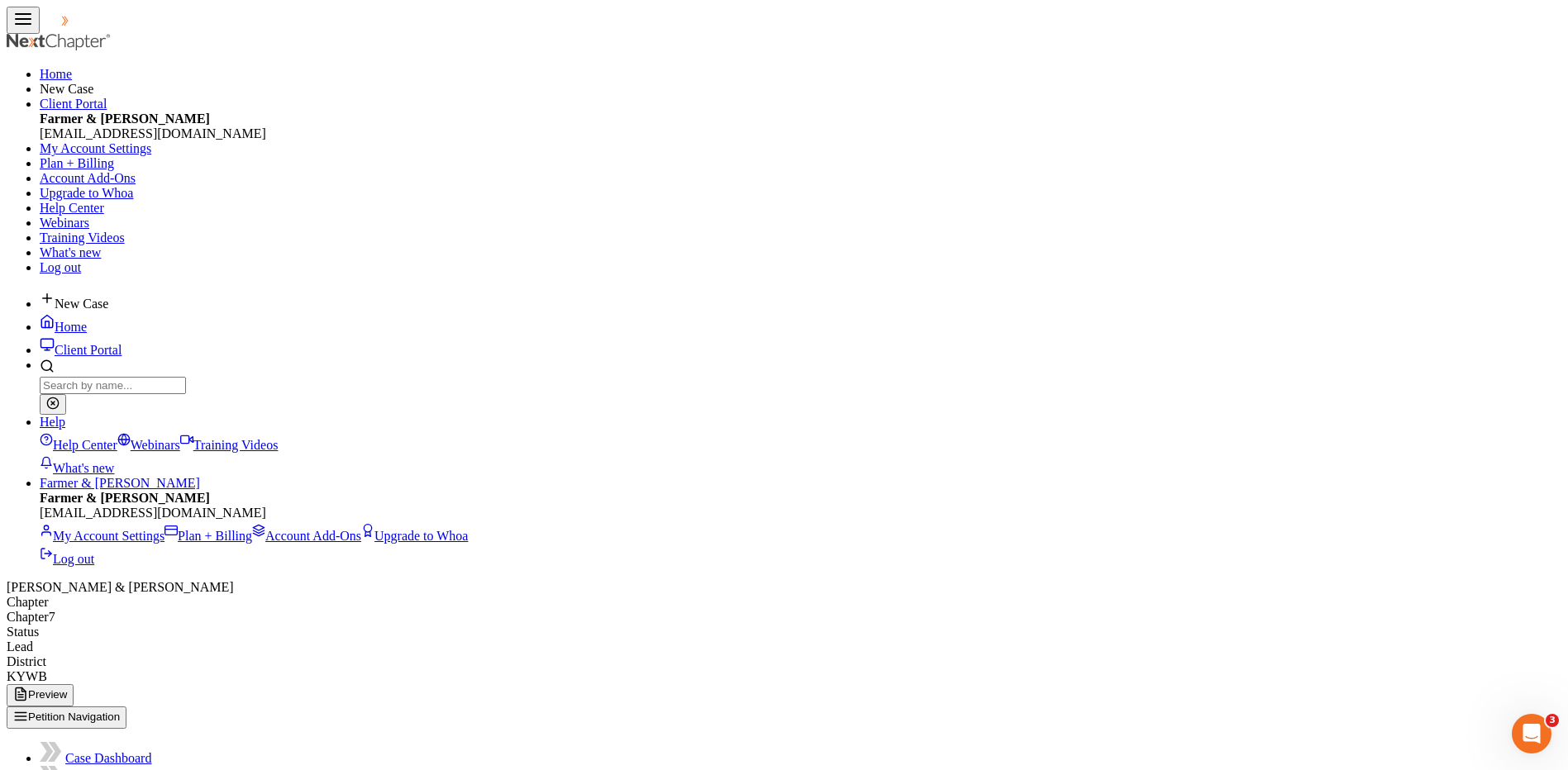
select select "1"
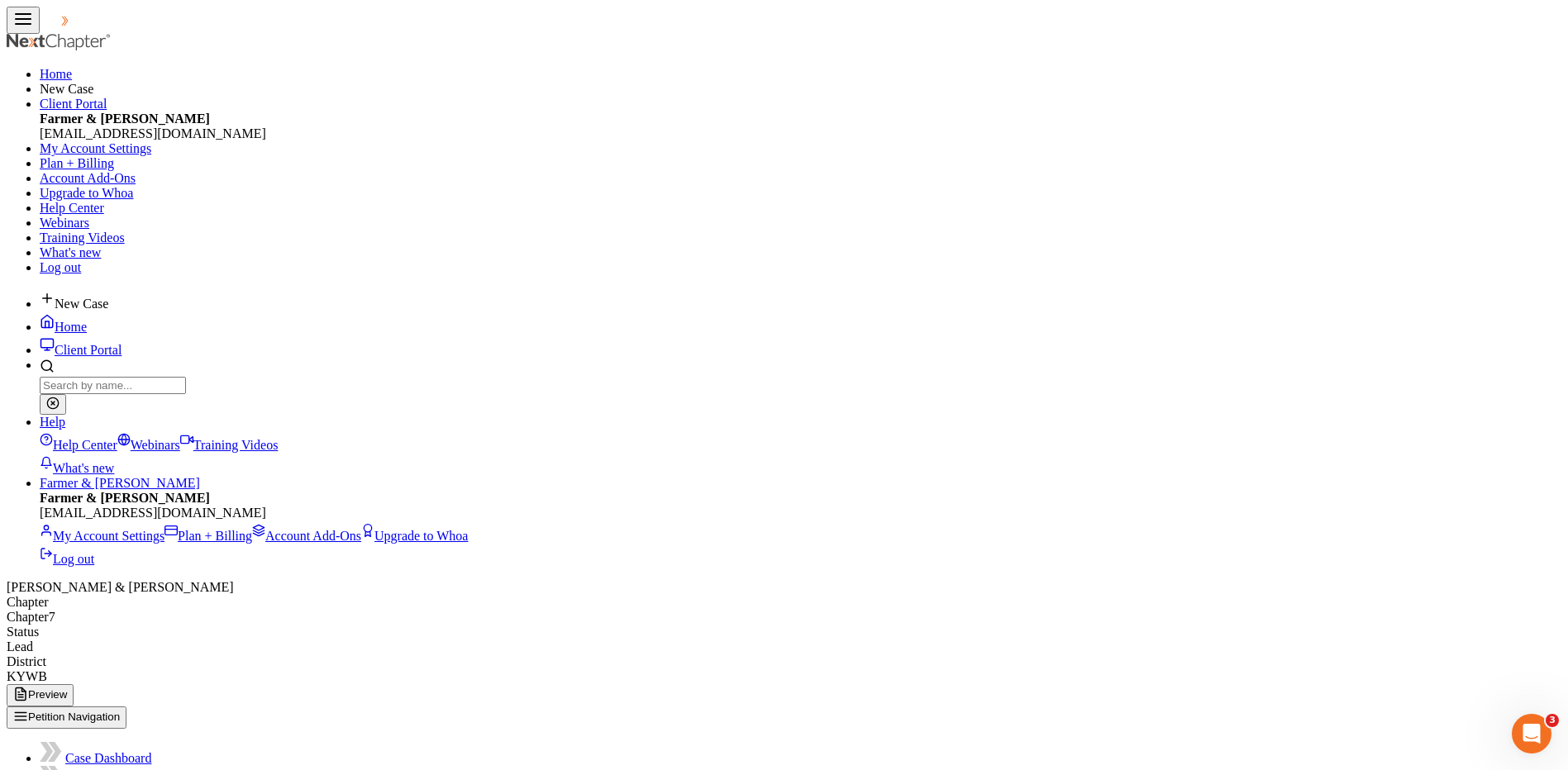
select select "0"
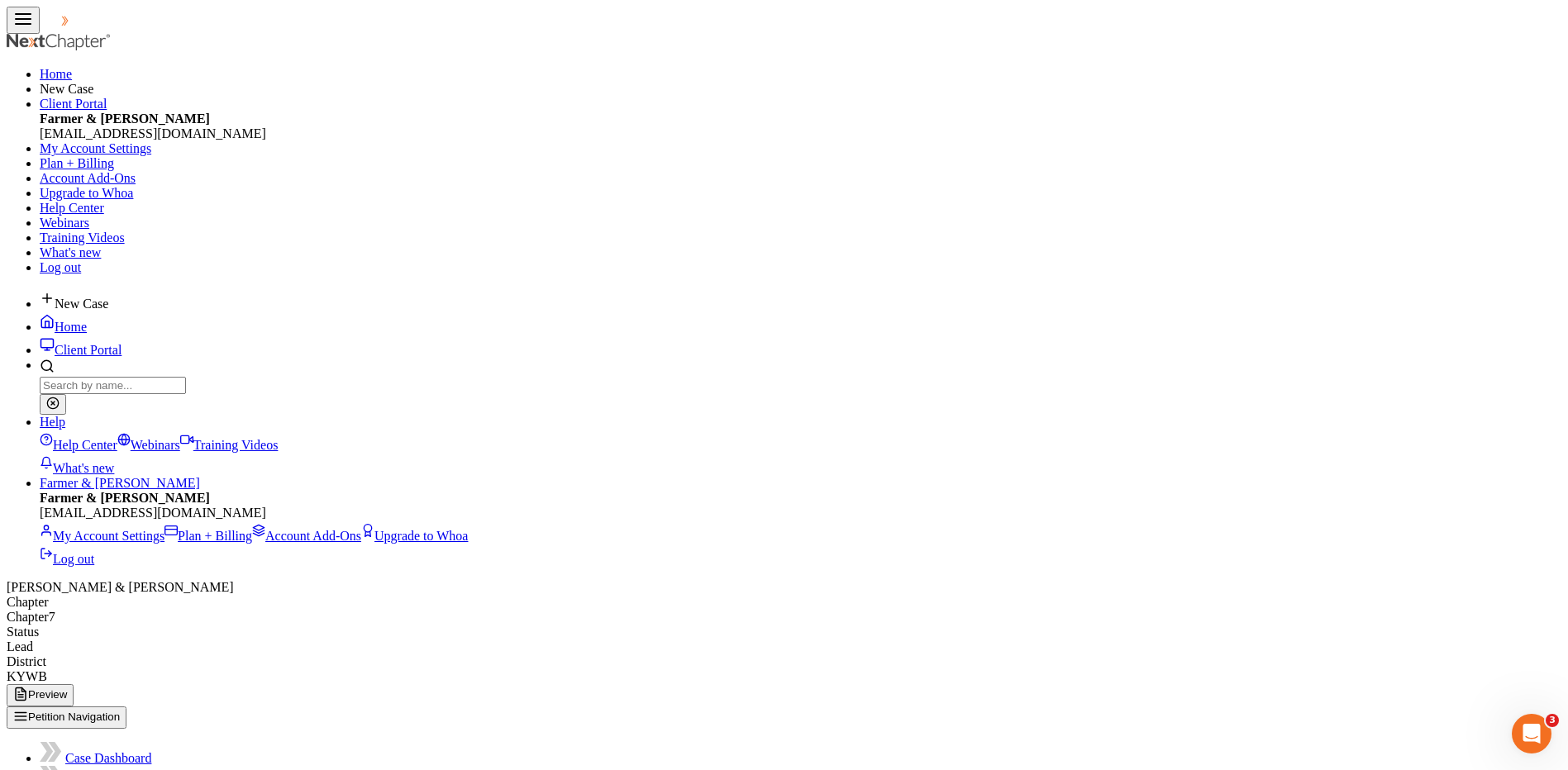
scroll to position [318, 1142]
click at [73, 684] on button "Preview" at bounding box center [40, 695] width 67 height 22
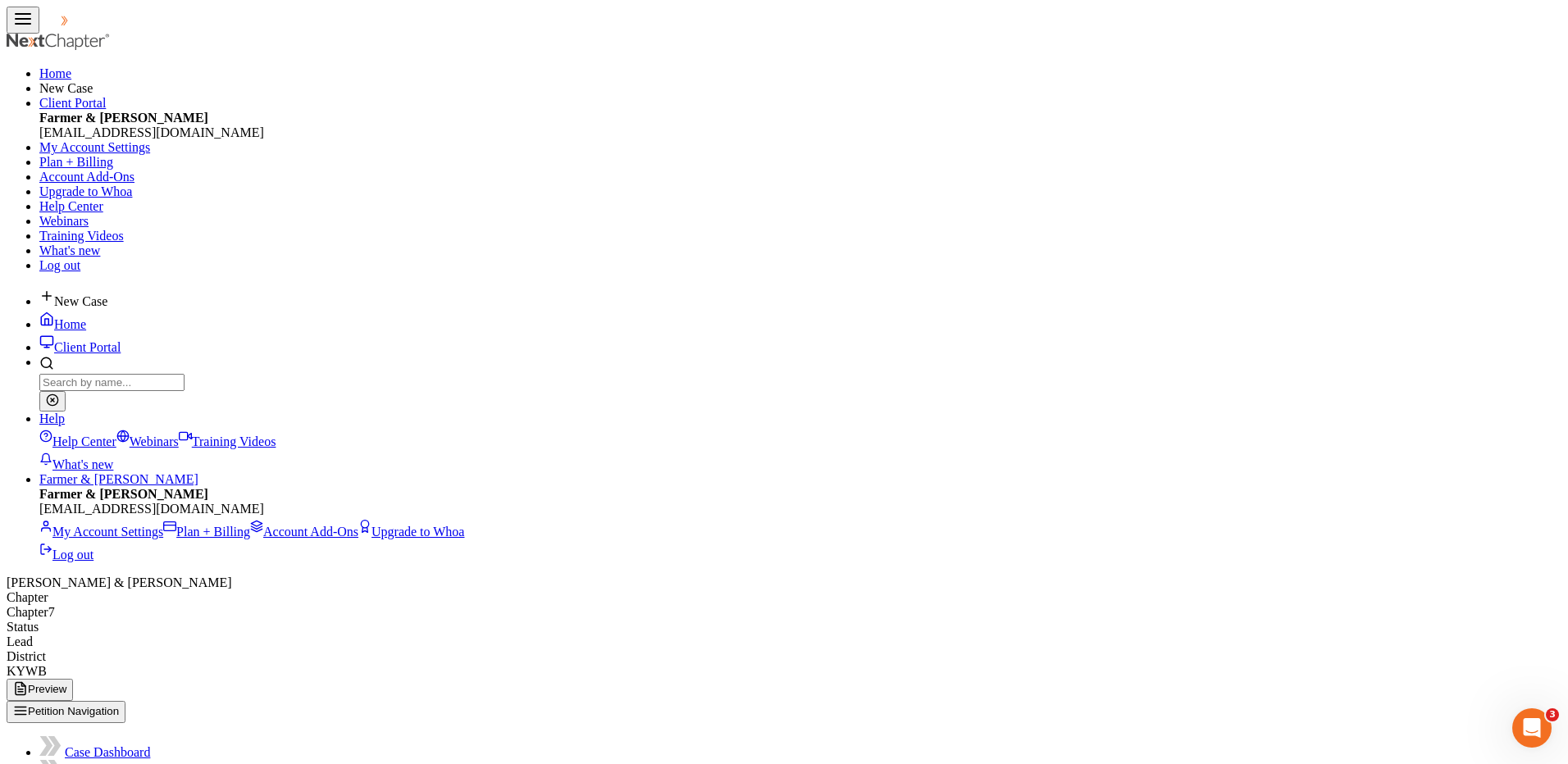
drag, startPoint x: 1279, startPoint y: 46, endPoint x: 1396, endPoint y: 321, distance: 298.9
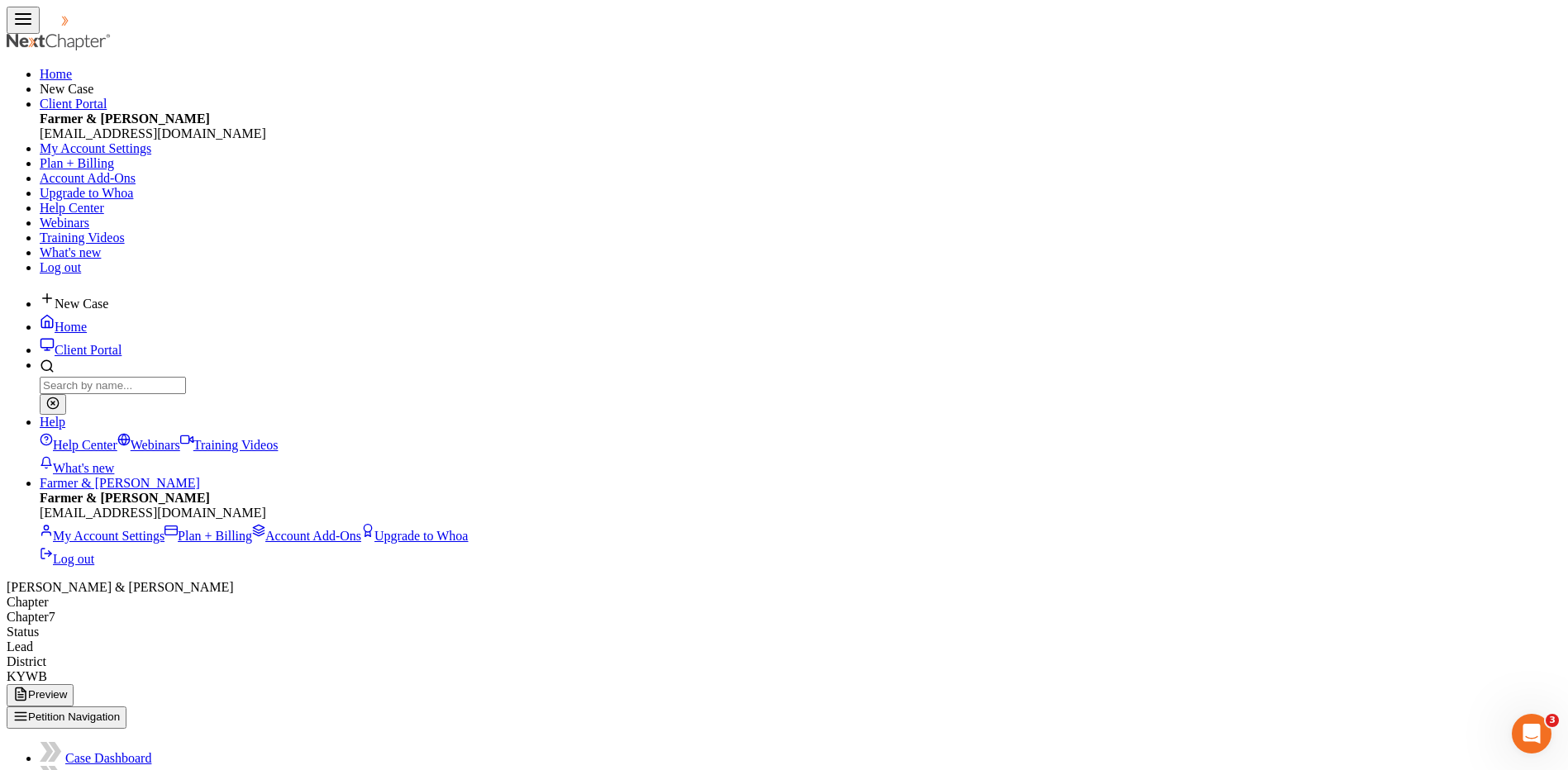
select select "0"
select select "3"
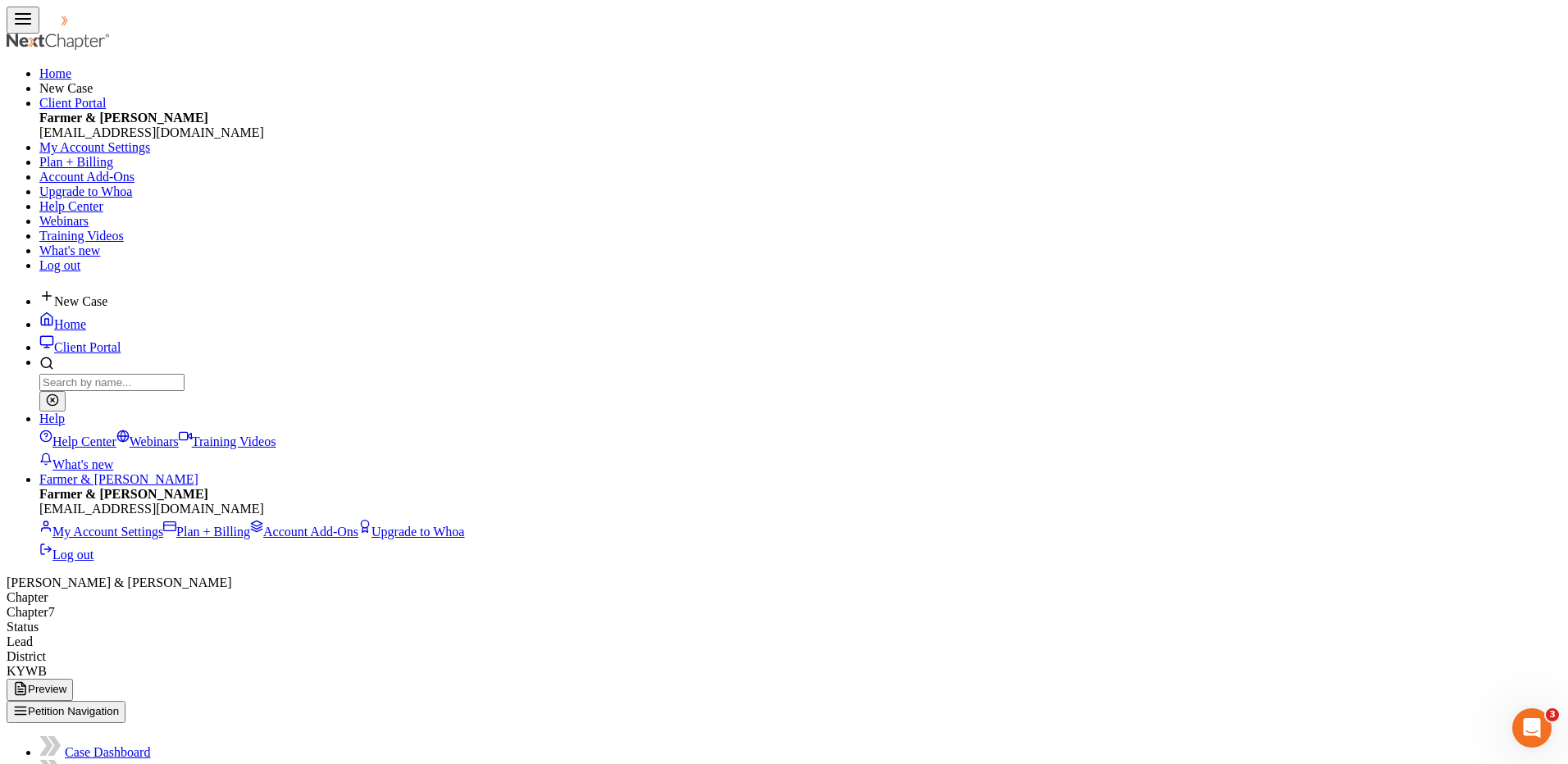
select select "0"
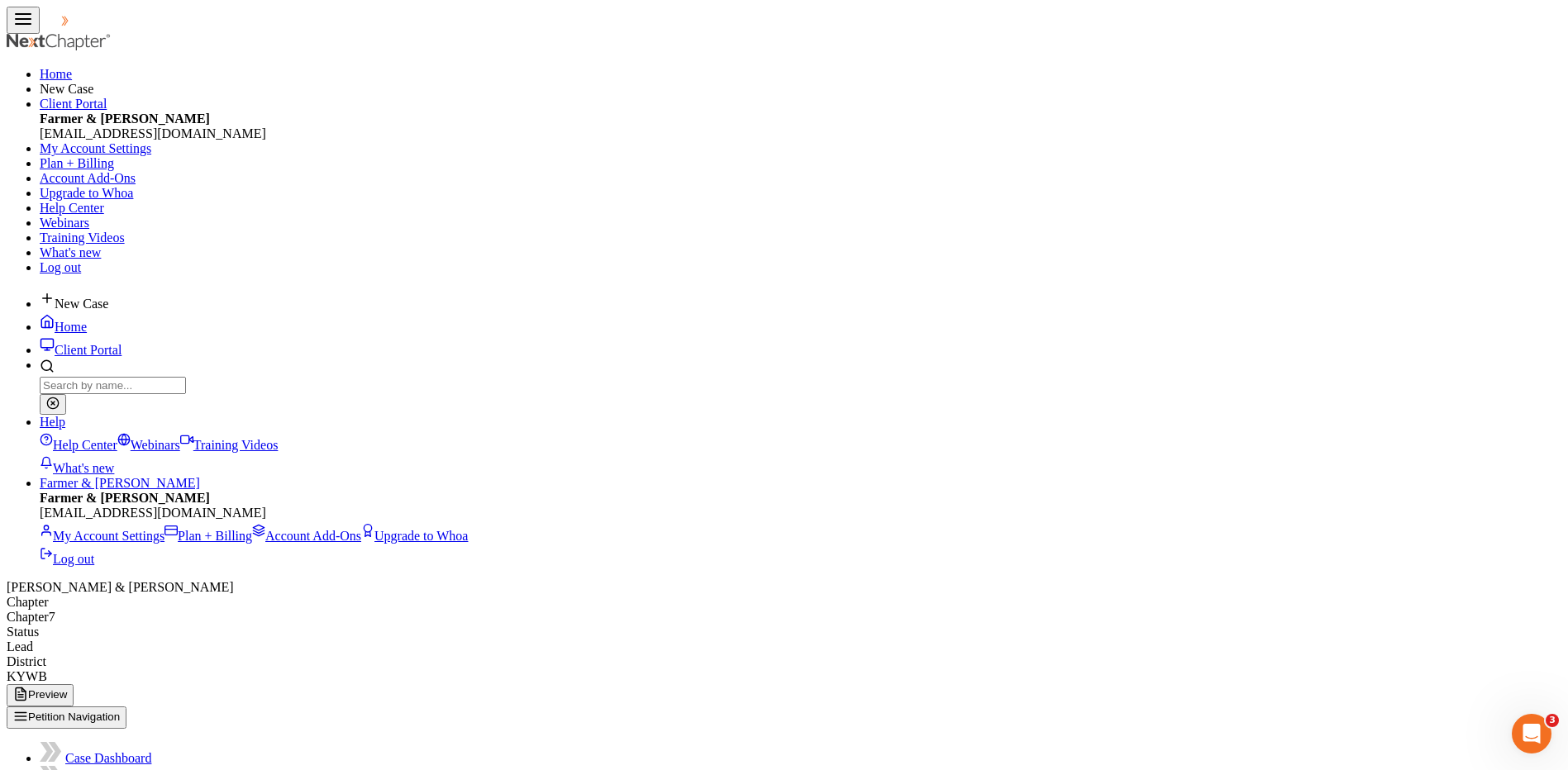
drag, startPoint x: 205, startPoint y: 591, endPoint x: 189, endPoint y: 620, distance: 33.1
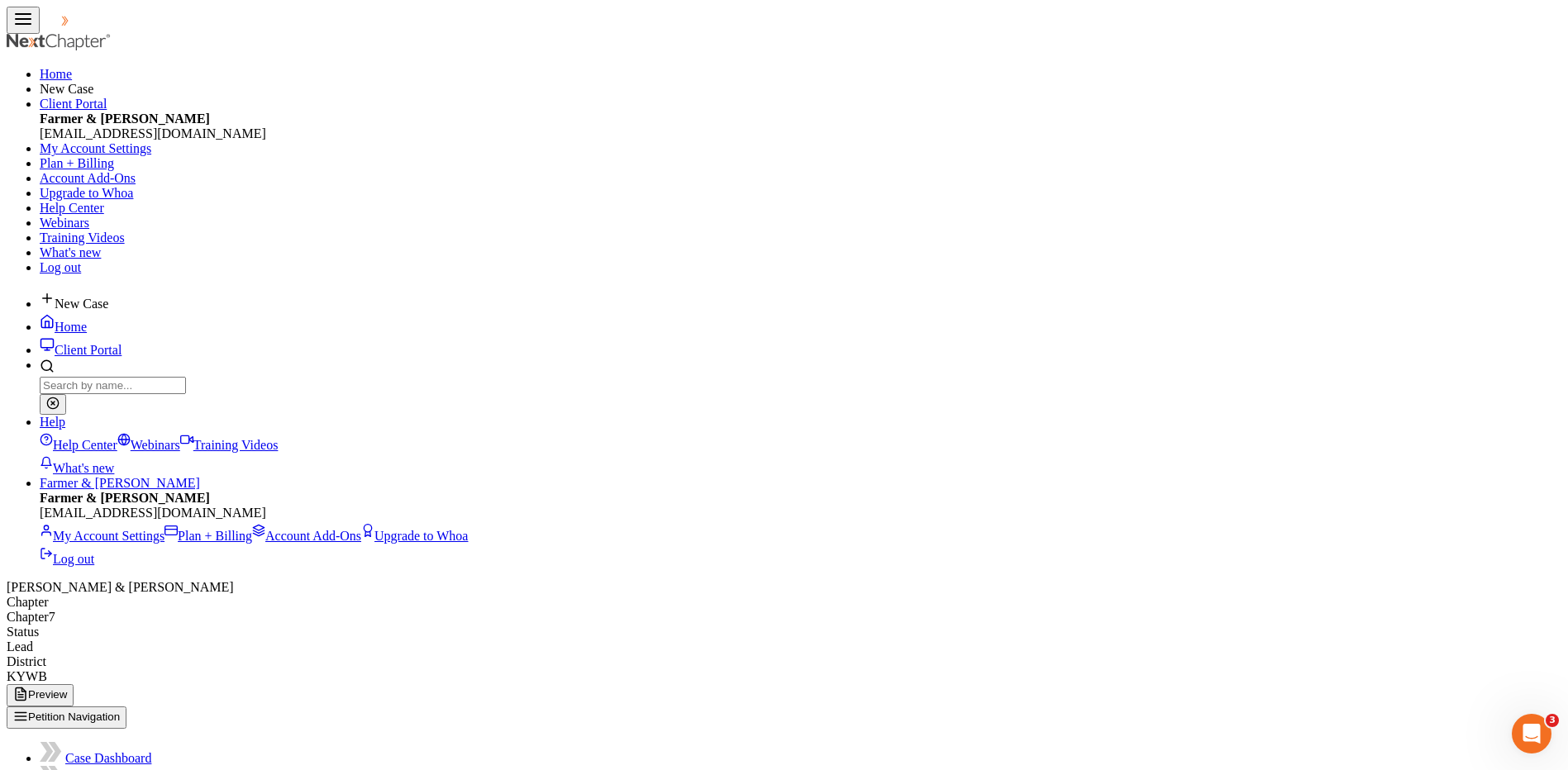
type input "1,922.00"
type input "0.00"
radio input "true"
type input "0.00"
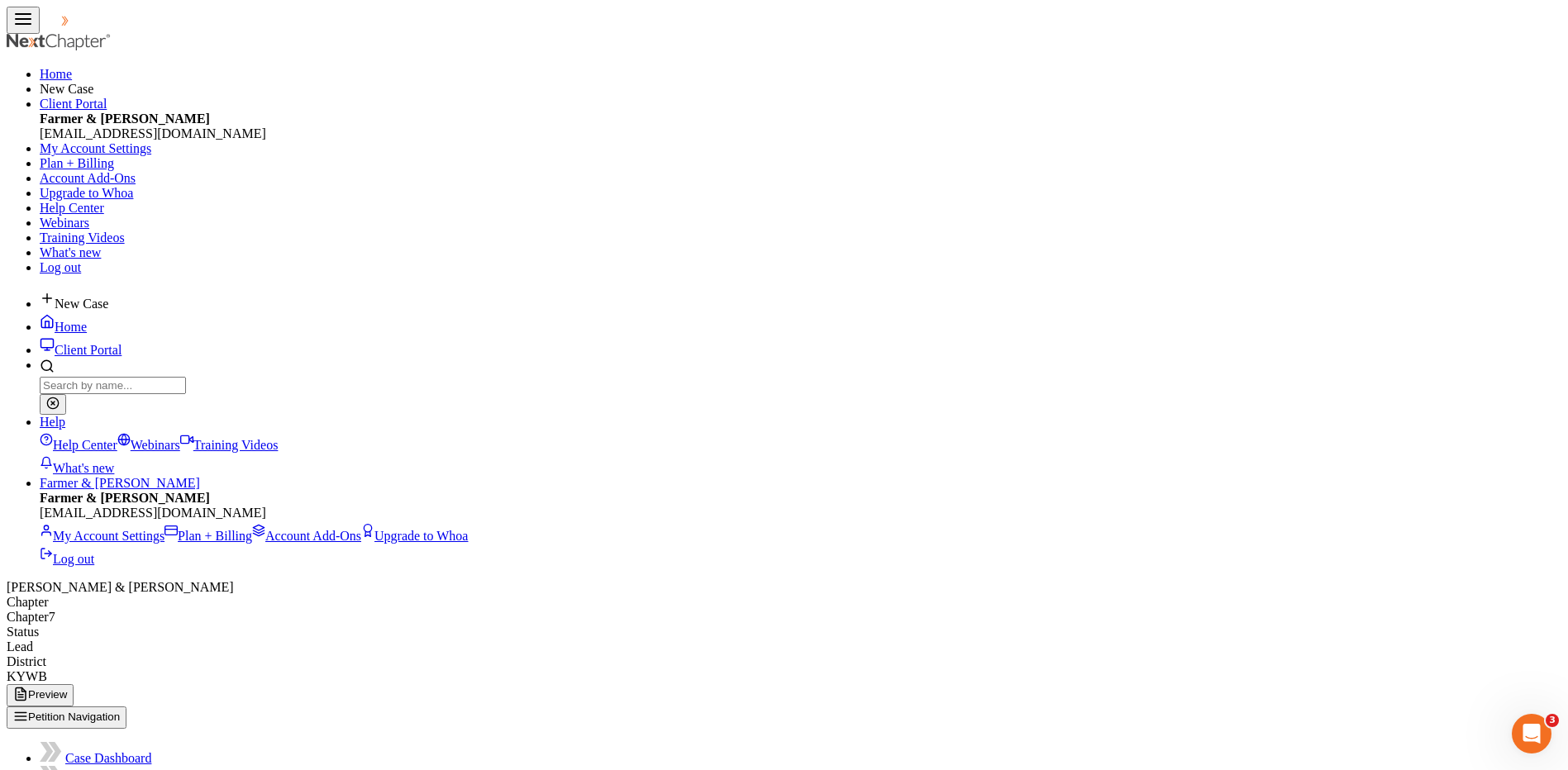
type input "0.00"
type input "150.00"
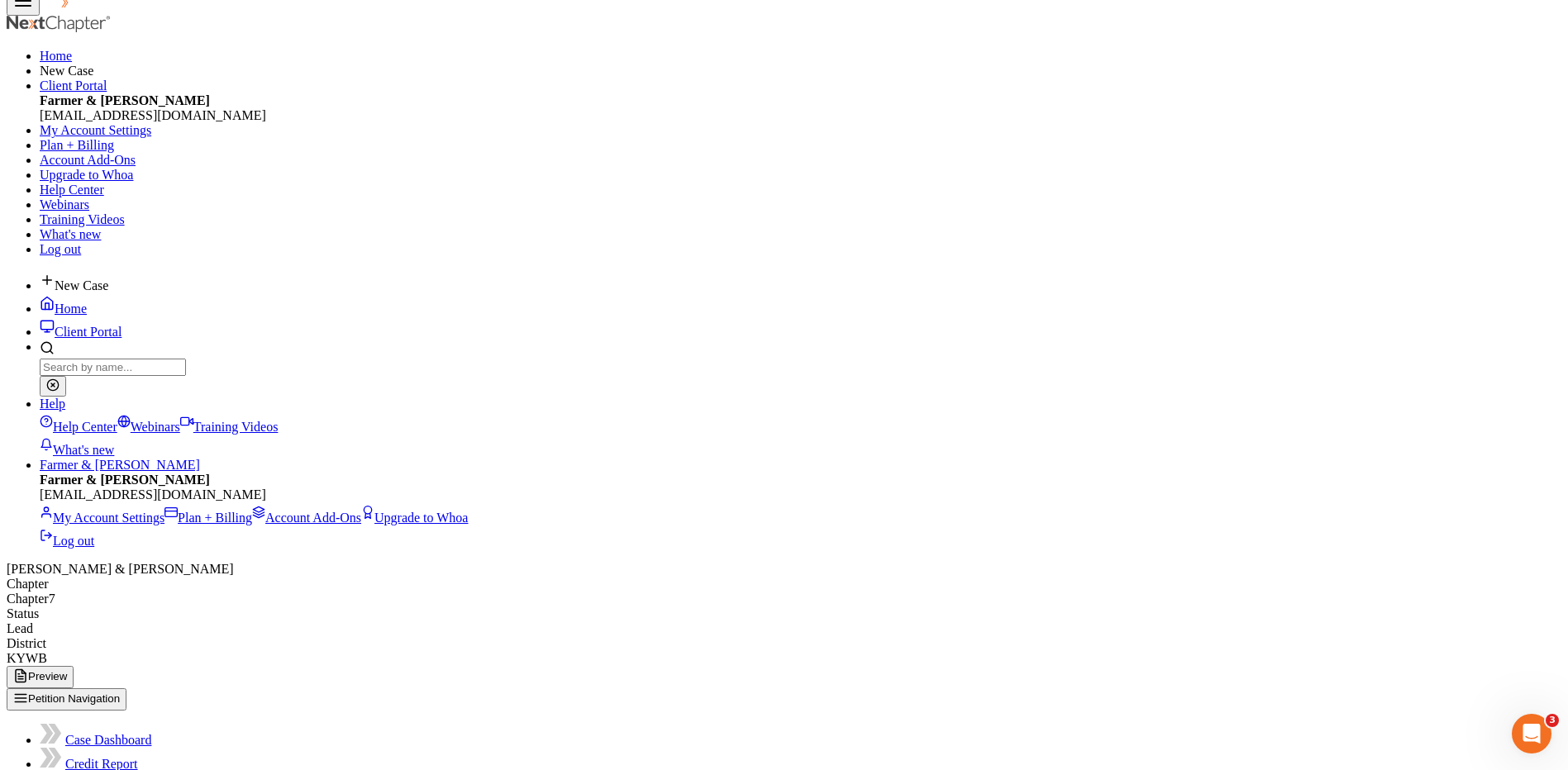
select select "0"
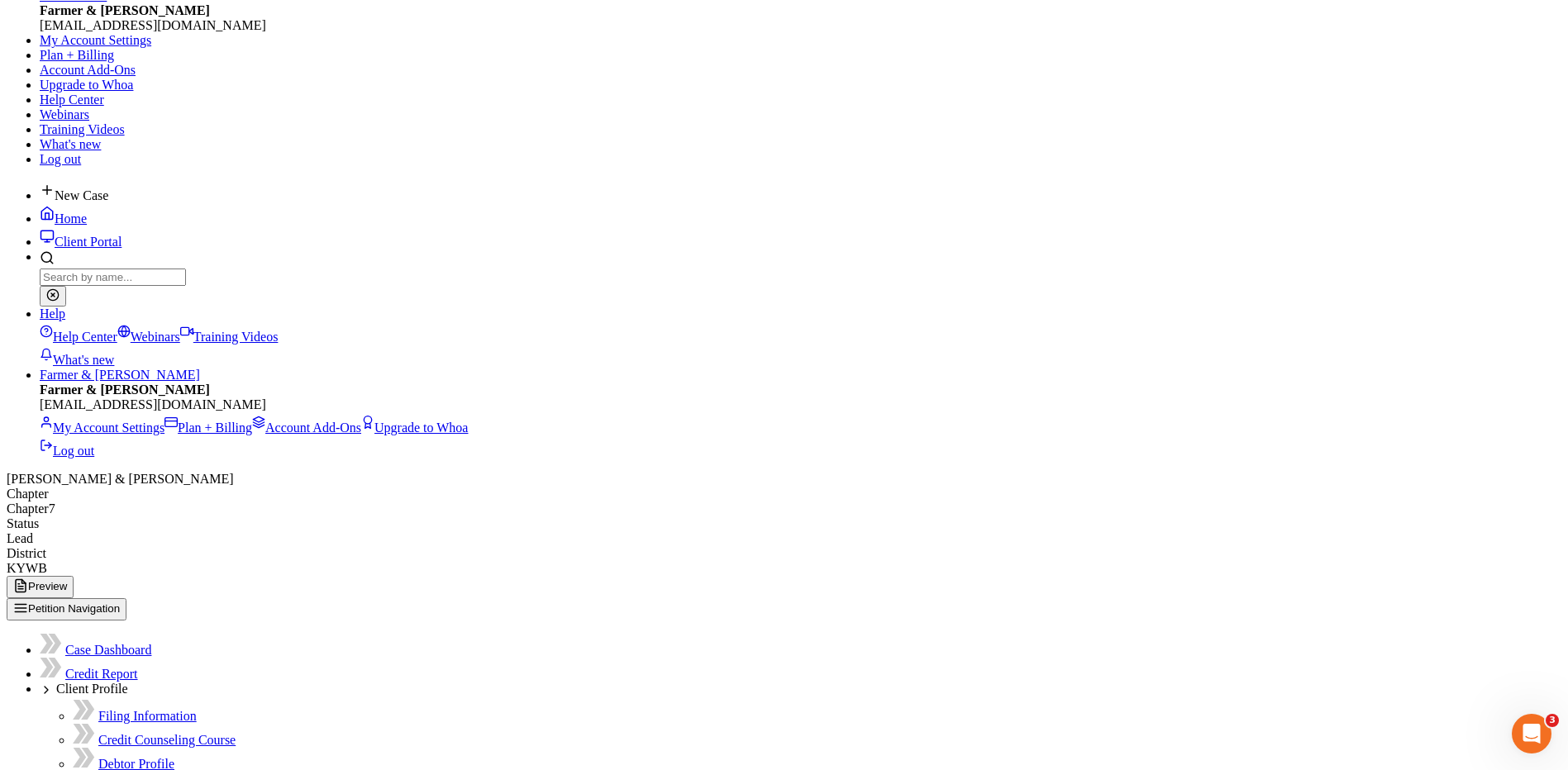
type input "400-27-2139"
type input "407-08-3700"
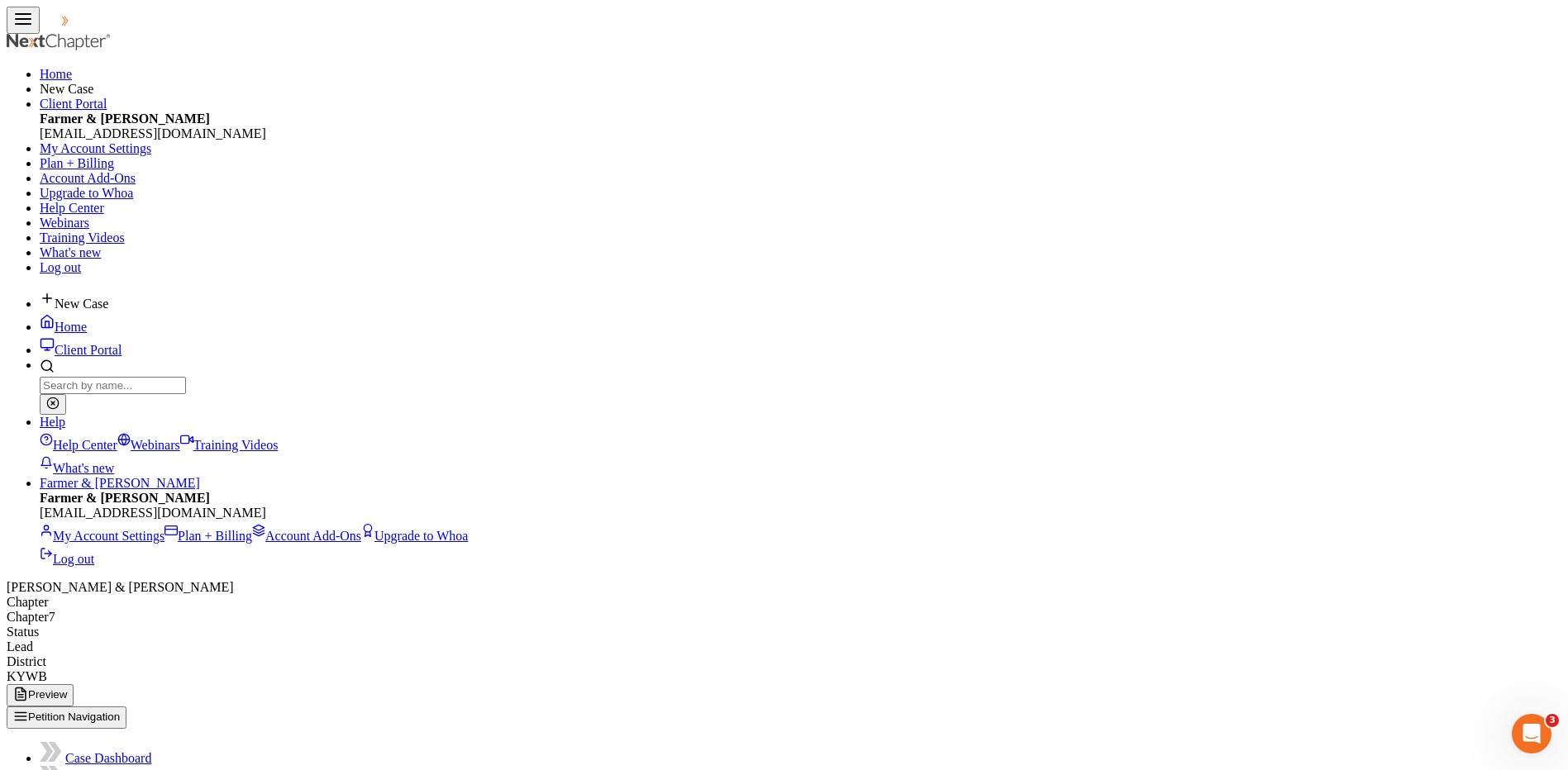
select select "7"
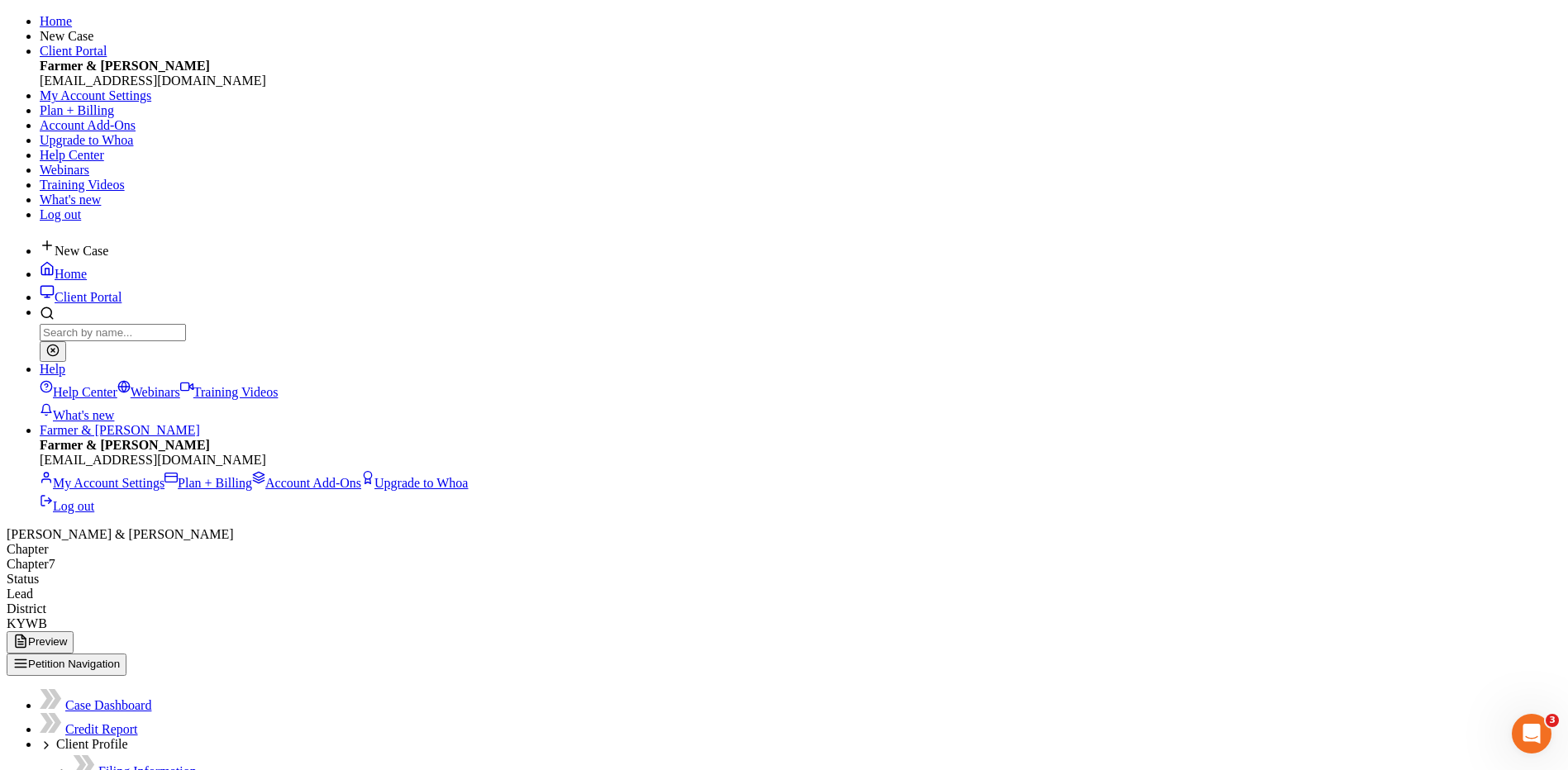
scroll to position [108, 0]
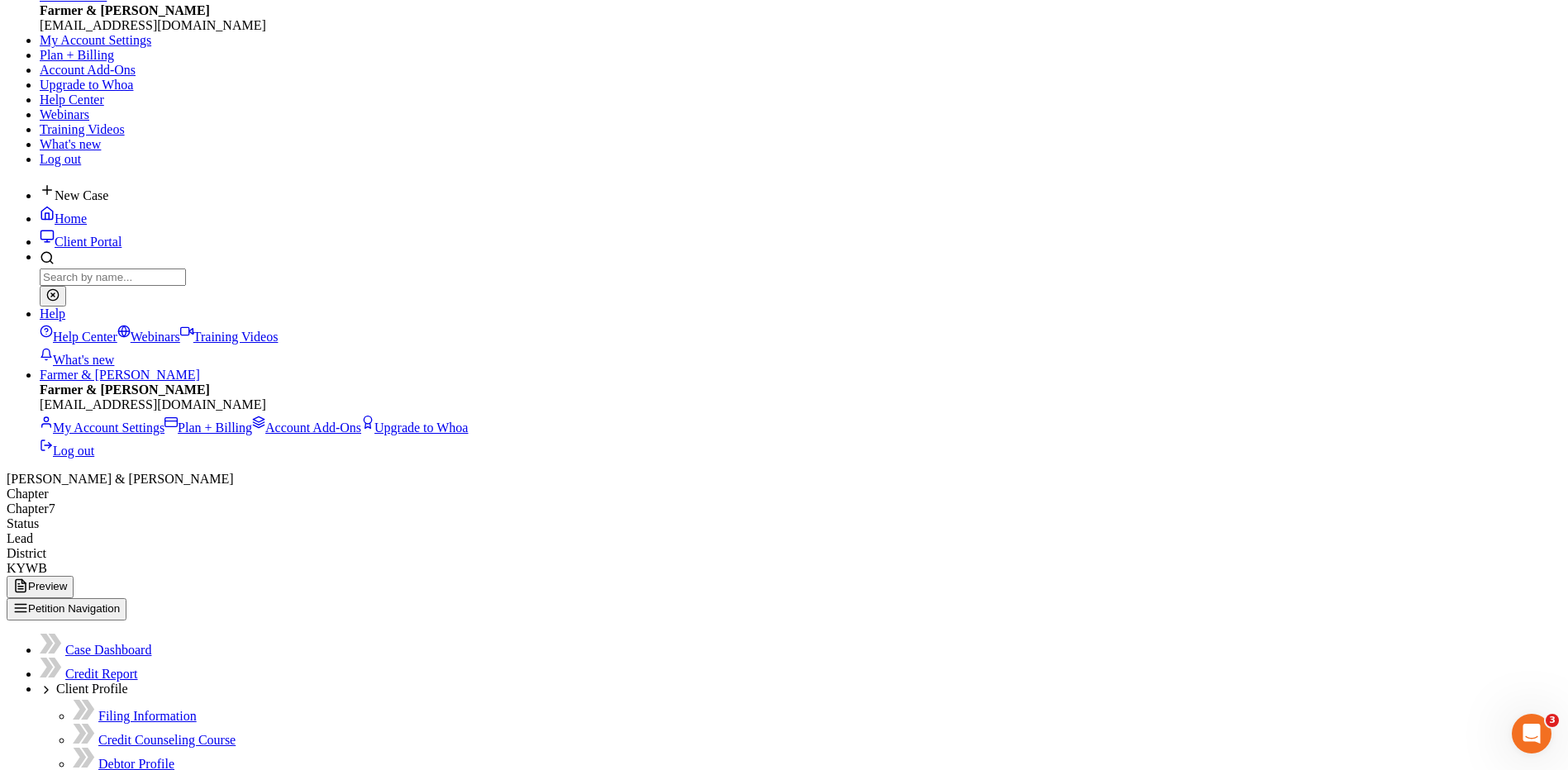
select select "2"
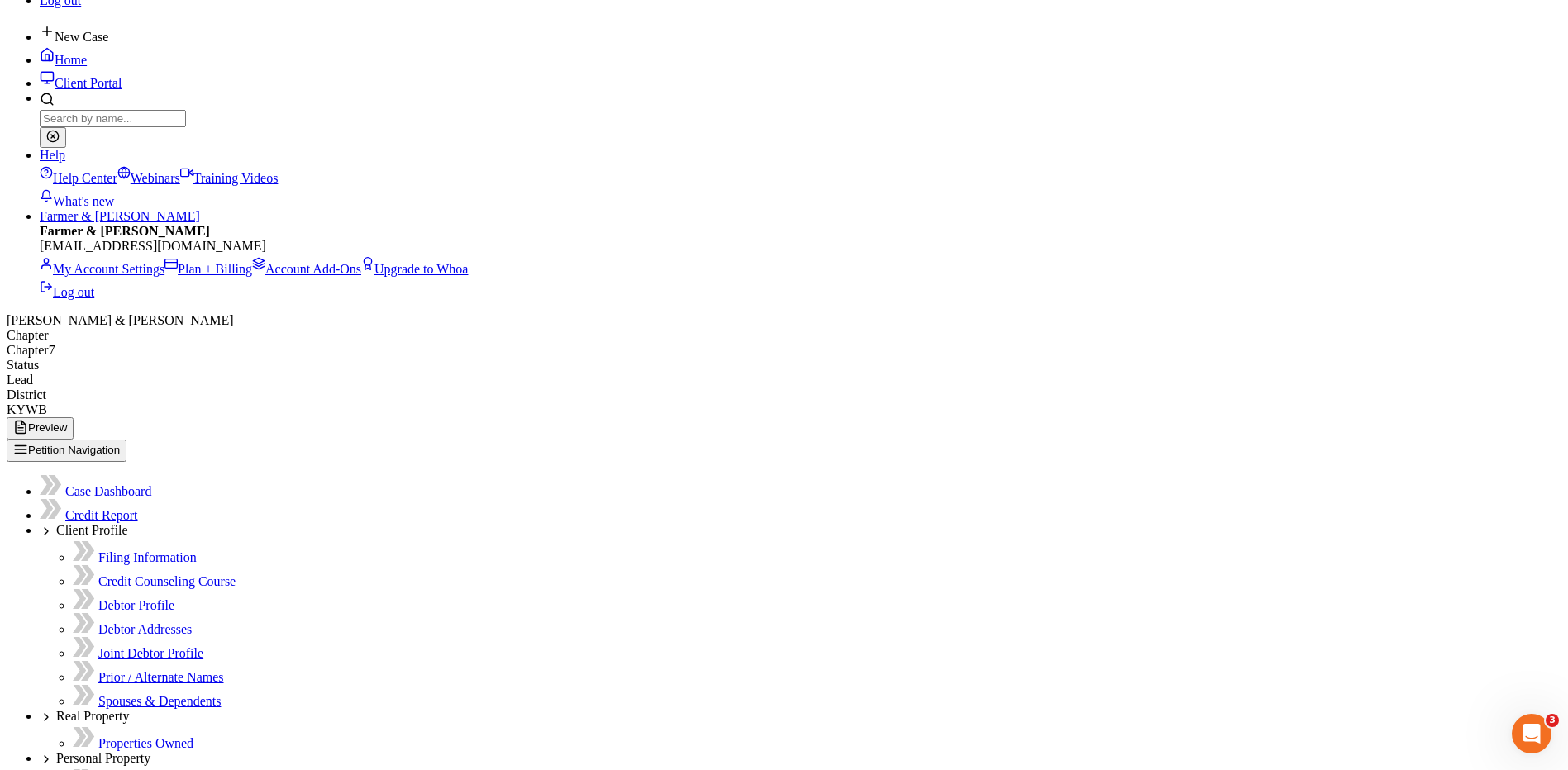
type input "C:\fakepath\SSN FOR FILING.pdf"
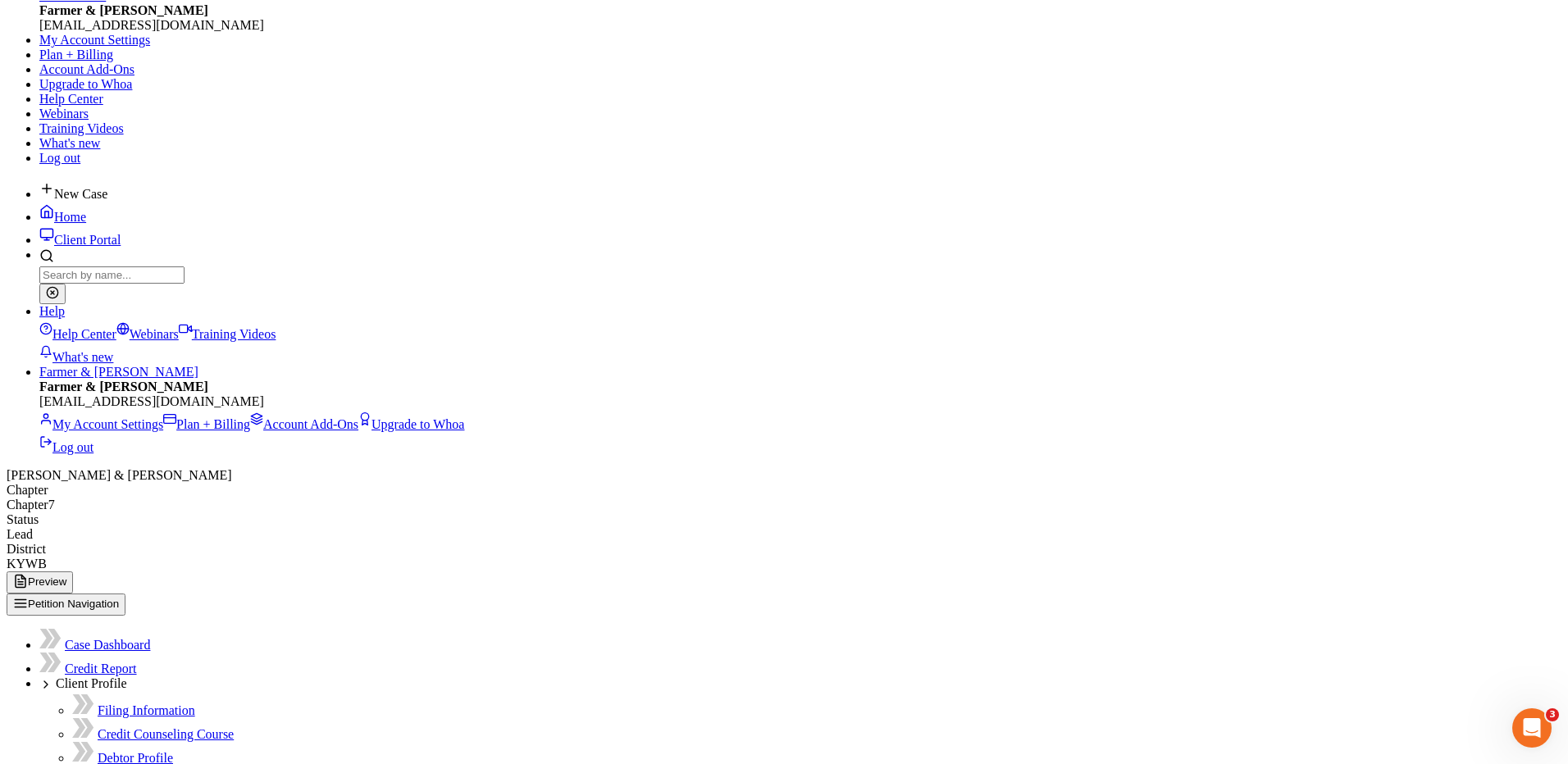
select select "3"
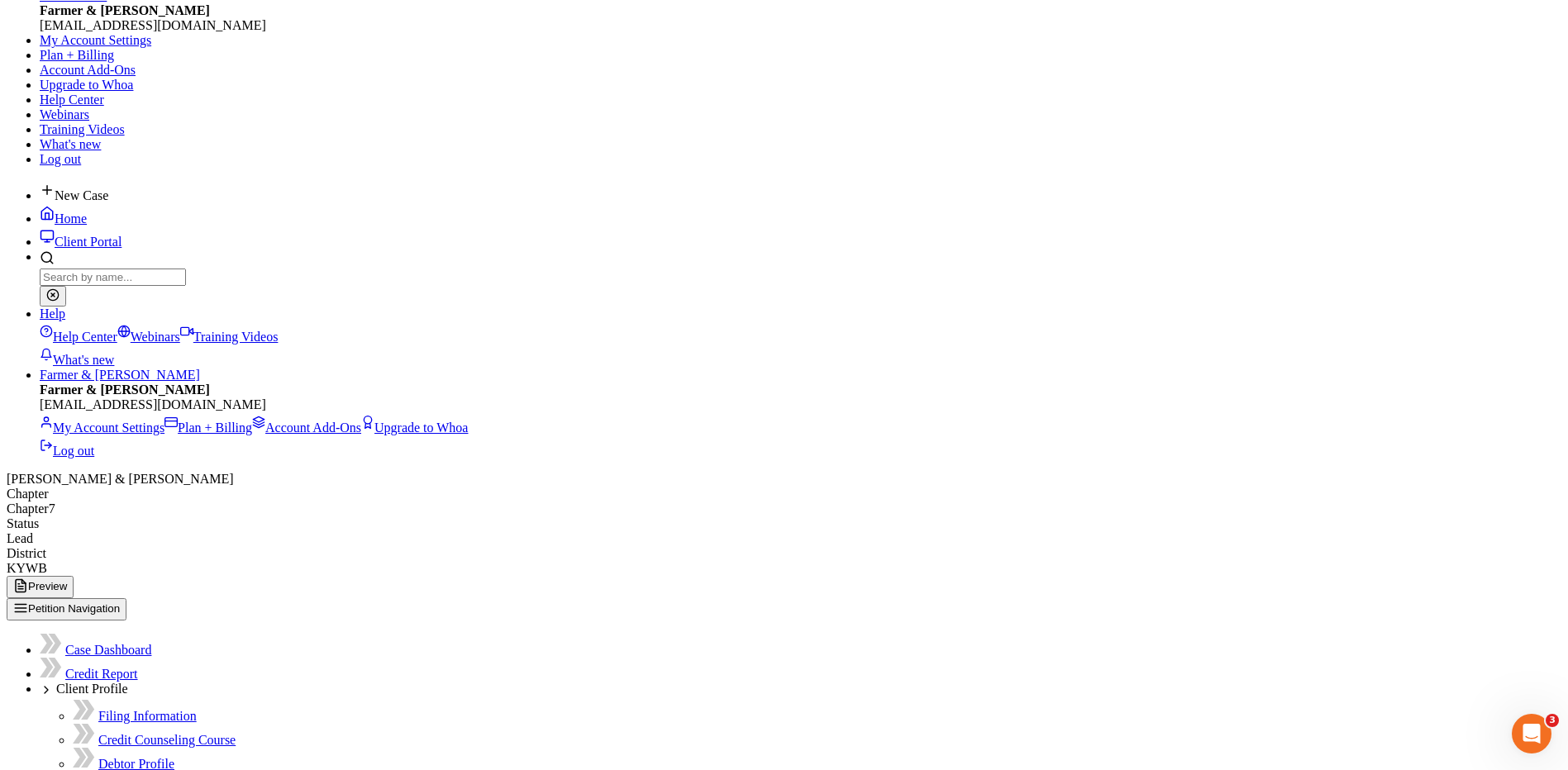
type input "400-27-2139"
type input "407-08-3700"
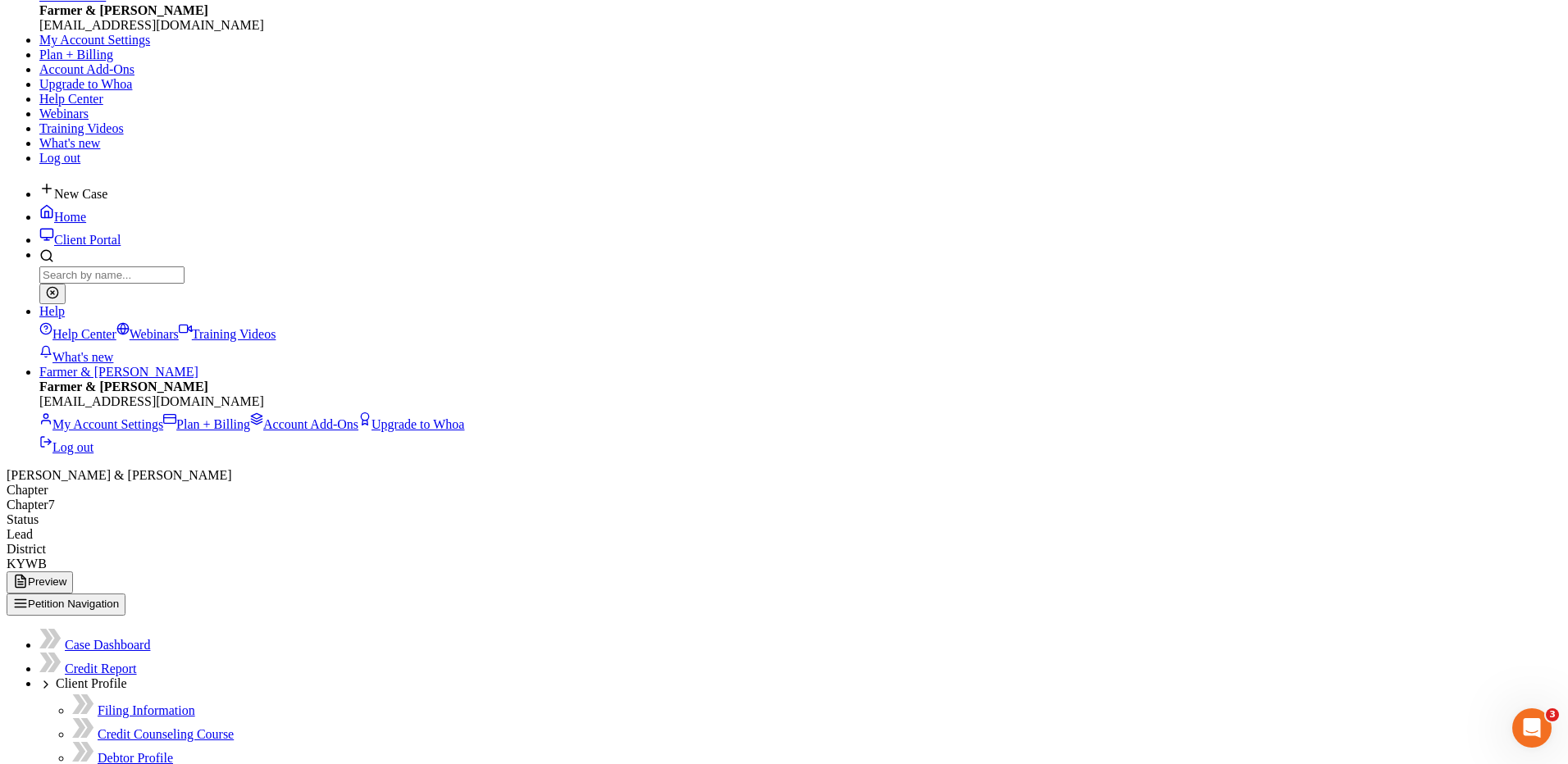
drag, startPoint x: 383, startPoint y: 655, endPoint x: 603, endPoint y: 623, distance: 222.3
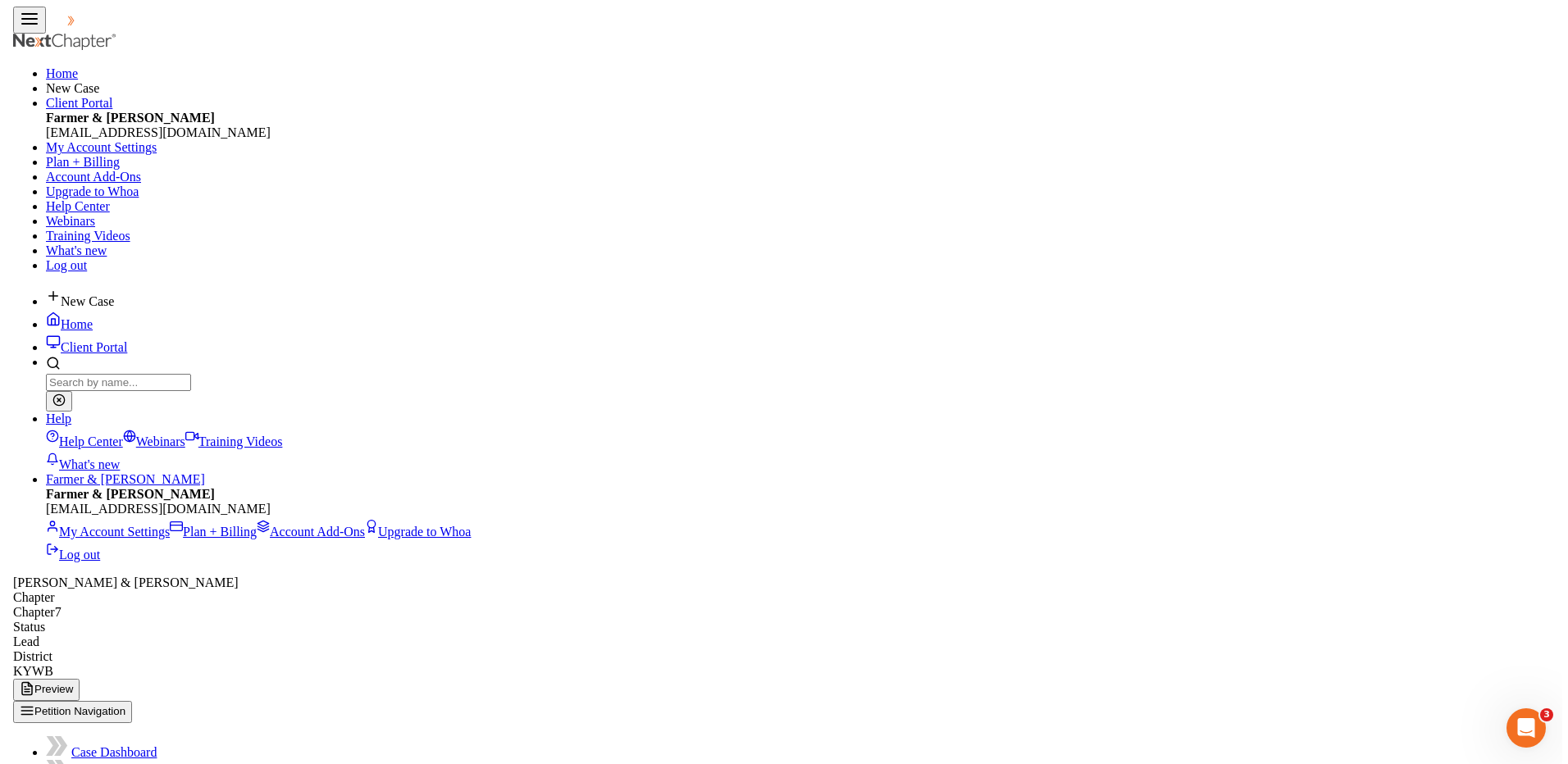
scroll to position [304, 641]
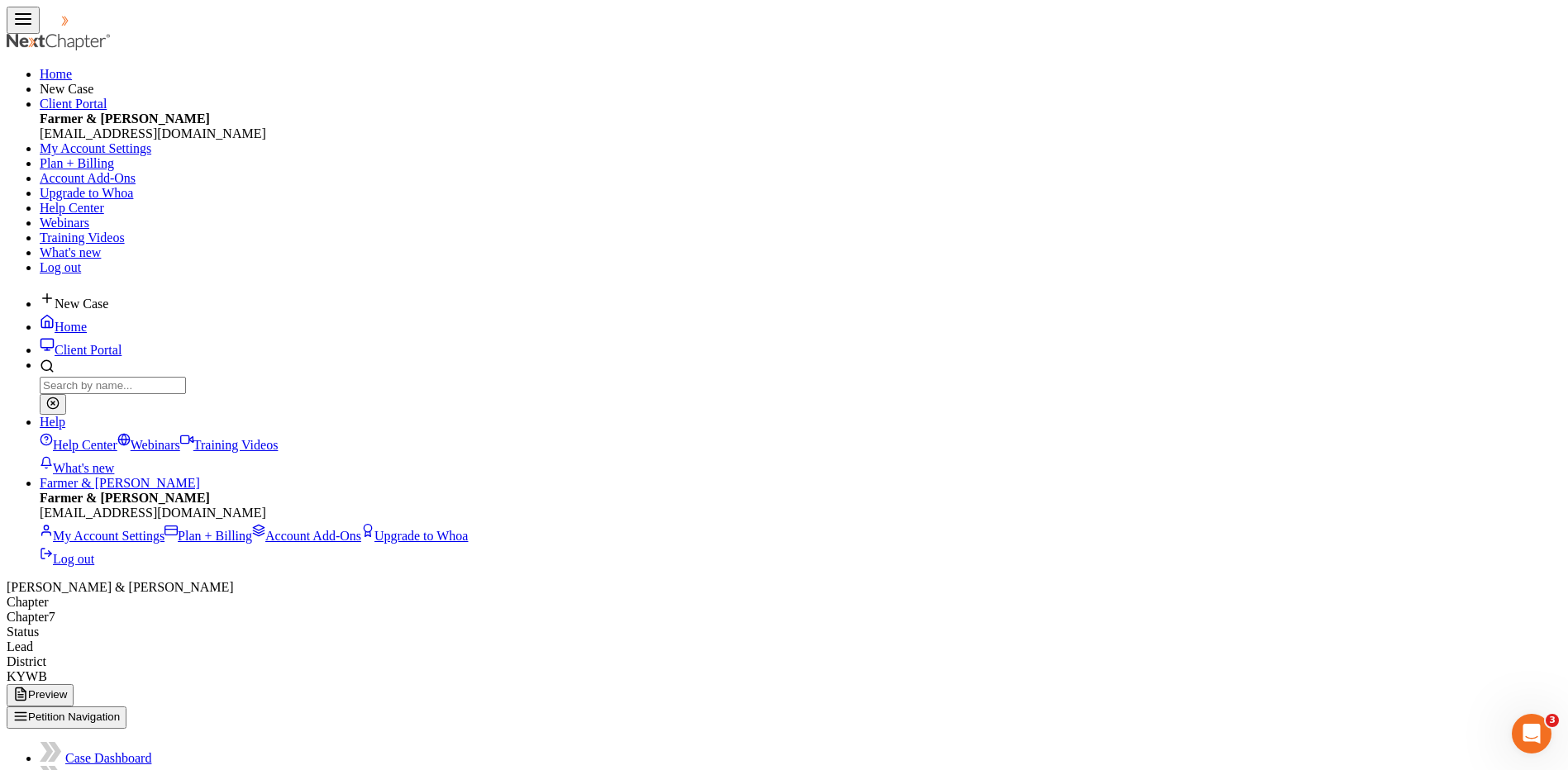
select select "0"
select select "3"
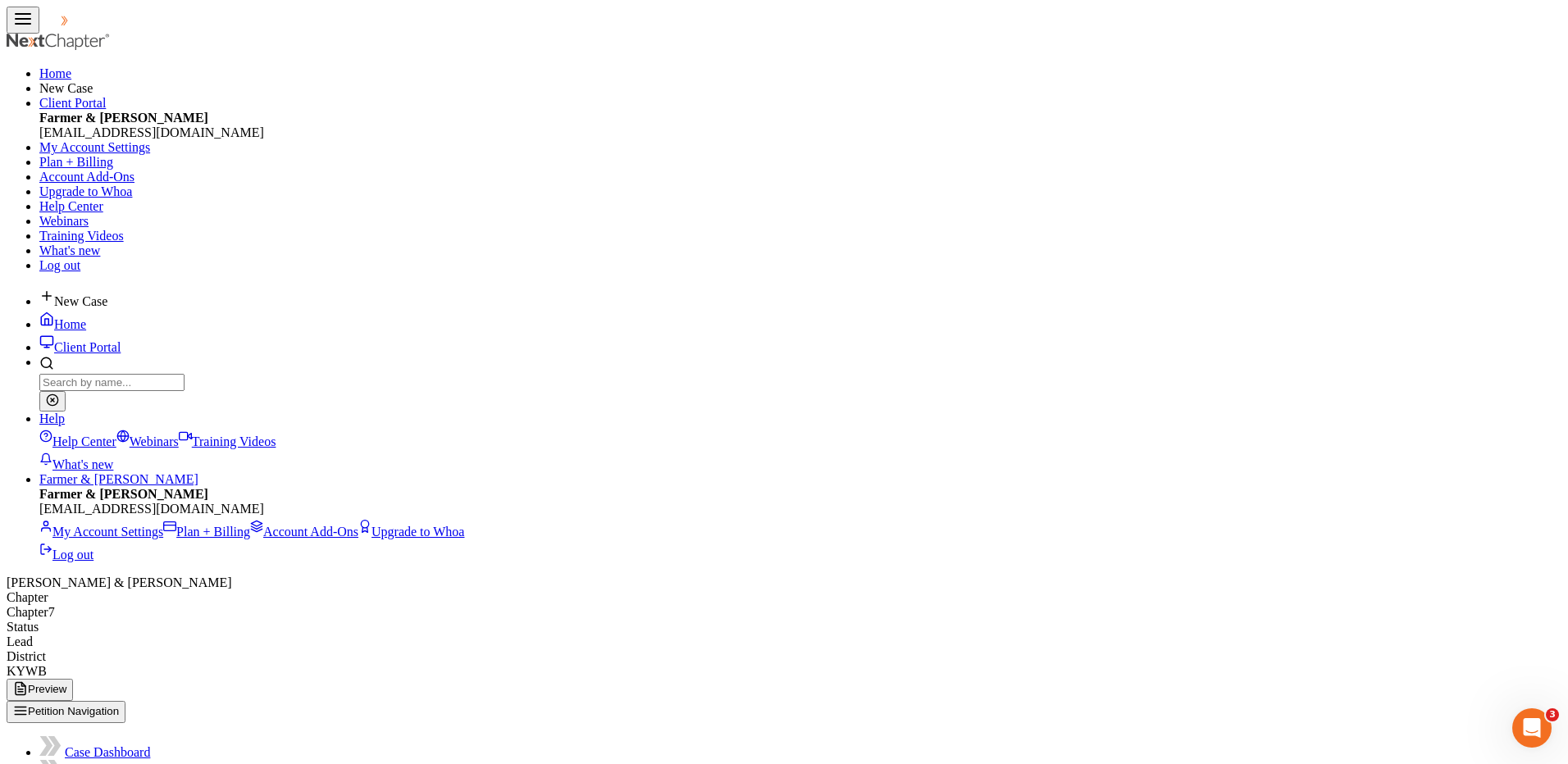
radio input "true"
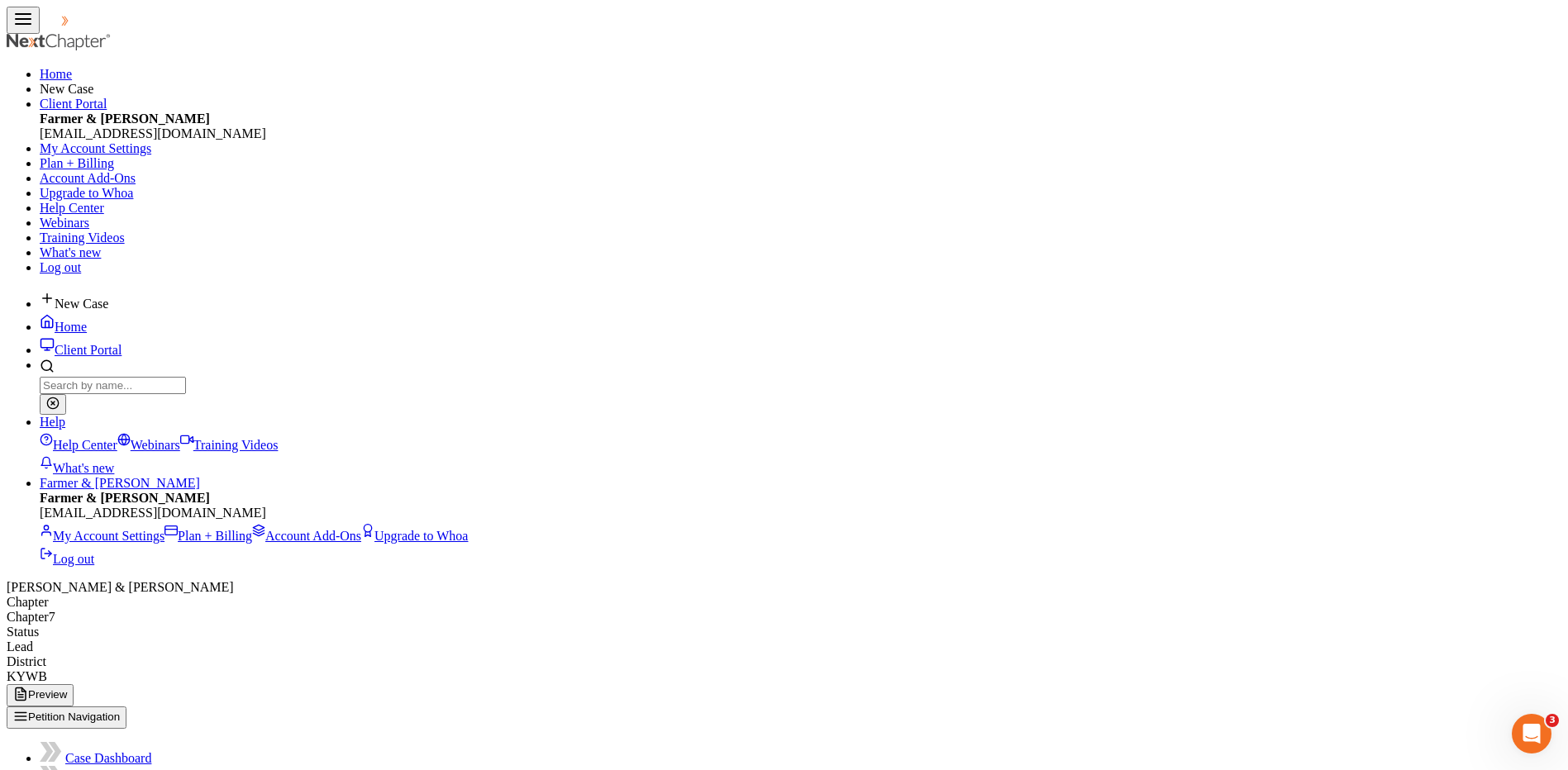
scroll to position [254, 0]
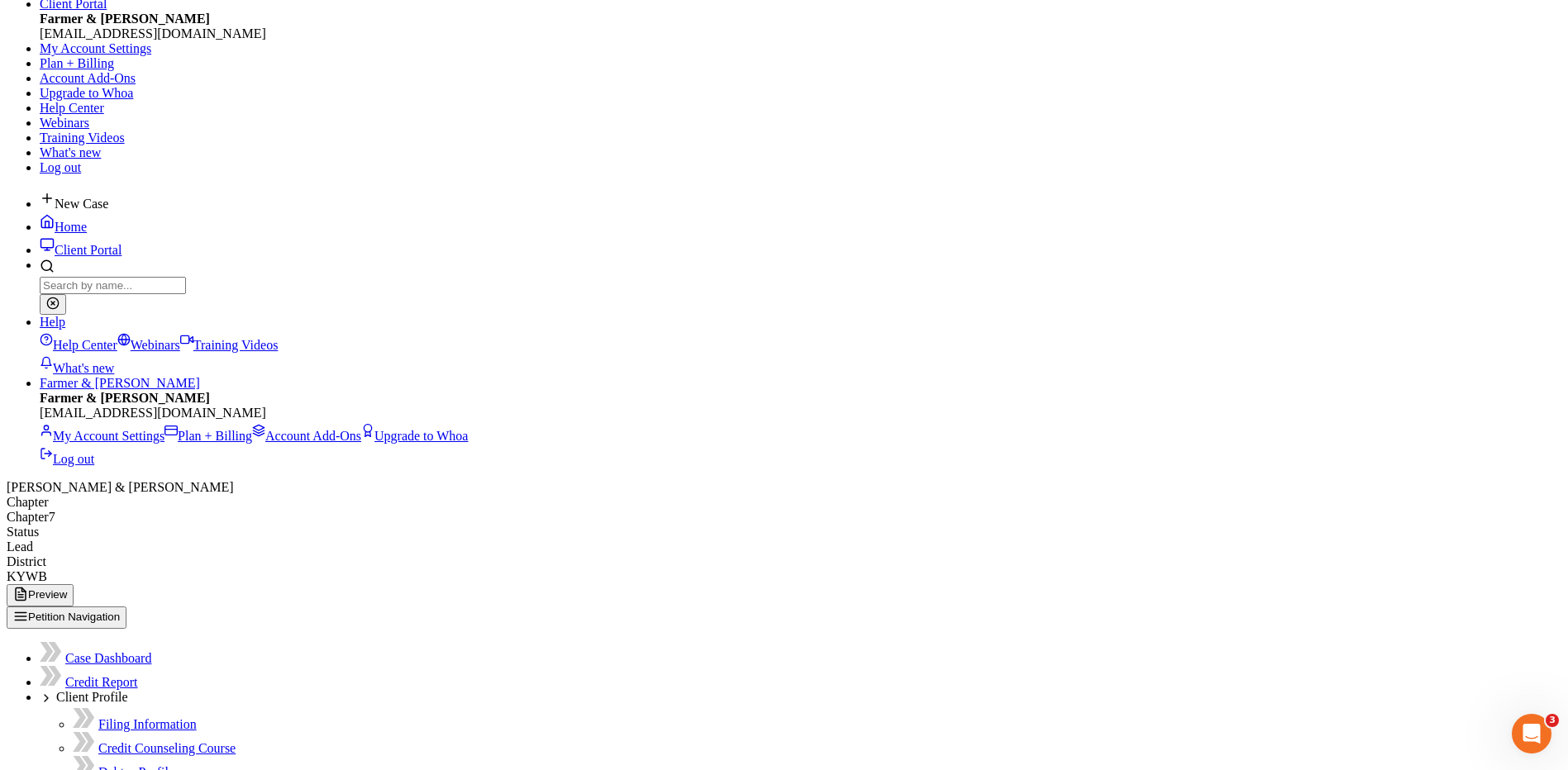
scroll to position [108, 0]
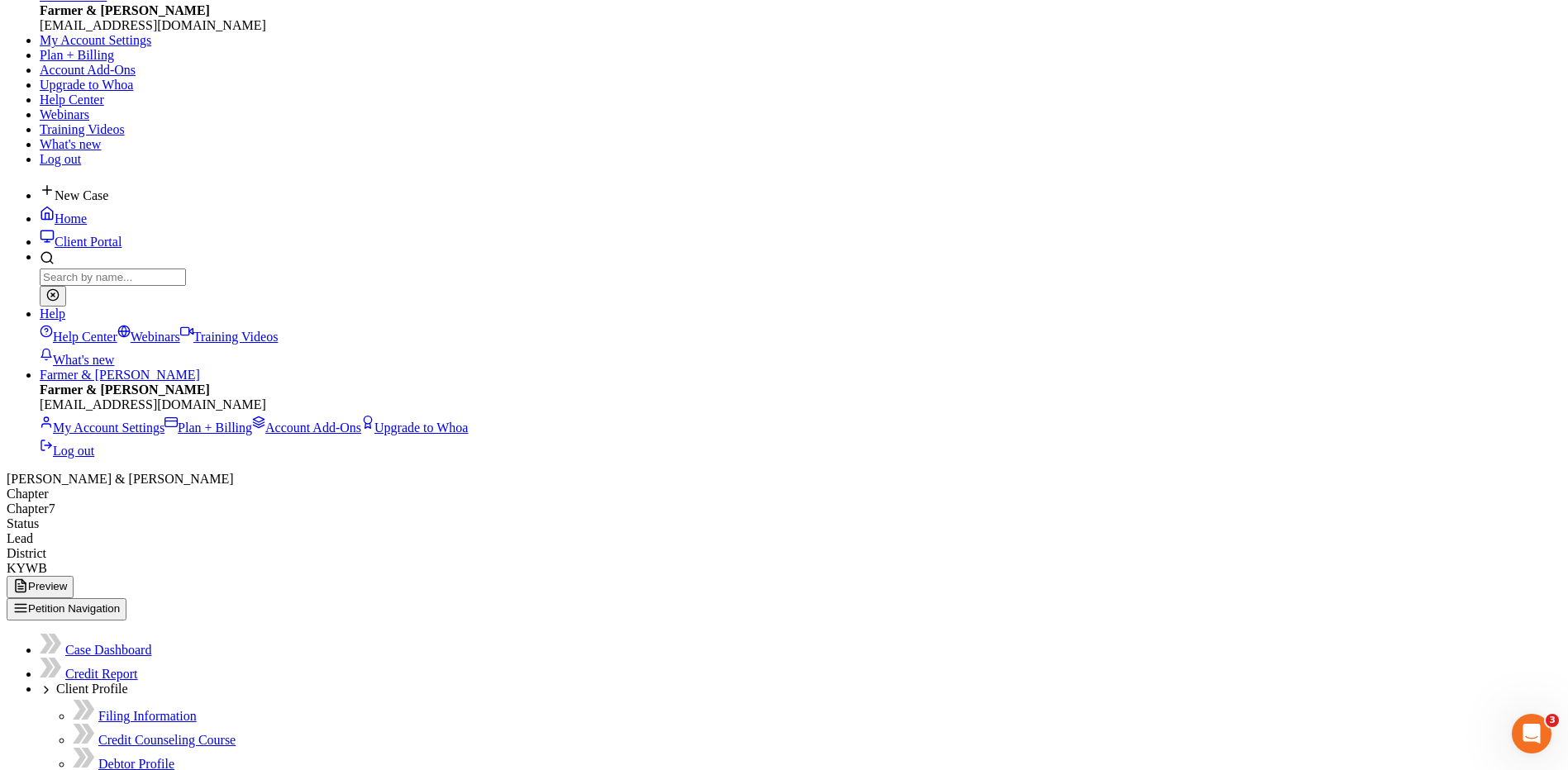
select select "2"
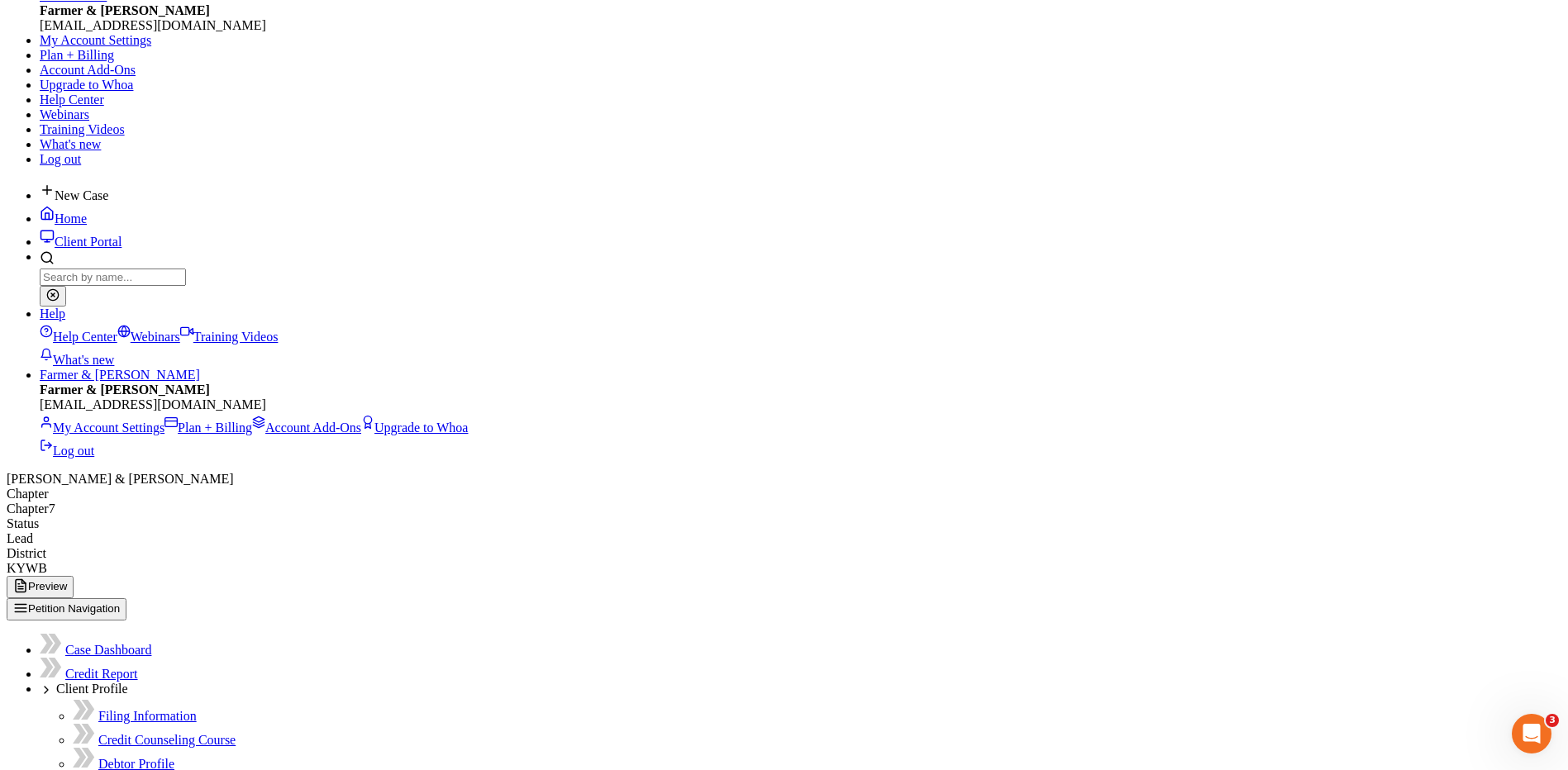
type input "C:\fakepath\SSN FOR FILING.pdf"
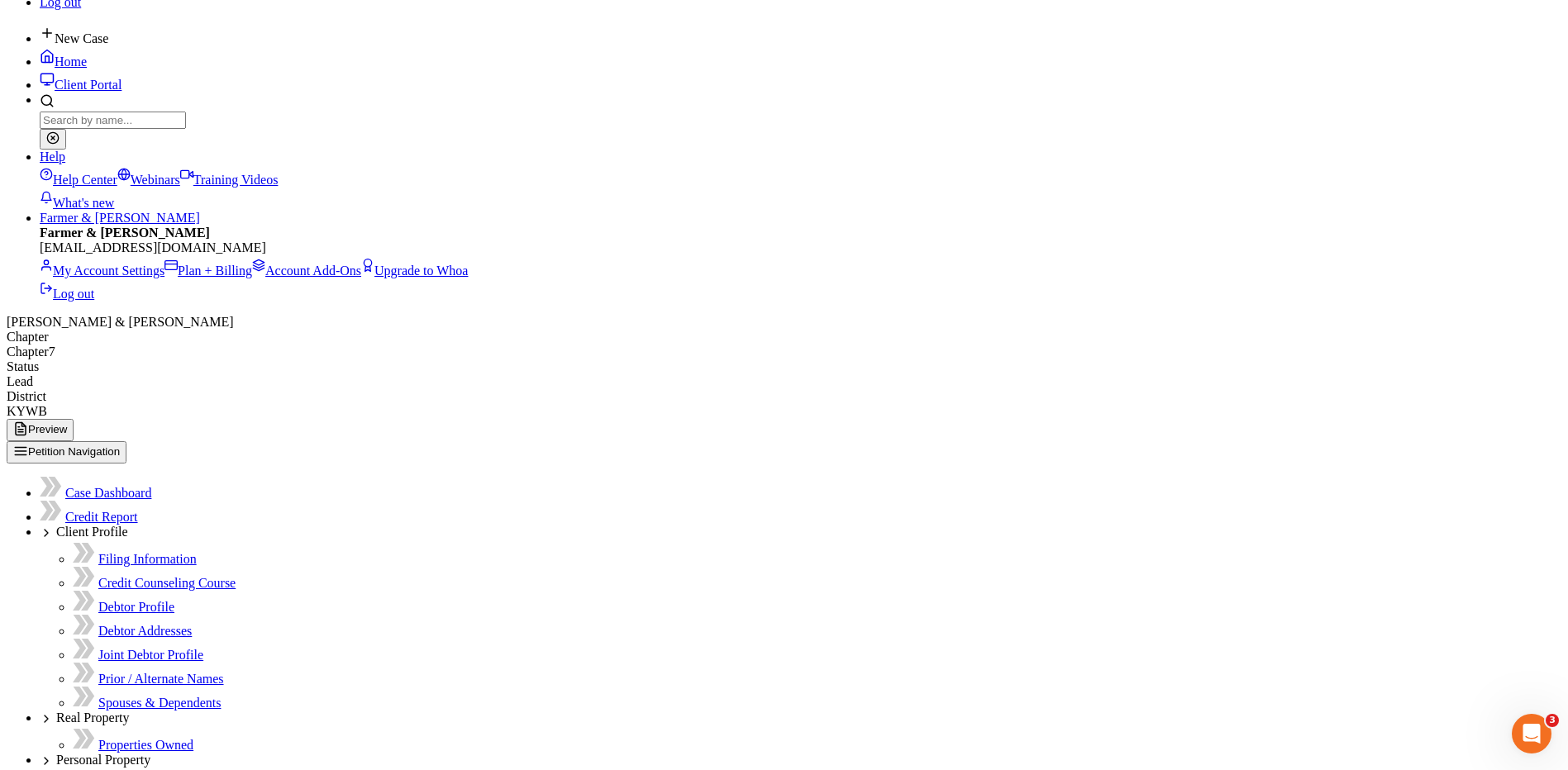
scroll to position [267, 0]
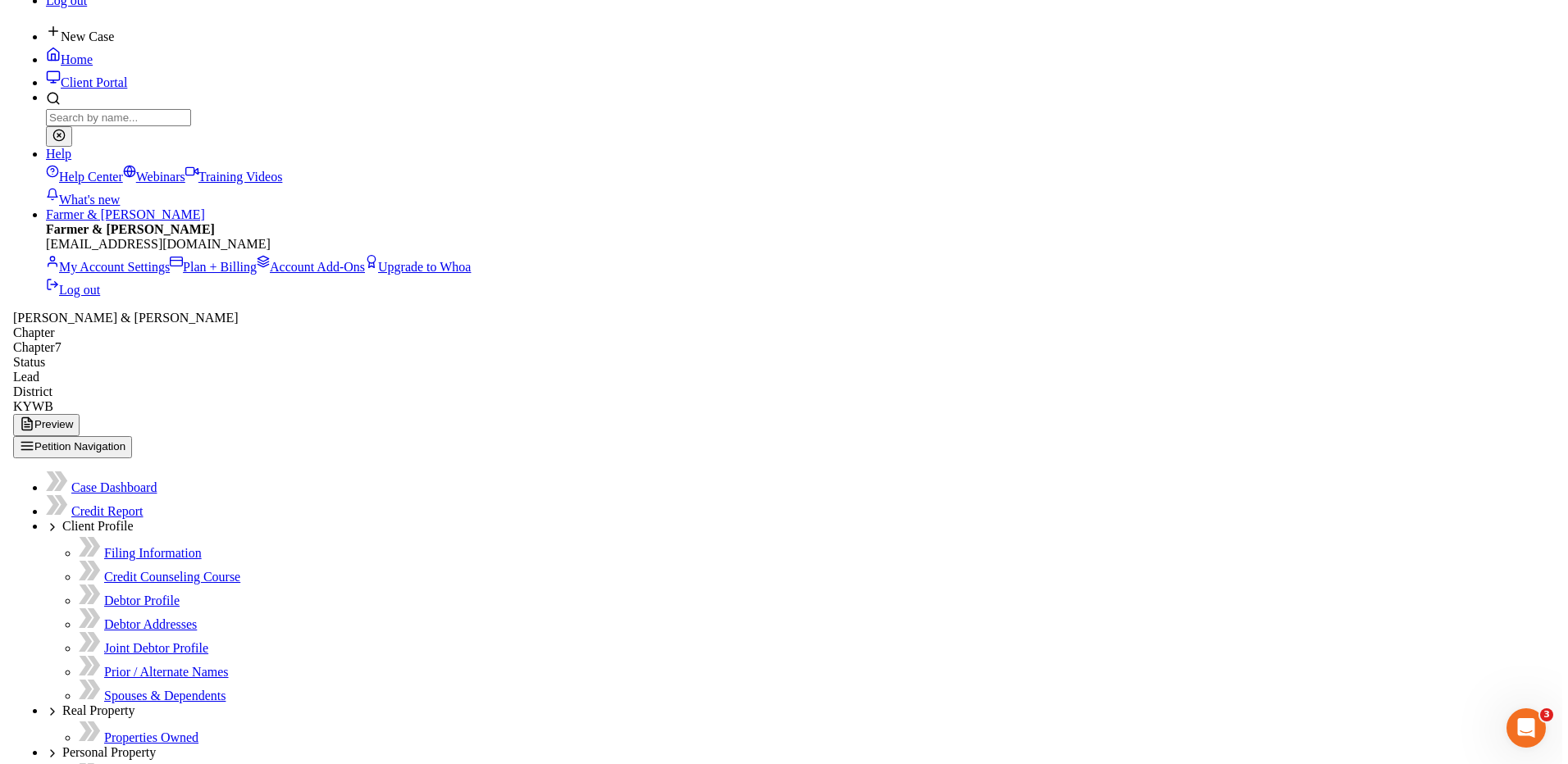
scroll to position [107, 0]
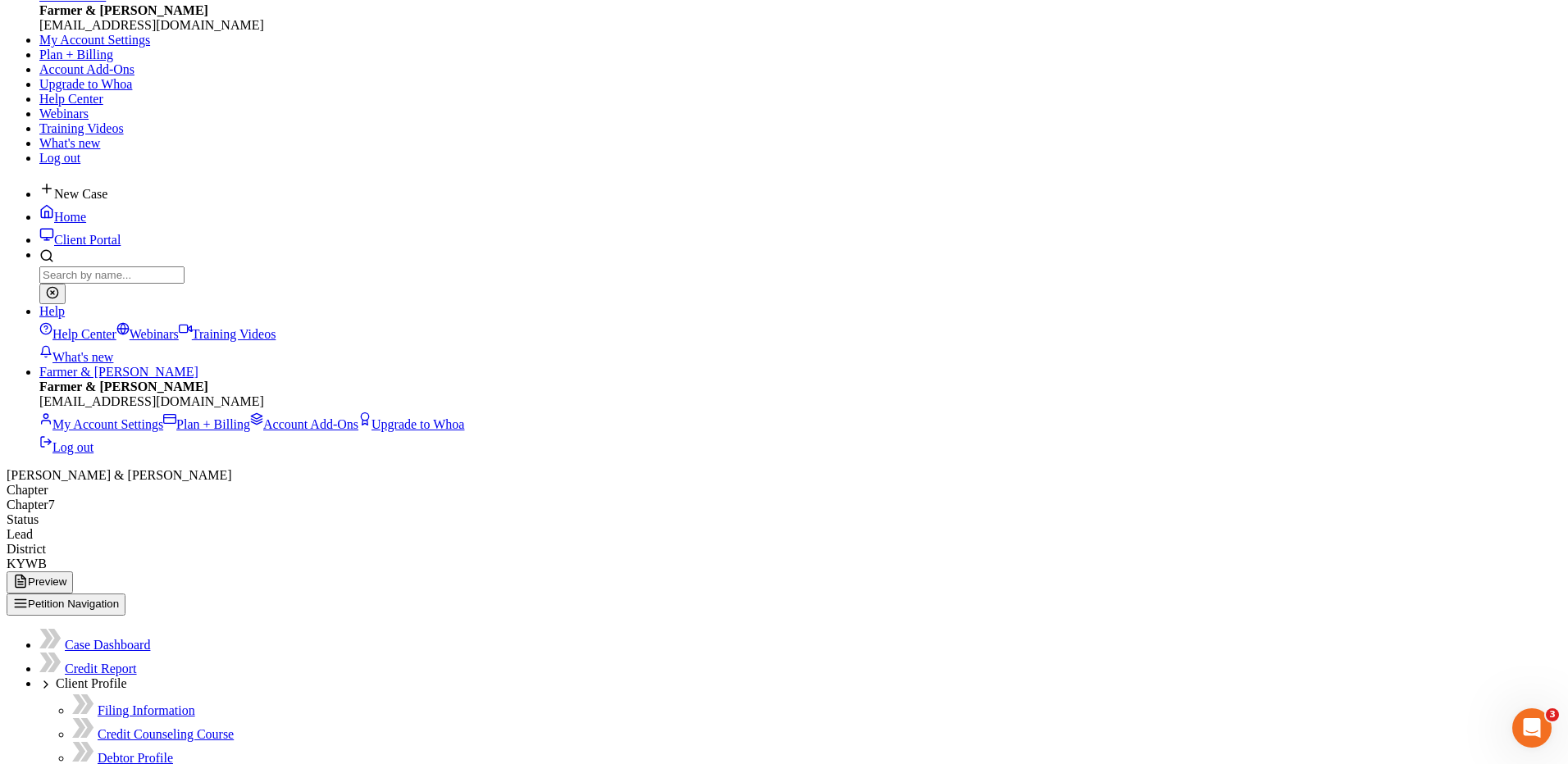
select select "3"
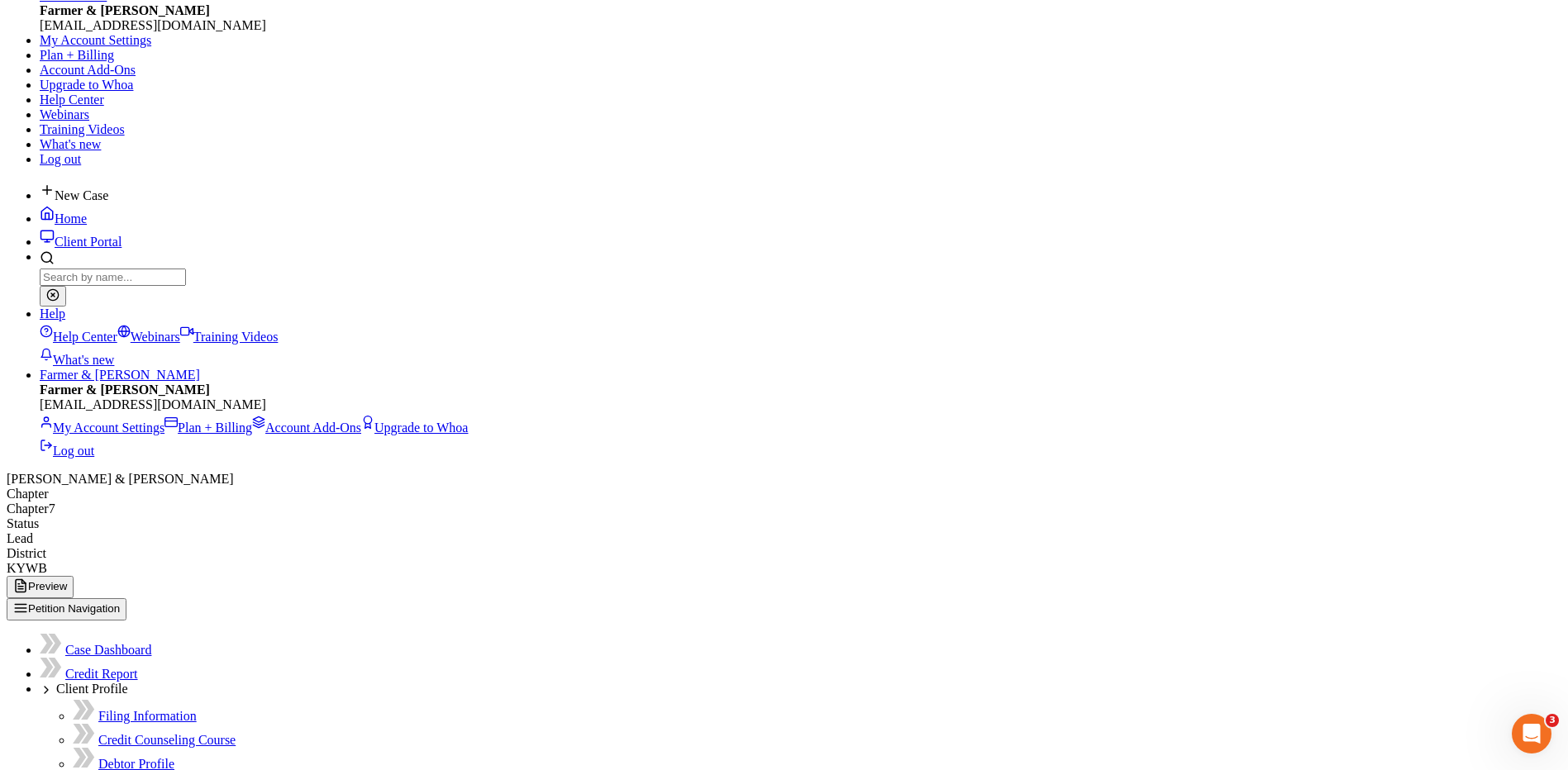
type input "400-27-2139"
type input "407-08-3700"
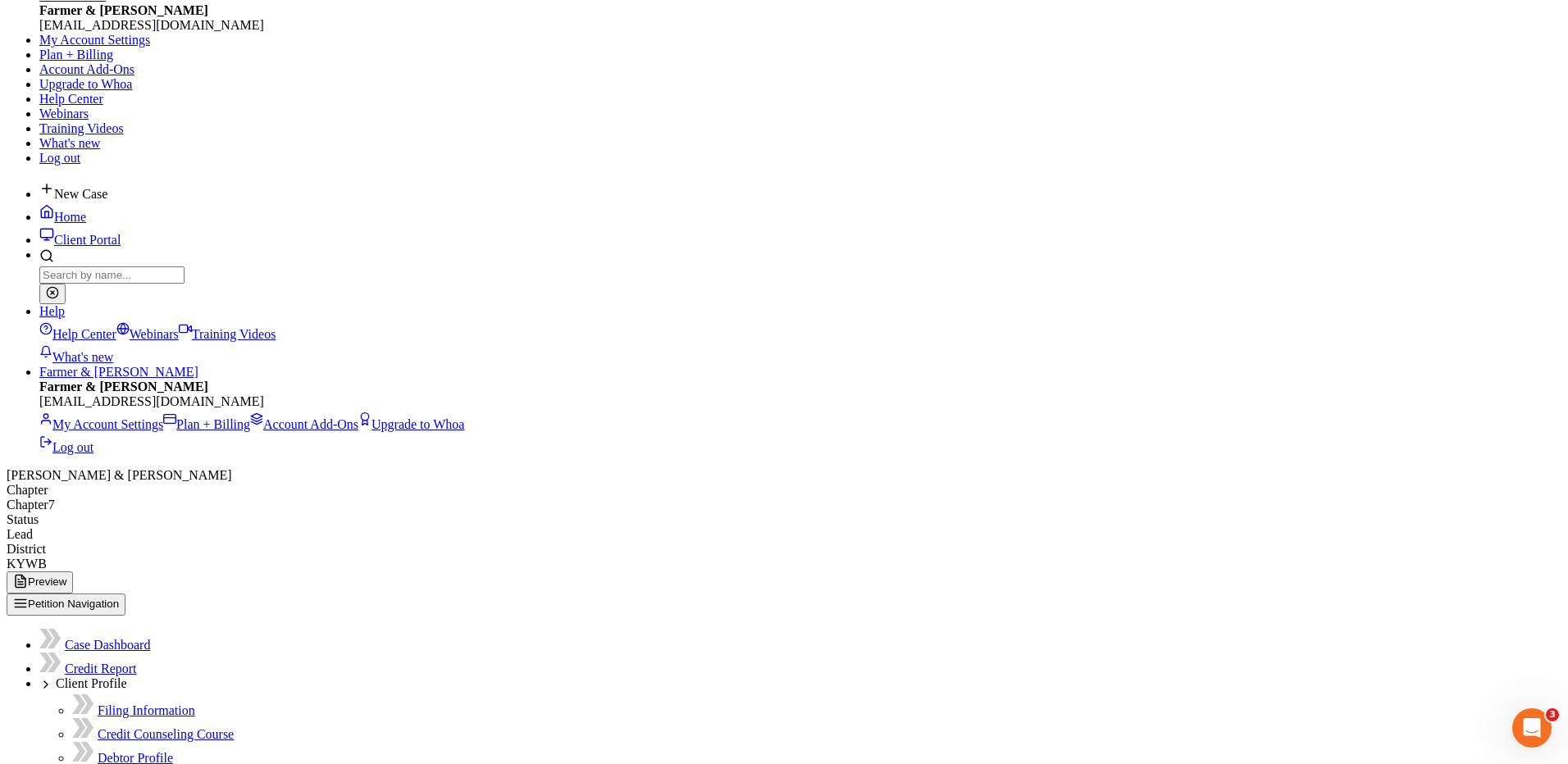
drag, startPoint x: 393, startPoint y: 537, endPoint x: 408, endPoint y: 531, distance: 16.2
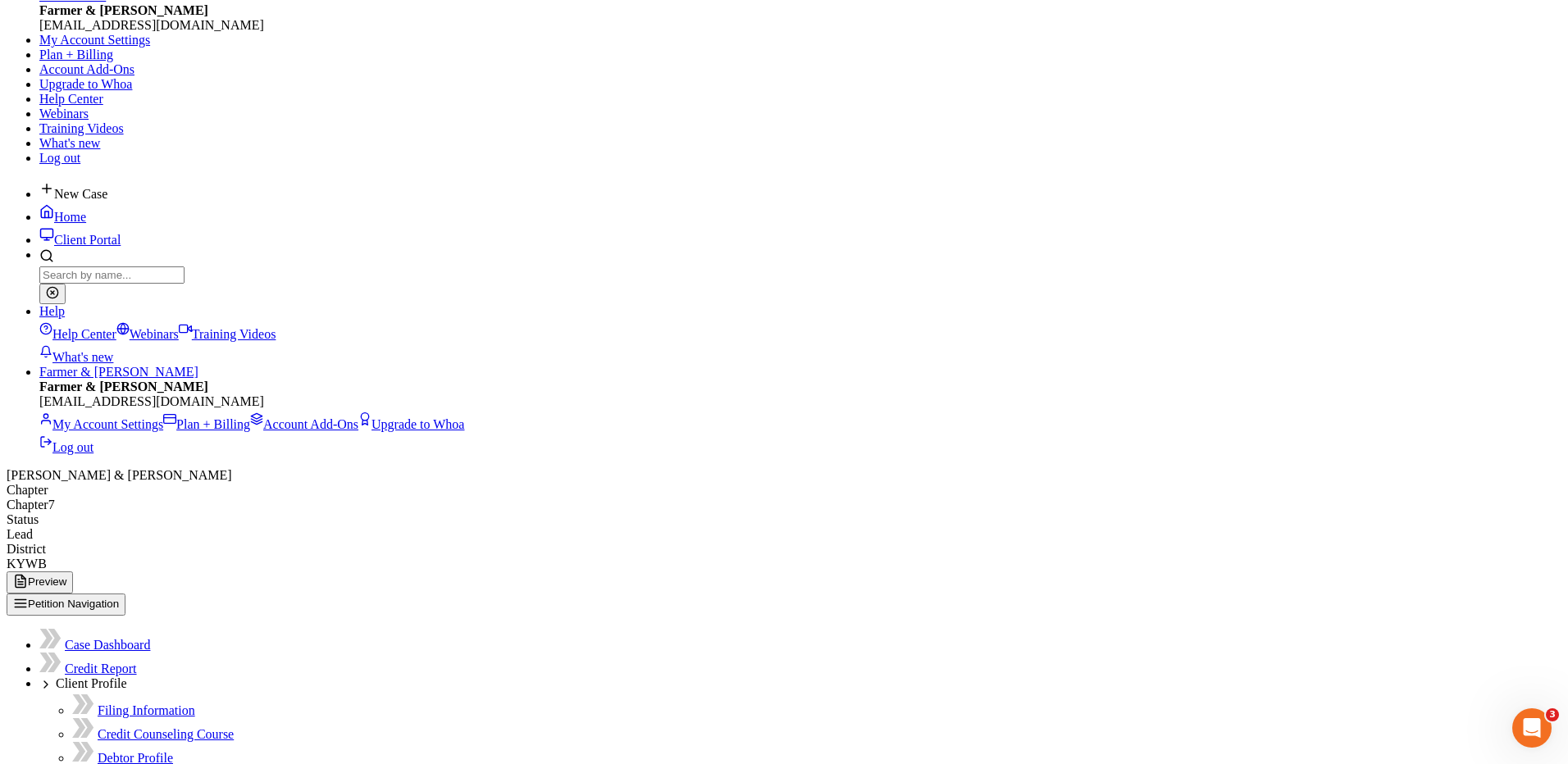
drag, startPoint x: 1274, startPoint y: 47, endPoint x: 1203, endPoint y: 115, distance: 98.3
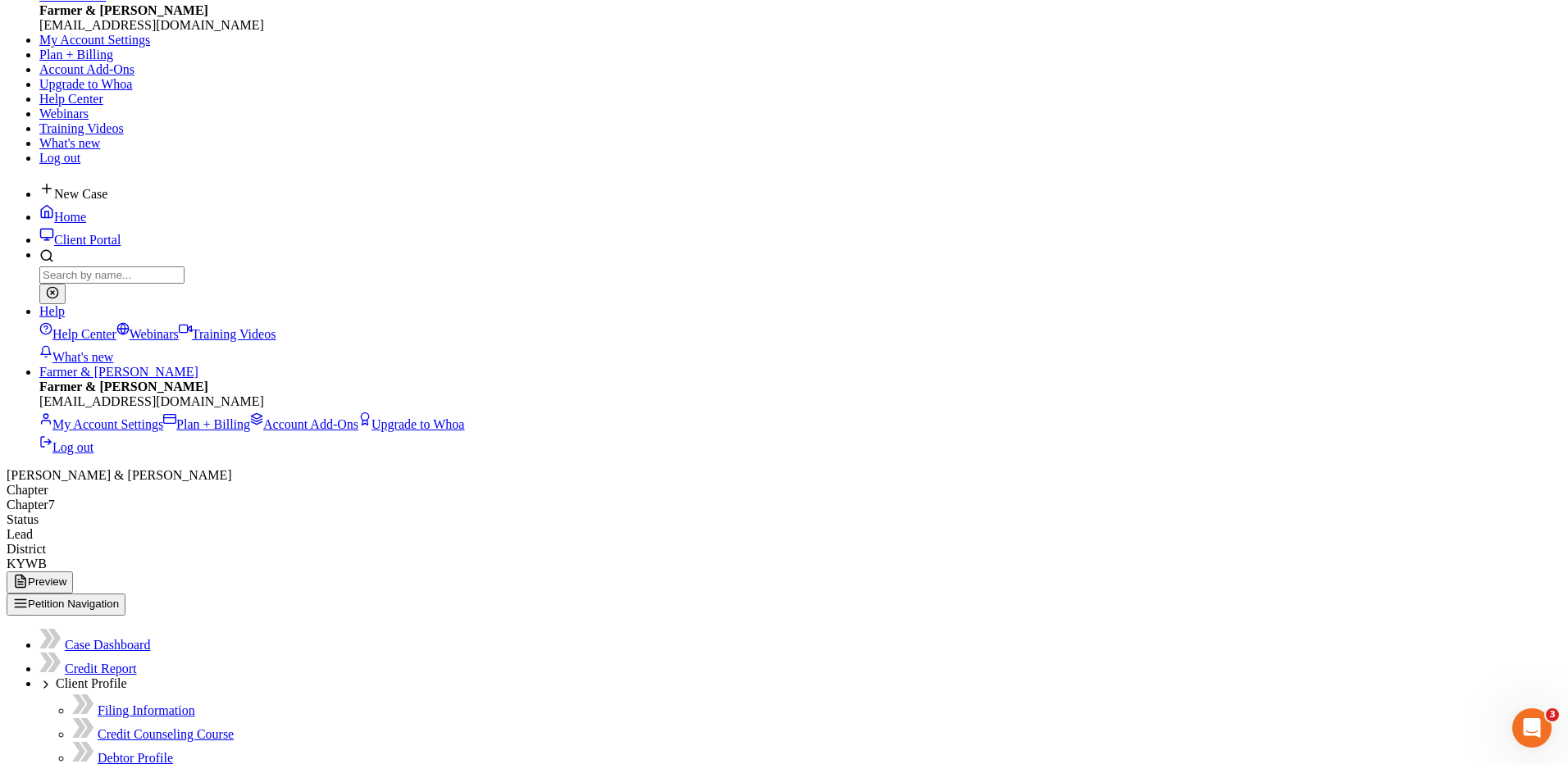
type input "283379"
select select "3"
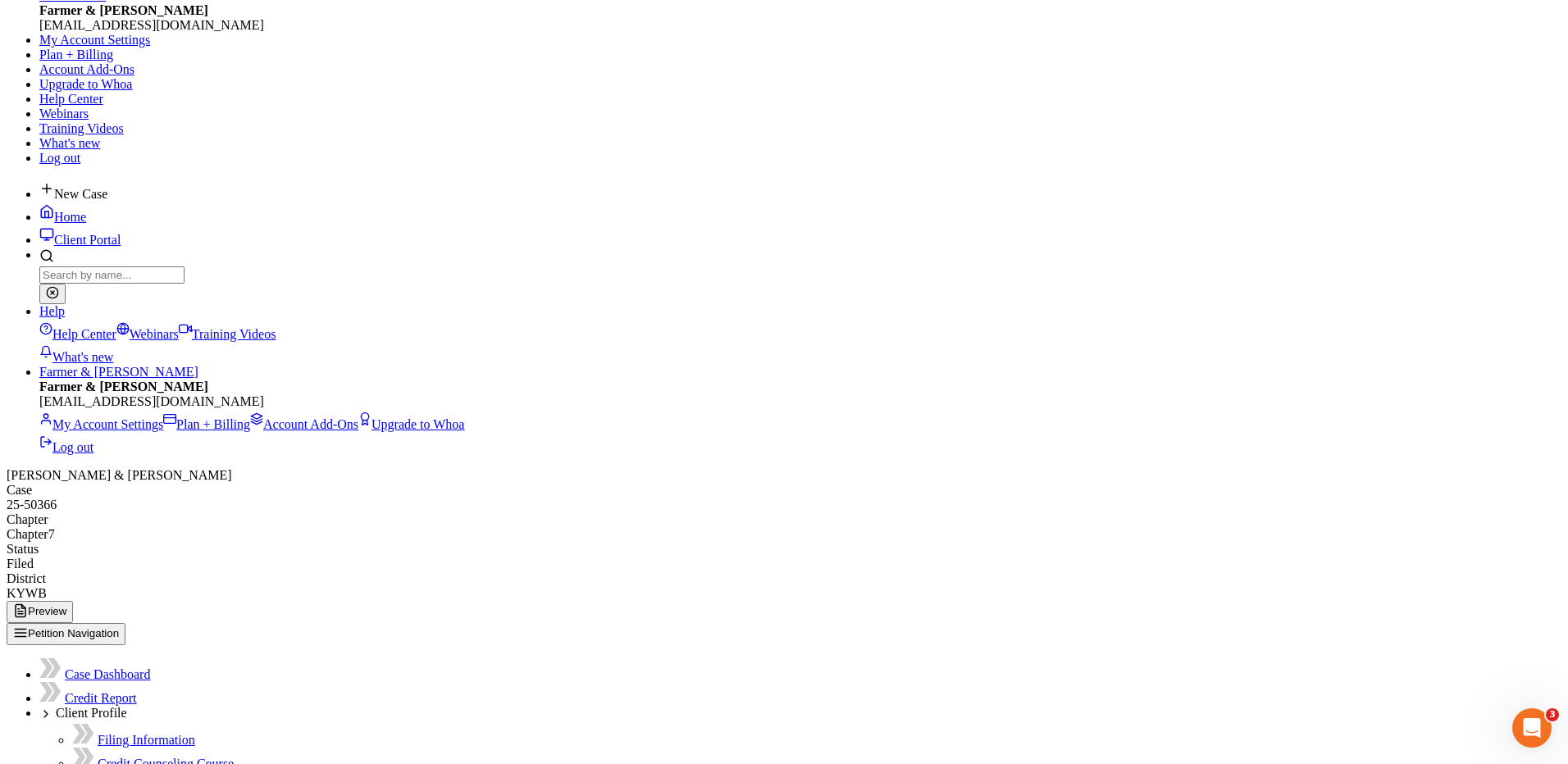
drag, startPoint x: 959, startPoint y: 522, endPoint x: 942, endPoint y: 520, distance: 17.1
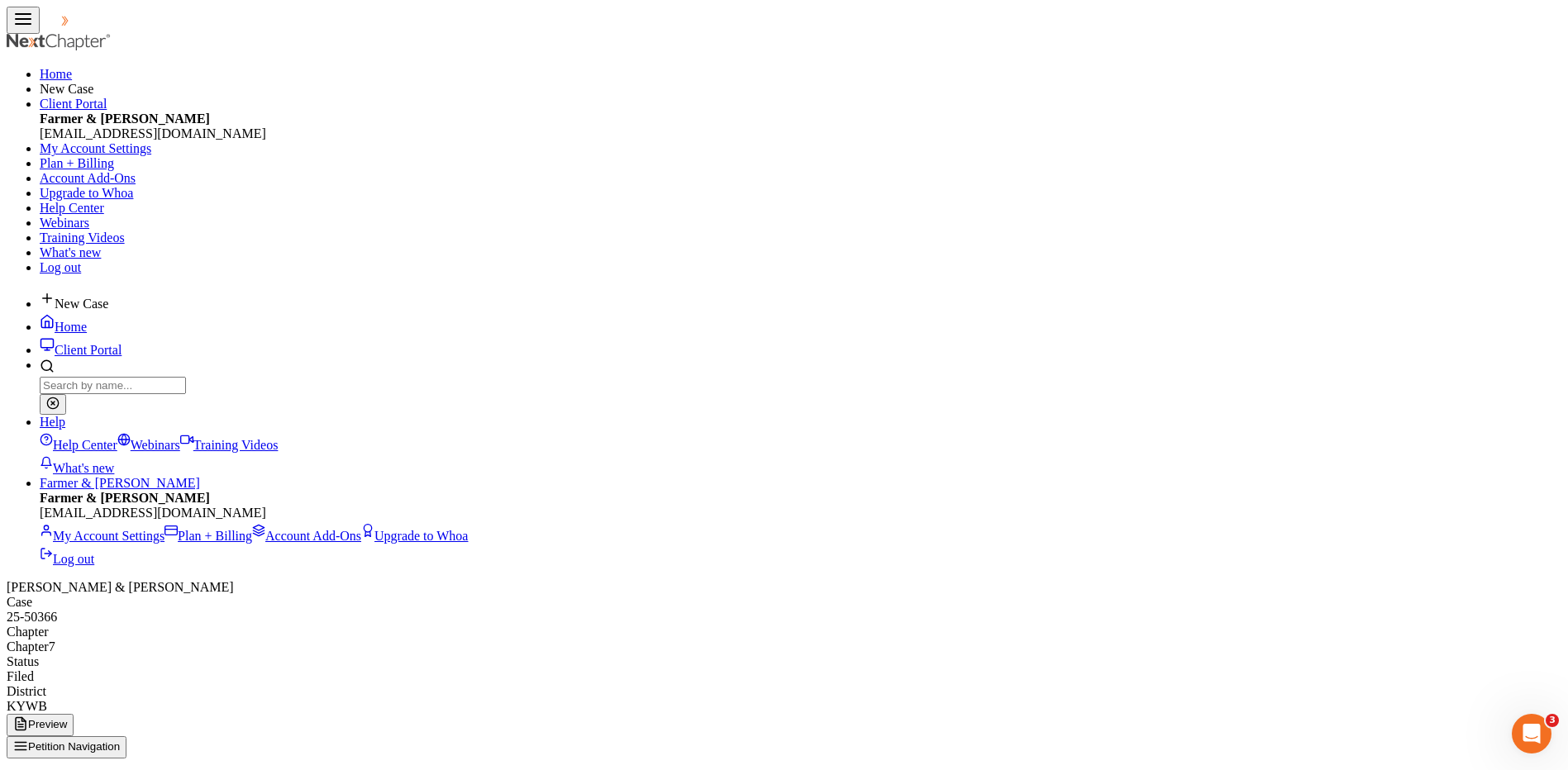
click at [57, 31] on link at bounding box center [93, 25] width 106 height 14
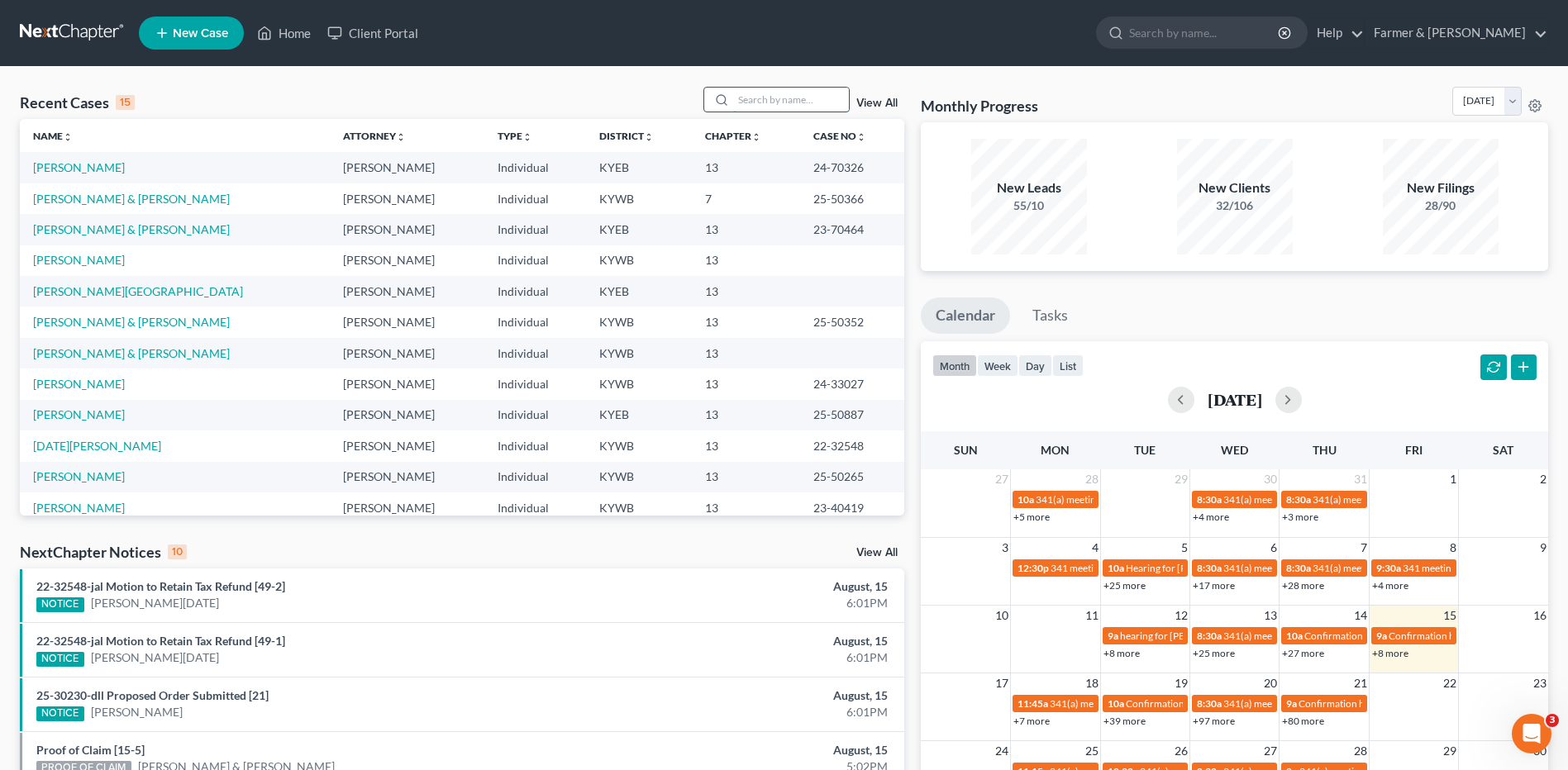
click at [774, 104] on input "search" at bounding box center [791, 99] width 116 height 24
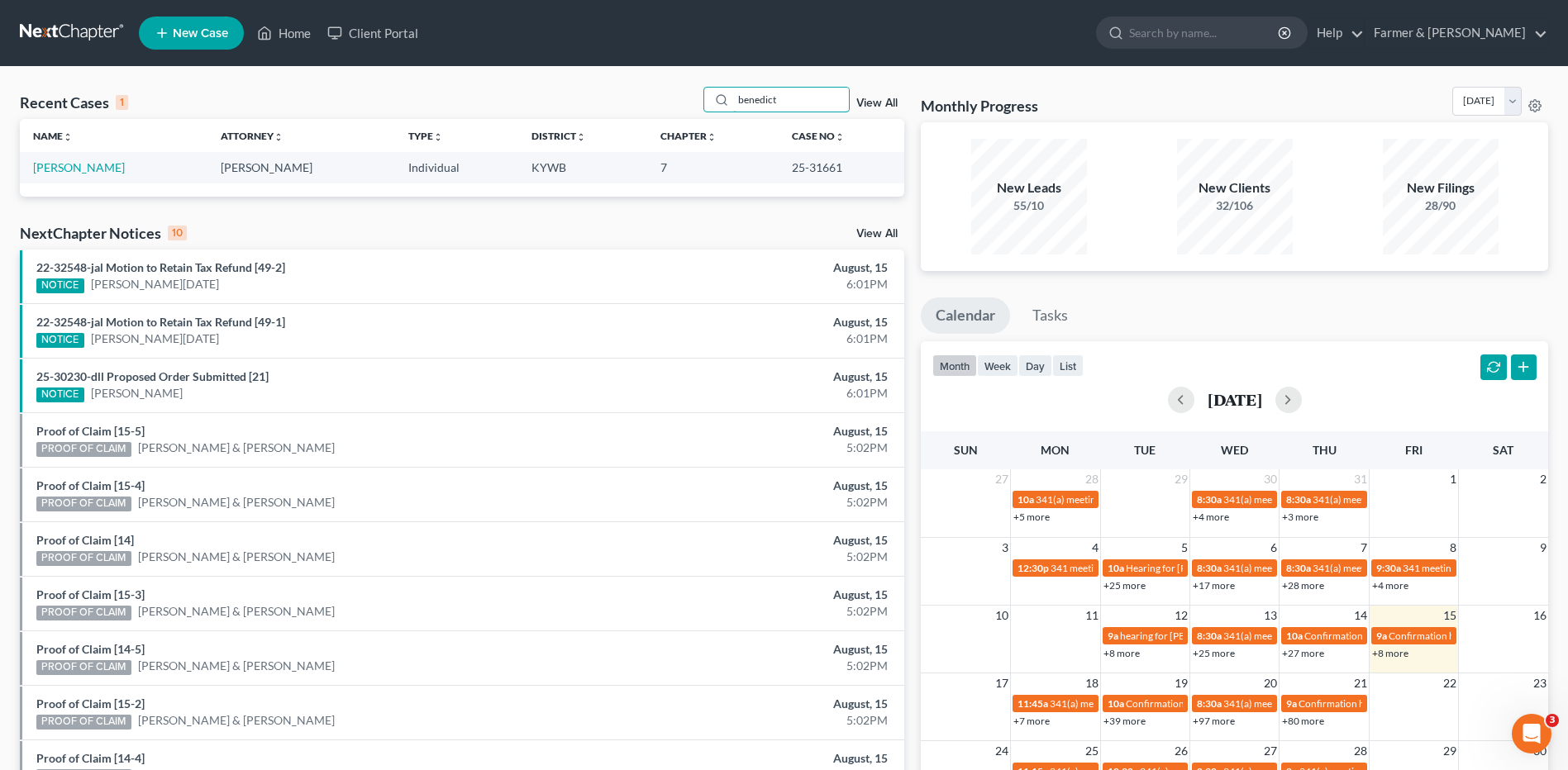
drag, startPoint x: 800, startPoint y: 100, endPoint x: 603, endPoint y: 128, distance: 199.0
click at [623, 127] on div "Recent Cases 1 benedict View All Name unfold_more expand_more expand_less Attor…" at bounding box center [461, 142] width 884 height 110
type input "latorre"
